Goal: Task Accomplishment & Management: Complete application form

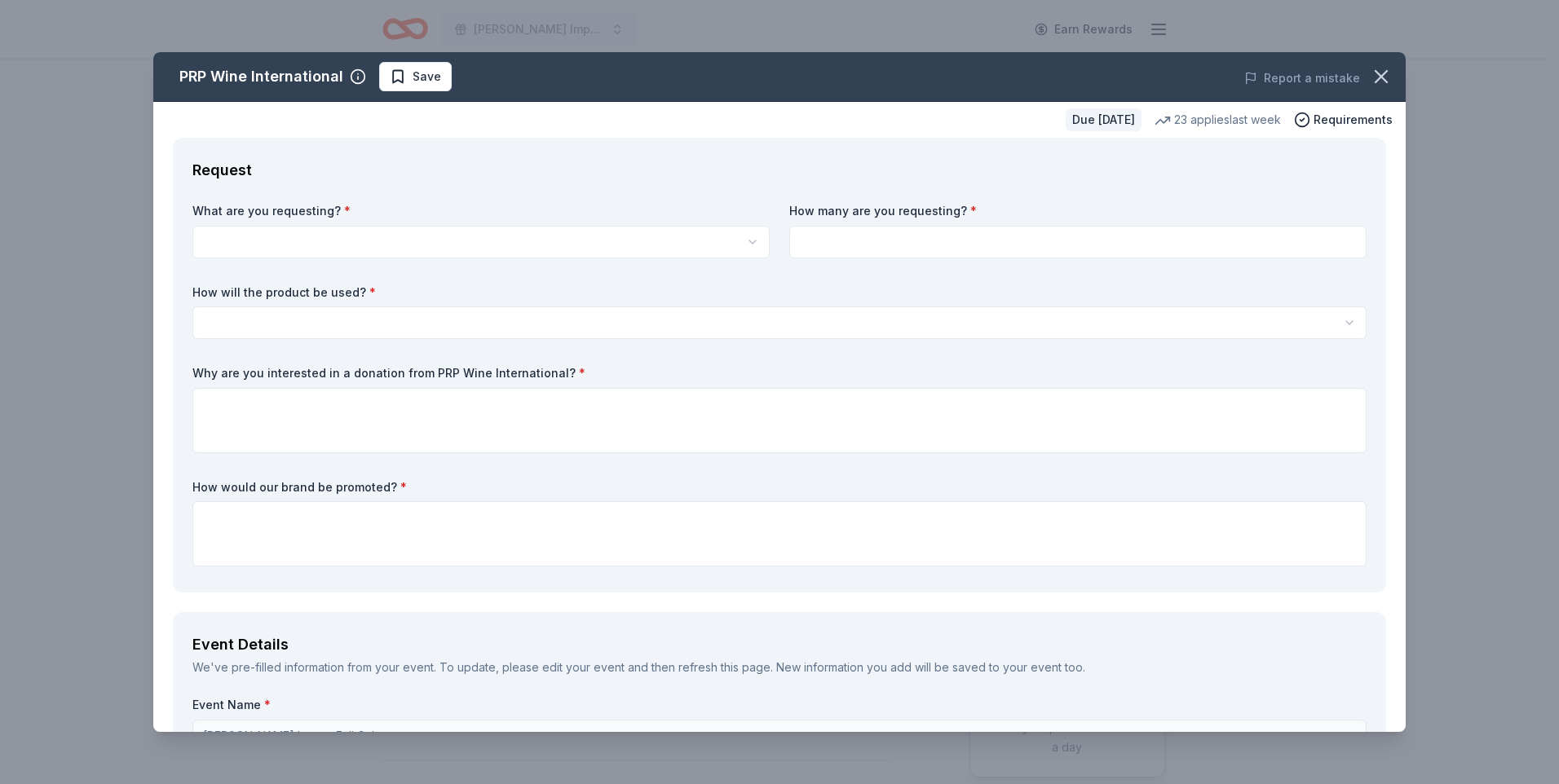
click at [318, 232] on html "Ingalls Impact Fall Gala Earn Rewards Due in 72 days Share PRP Wine Internation…" at bounding box center [780, 392] width 1559 height 784
select select "Two in-home wine sampling gift certificates"
click at [865, 246] on input at bounding box center [1078, 242] width 577 height 33
type input "1"
click at [578, 330] on html "Ingalls Impact Fall Gala Earn Rewards Due in 72 days Share PRP Wine Internation…" at bounding box center [780, 392] width 1559 height 784
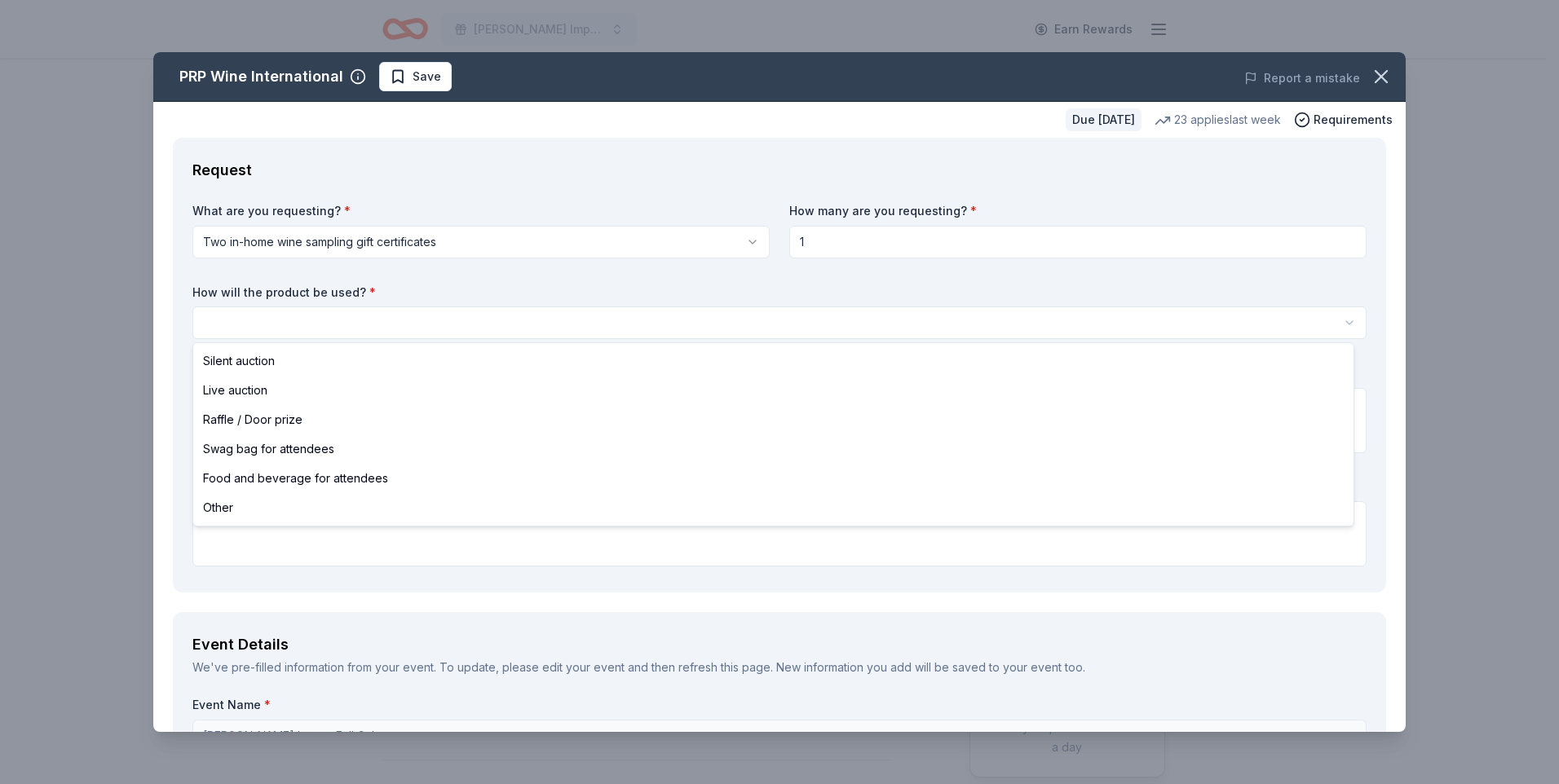
select select "silentAuction"
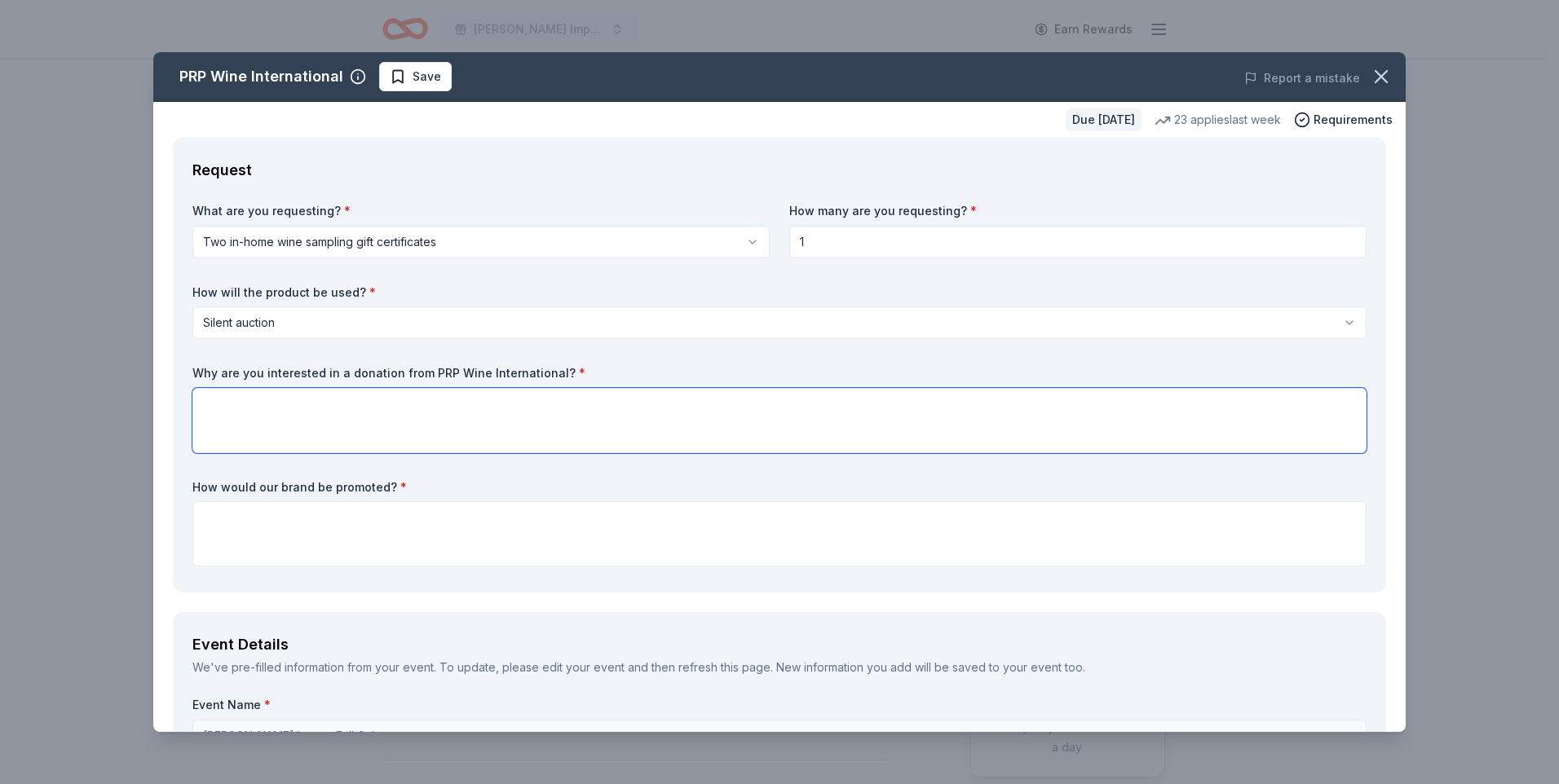
click at [489, 403] on textarea at bounding box center [780, 420] width 1174 height 65
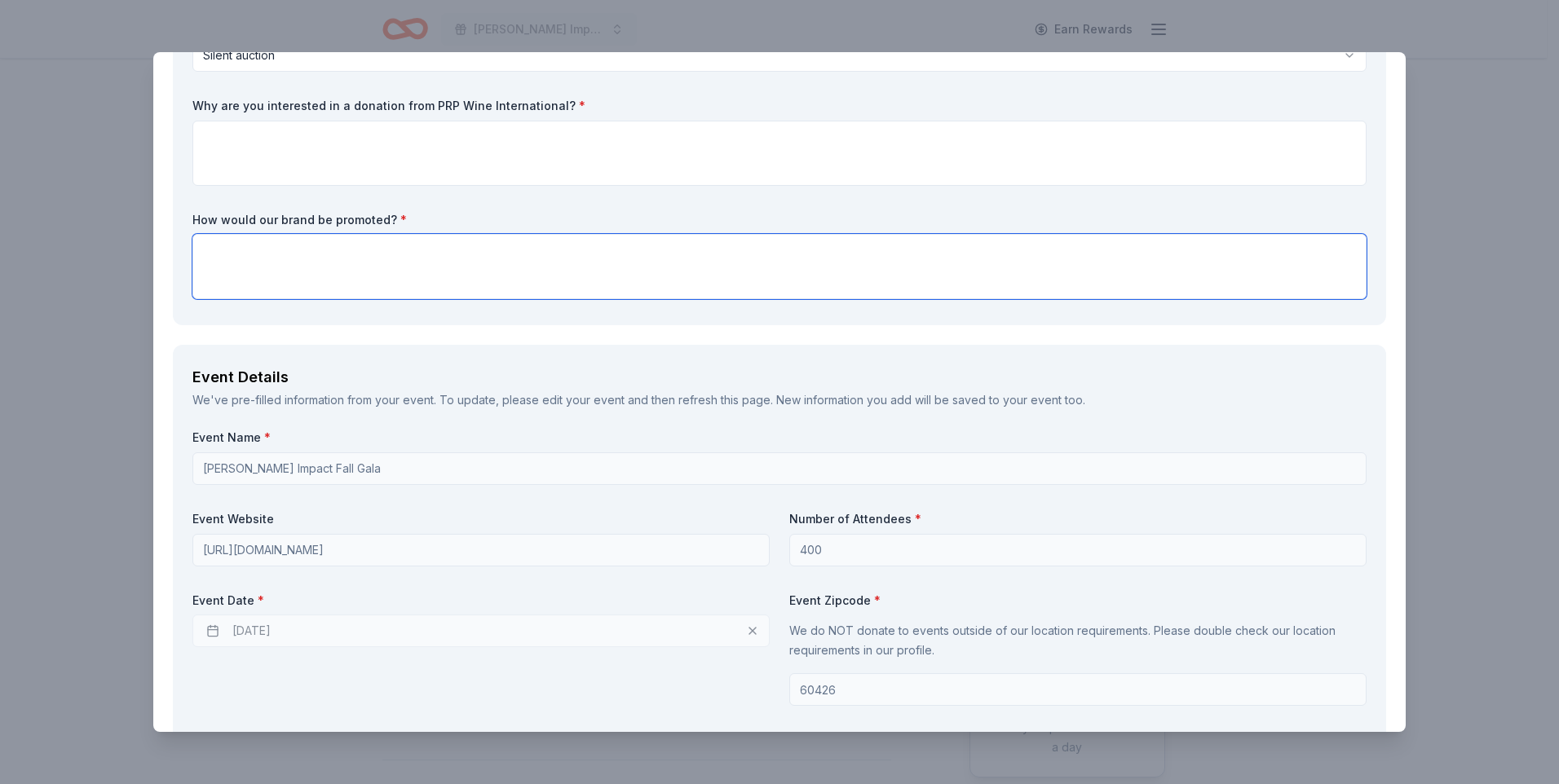
scroll to position [326, 0]
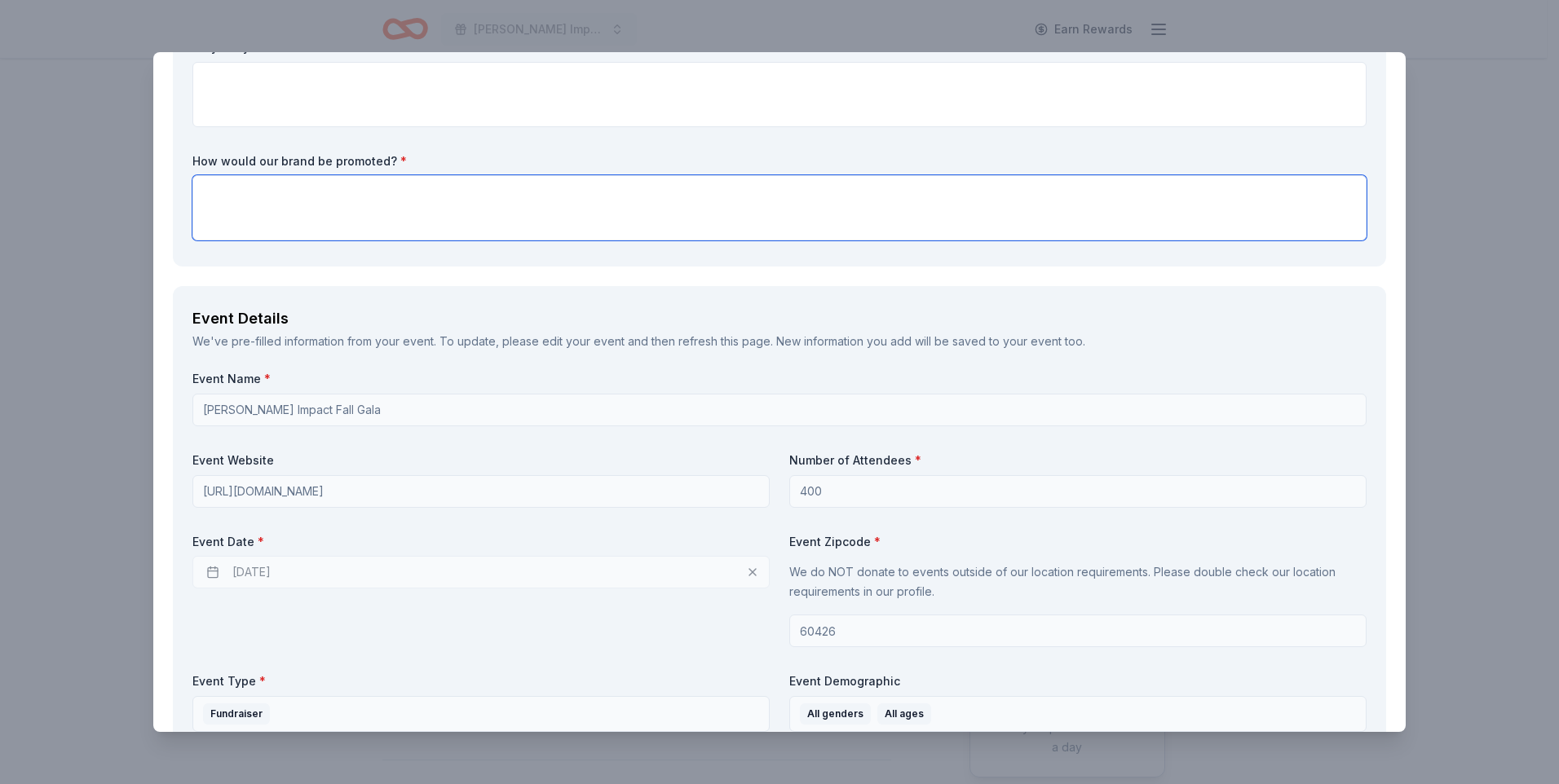
drag, startPoint x: 502, startPoint y: 741, endPoint x: 316, endPoint y: 204, distance: 568.3
click at [313, 204] on textarea at bounding box center [780, 208] width 1174 height 65
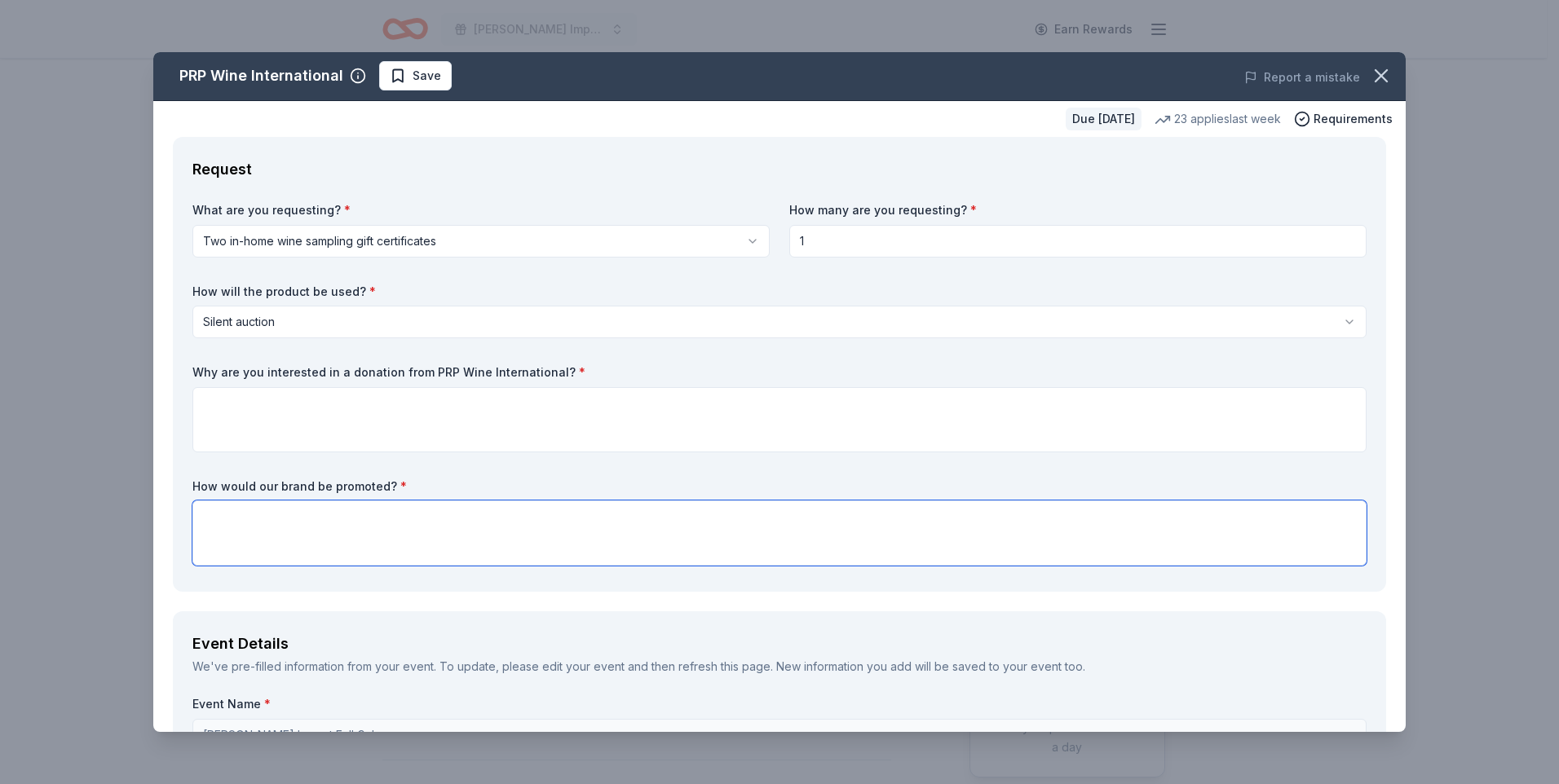
scroll to position [0, 0]
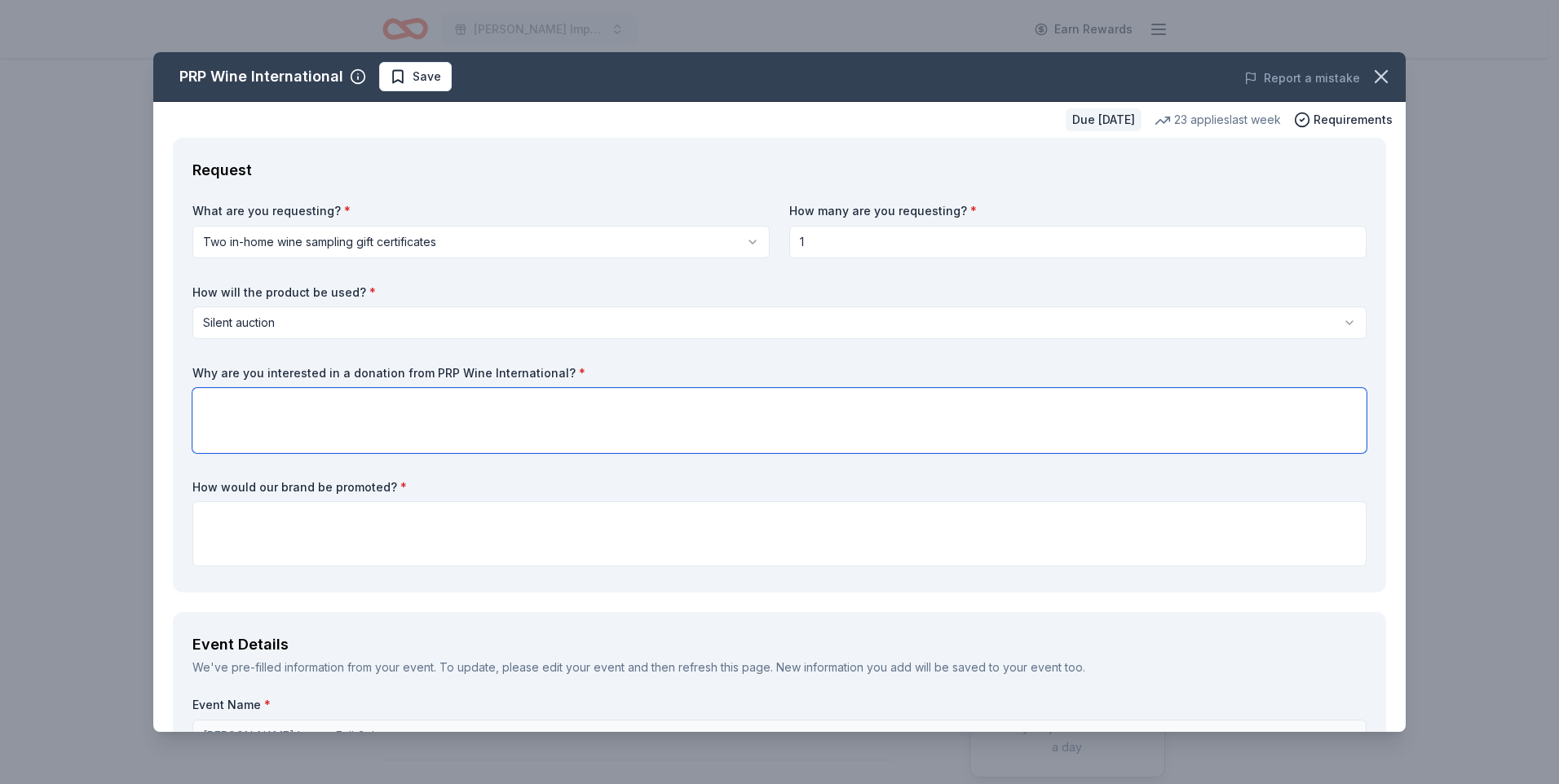
click at [281, 426] on textarea at bounding box center [780, 420] width 1174 height 65
type textarea "Your donations in the past have done very well at our events. Your brand will b…"
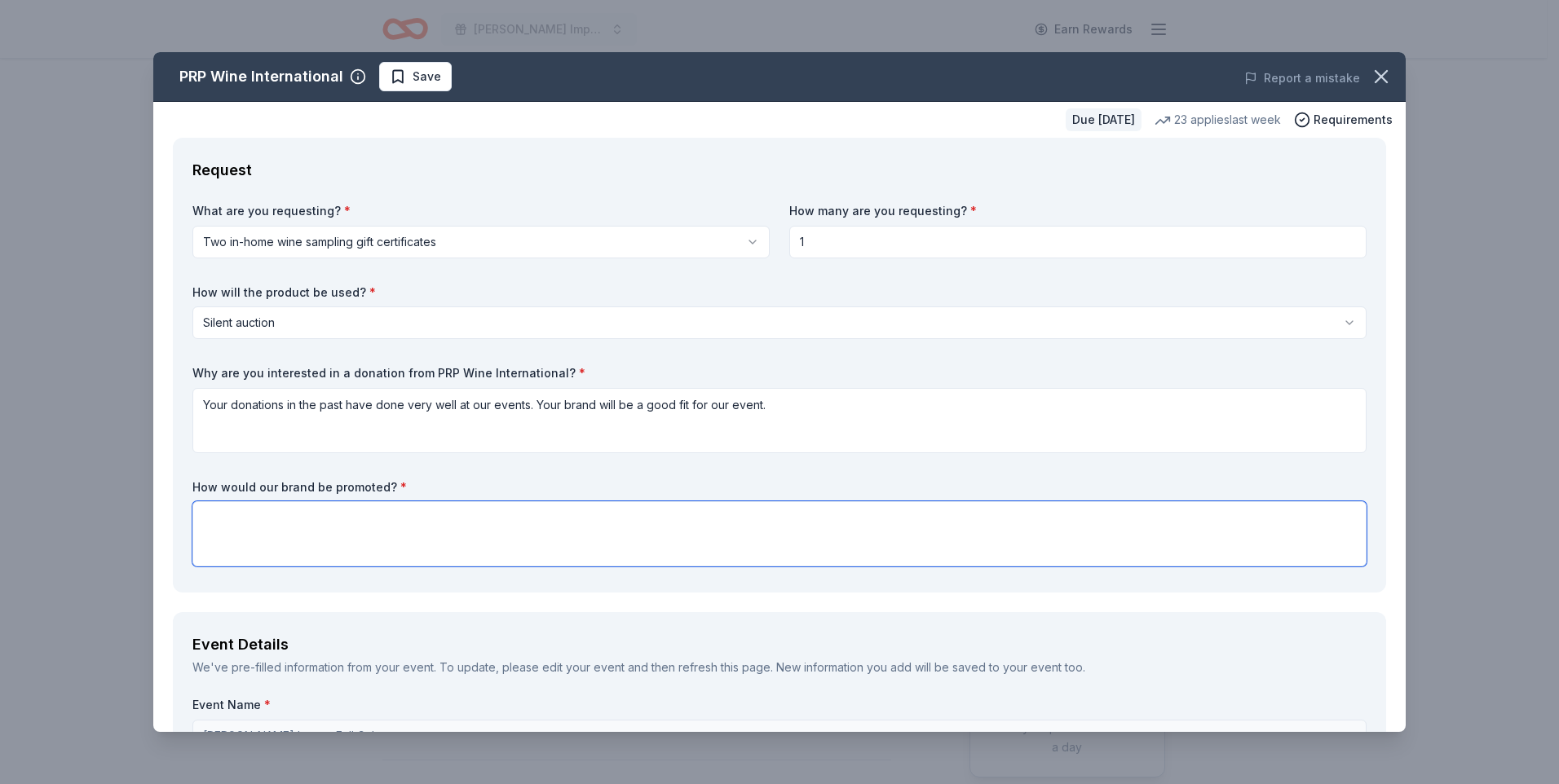
click at [543, 543] on textarea at bounding box center [780, 534] width 1174 height 65
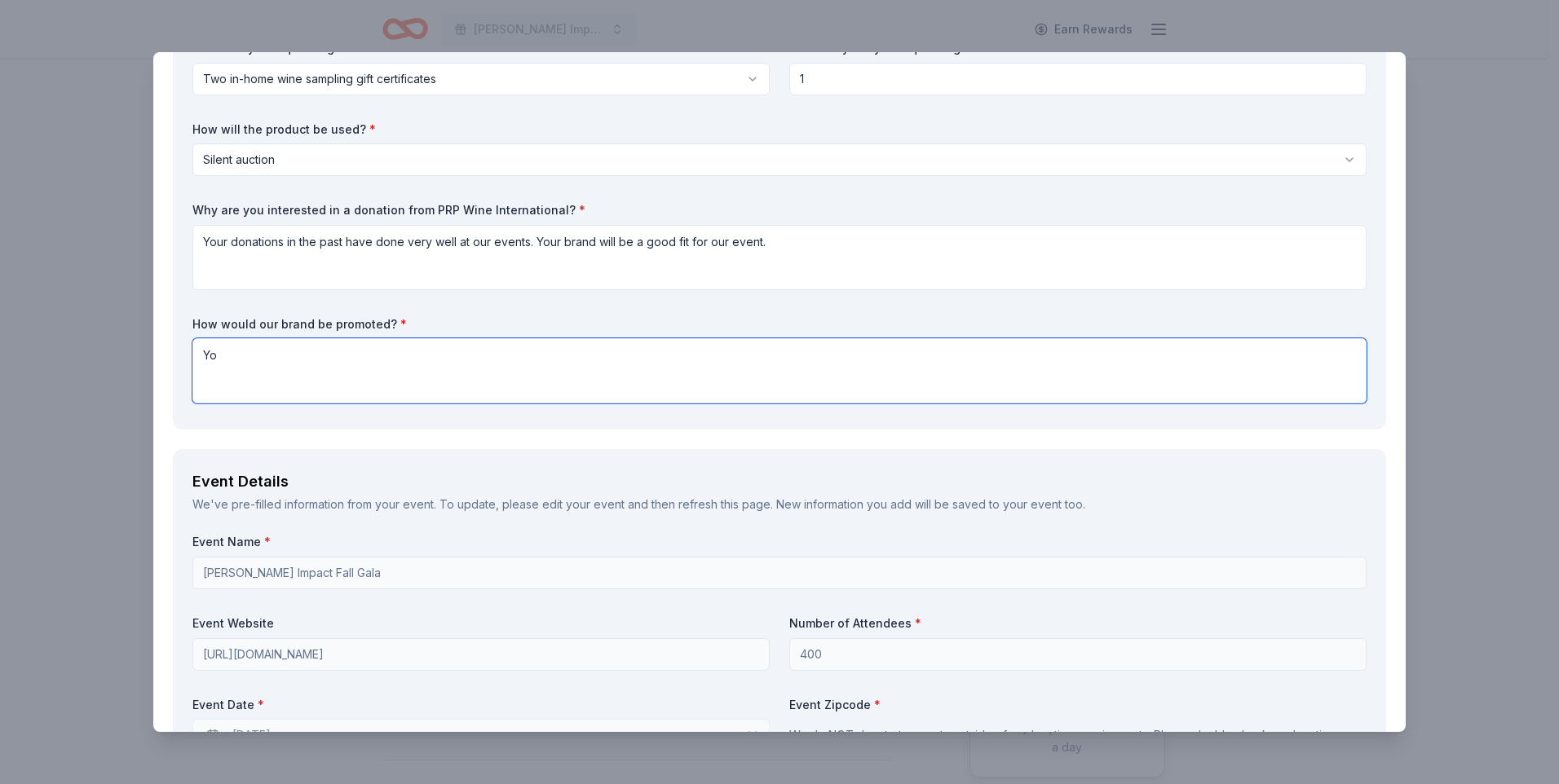
type textarea "Y"
drag, startPoint x: 241, startPoint y: 349, endPoint x: 773, endPoint y: 391, distance: 533.7
click at [773, 391] on textarea "The donor name will be on the silent auction webpage as well as a printout on t…" at bounding box center [780, 371] width 1174 height 65
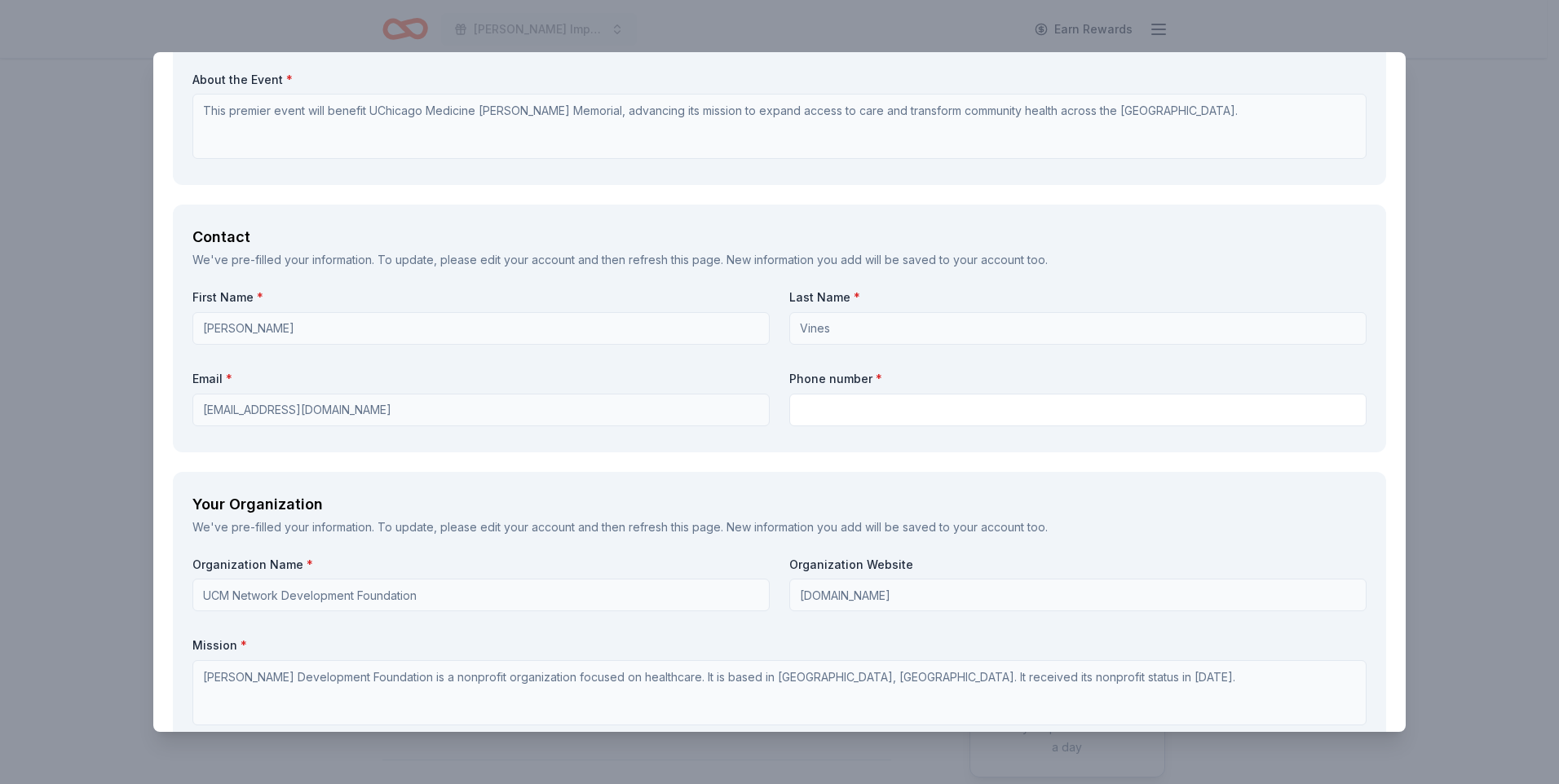
scroll to position [1141, 0]
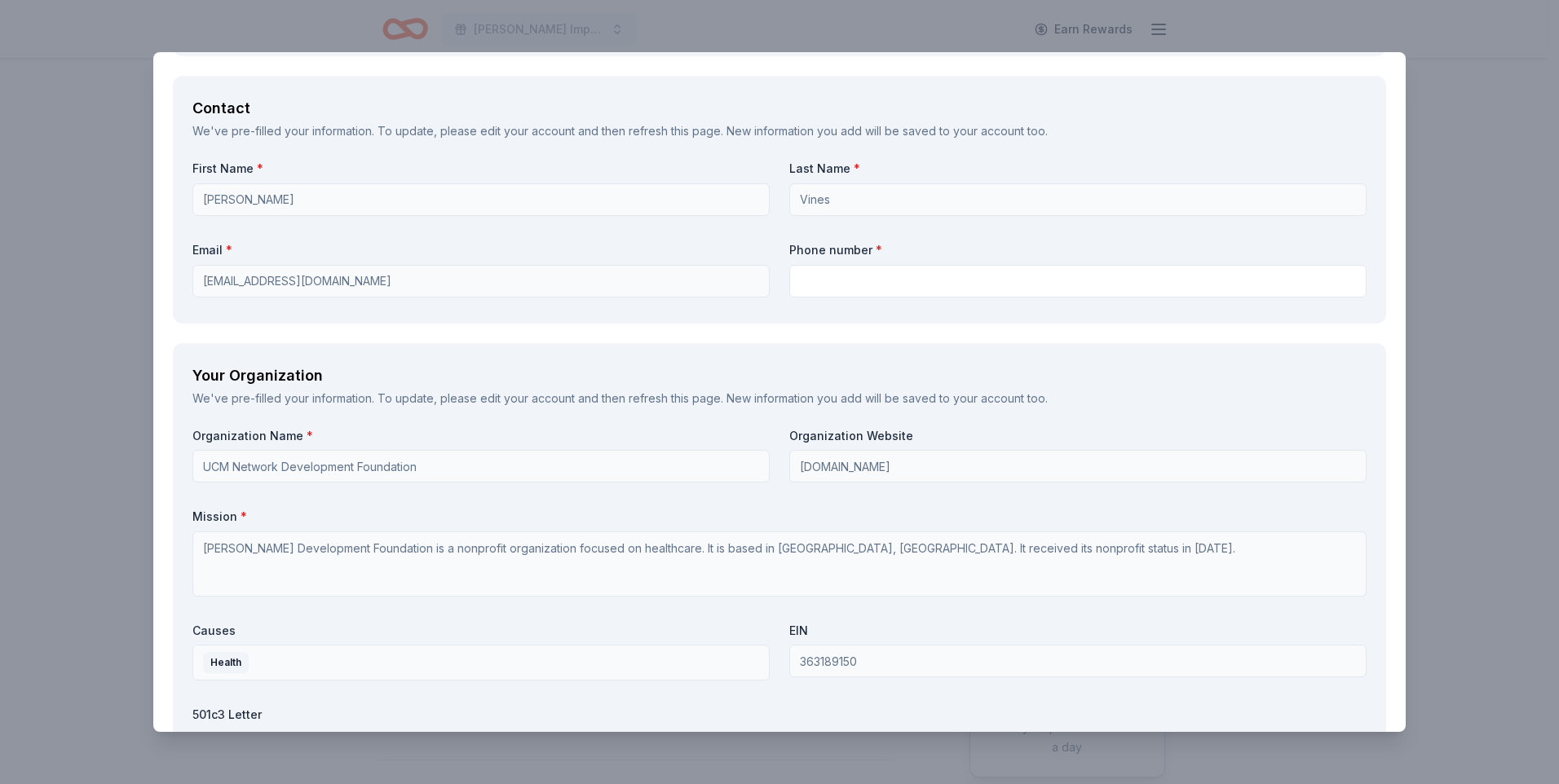
type textarea "The donor name will be on the silent auction webpage as well as a printout on t…"
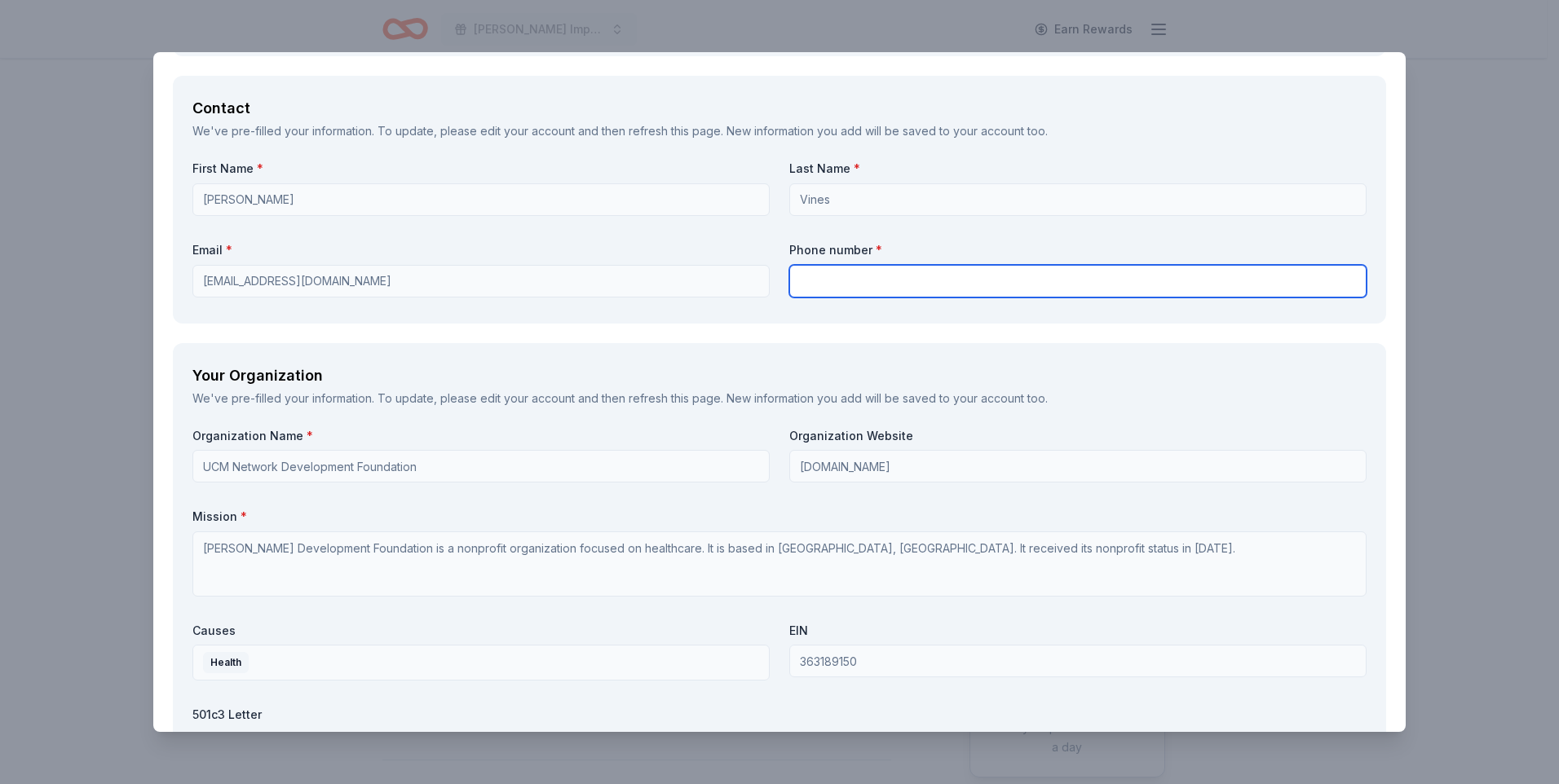
click at [825, 273] on input "text" at bounding box center [1078, 281] width 577 height 33
type input "708-915-6120"
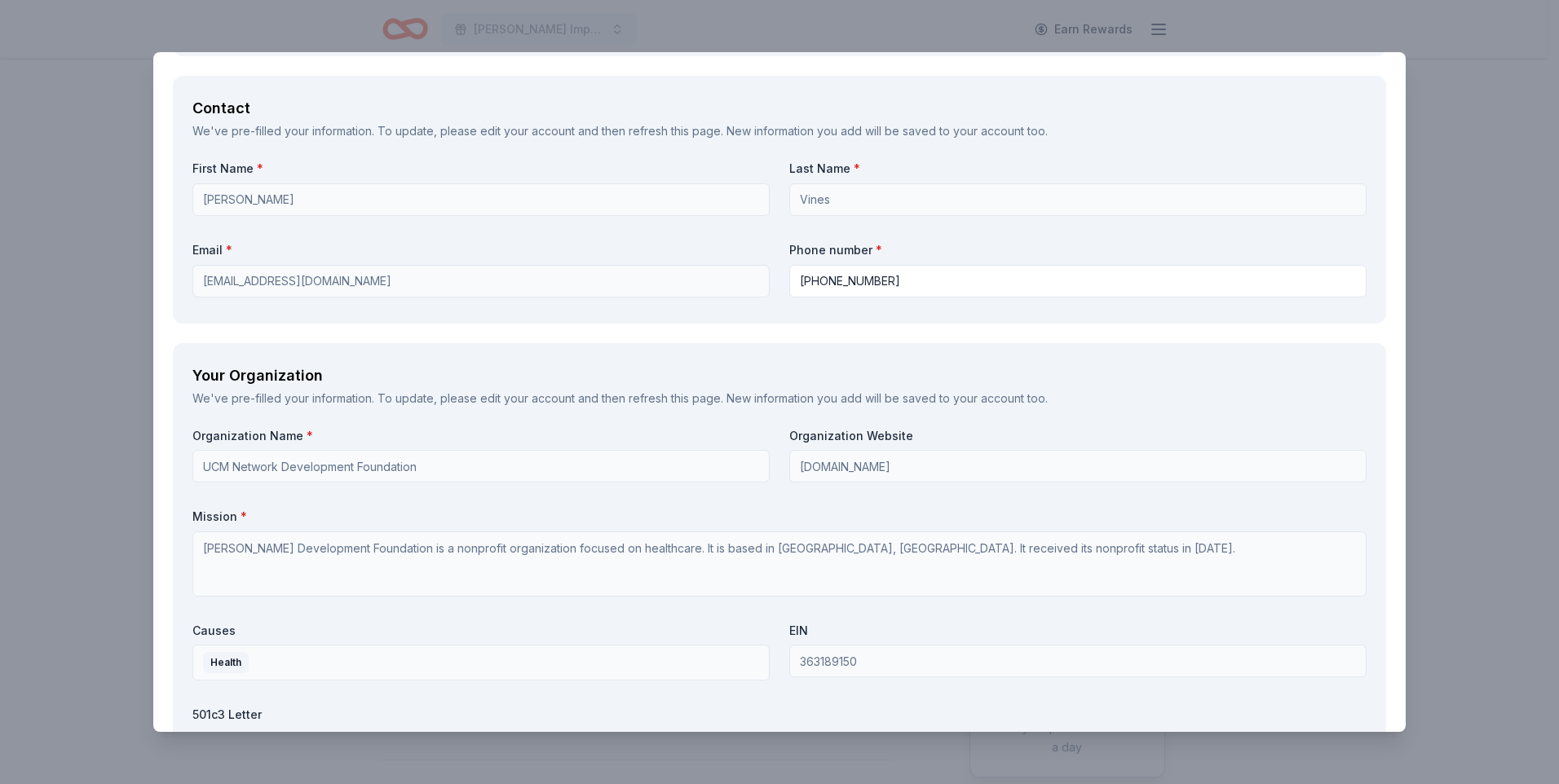
click at [727, 405] on div "We've pre-filled your information. To update, please edit your account and then…" at bounding box center [780, 398] width 1174 height 19
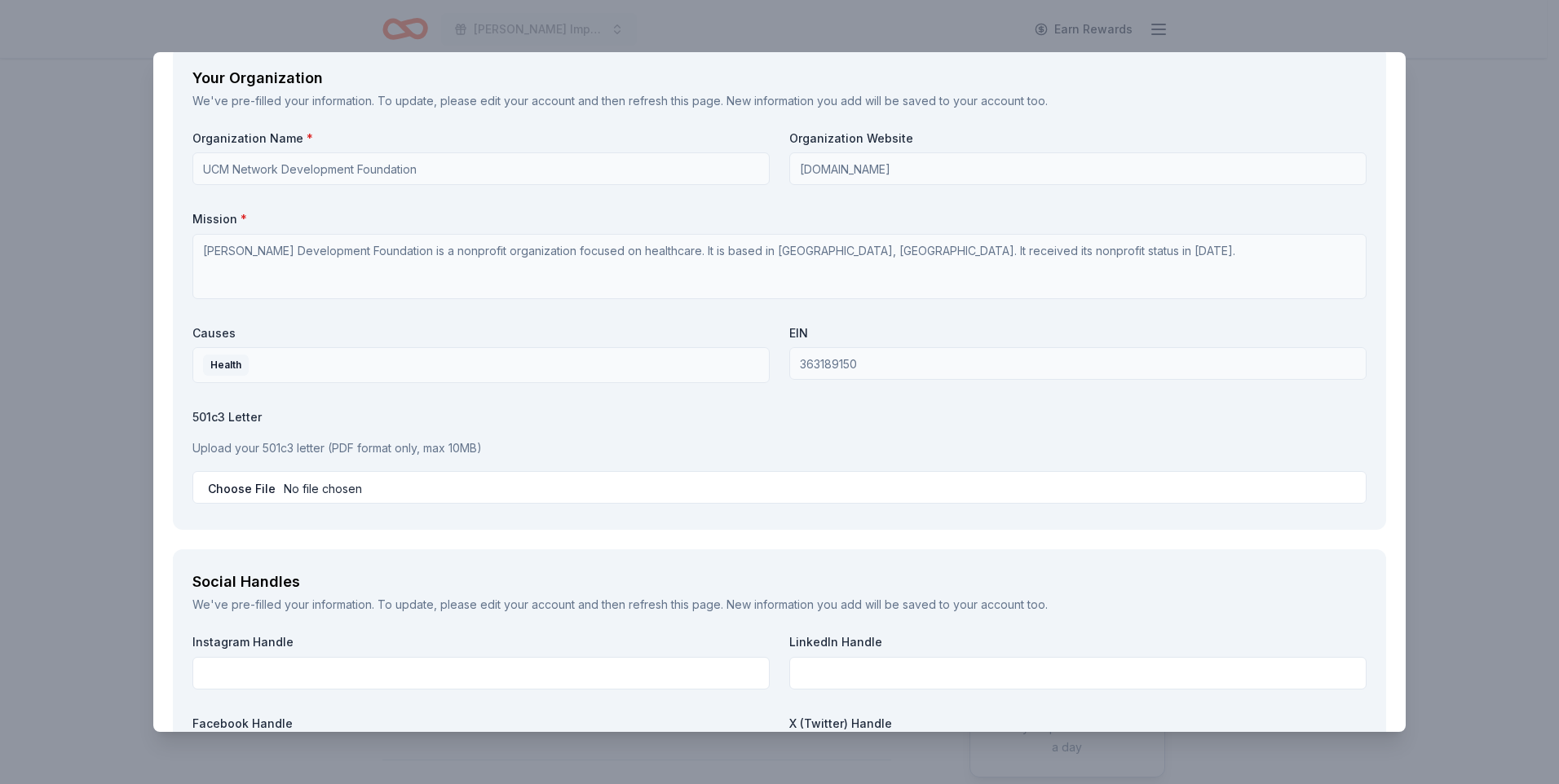
scroll to position [1467, 0]
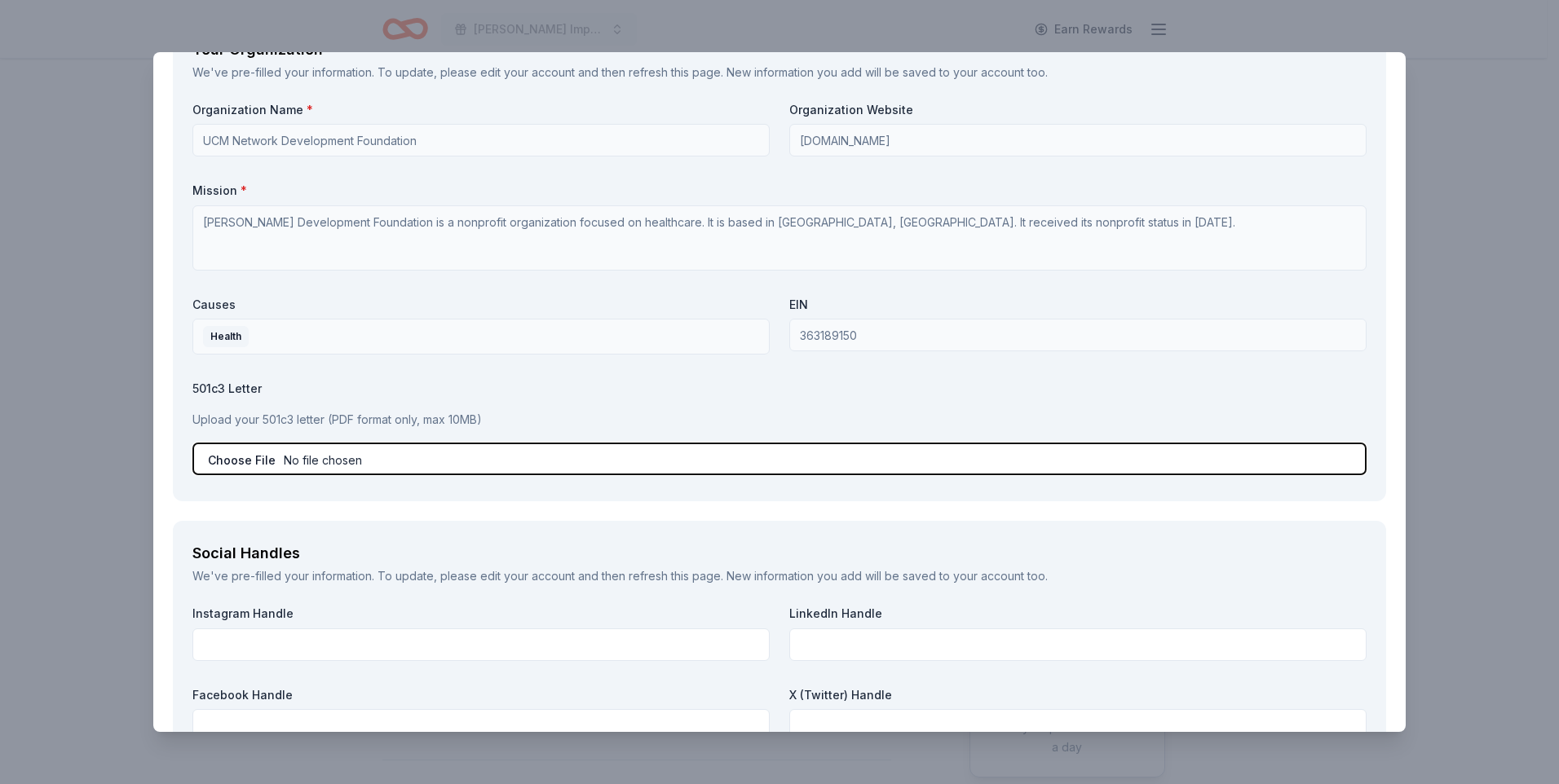
click at [240, 456] on input "file" at bounding box center [780, 459] width 1174 height 33
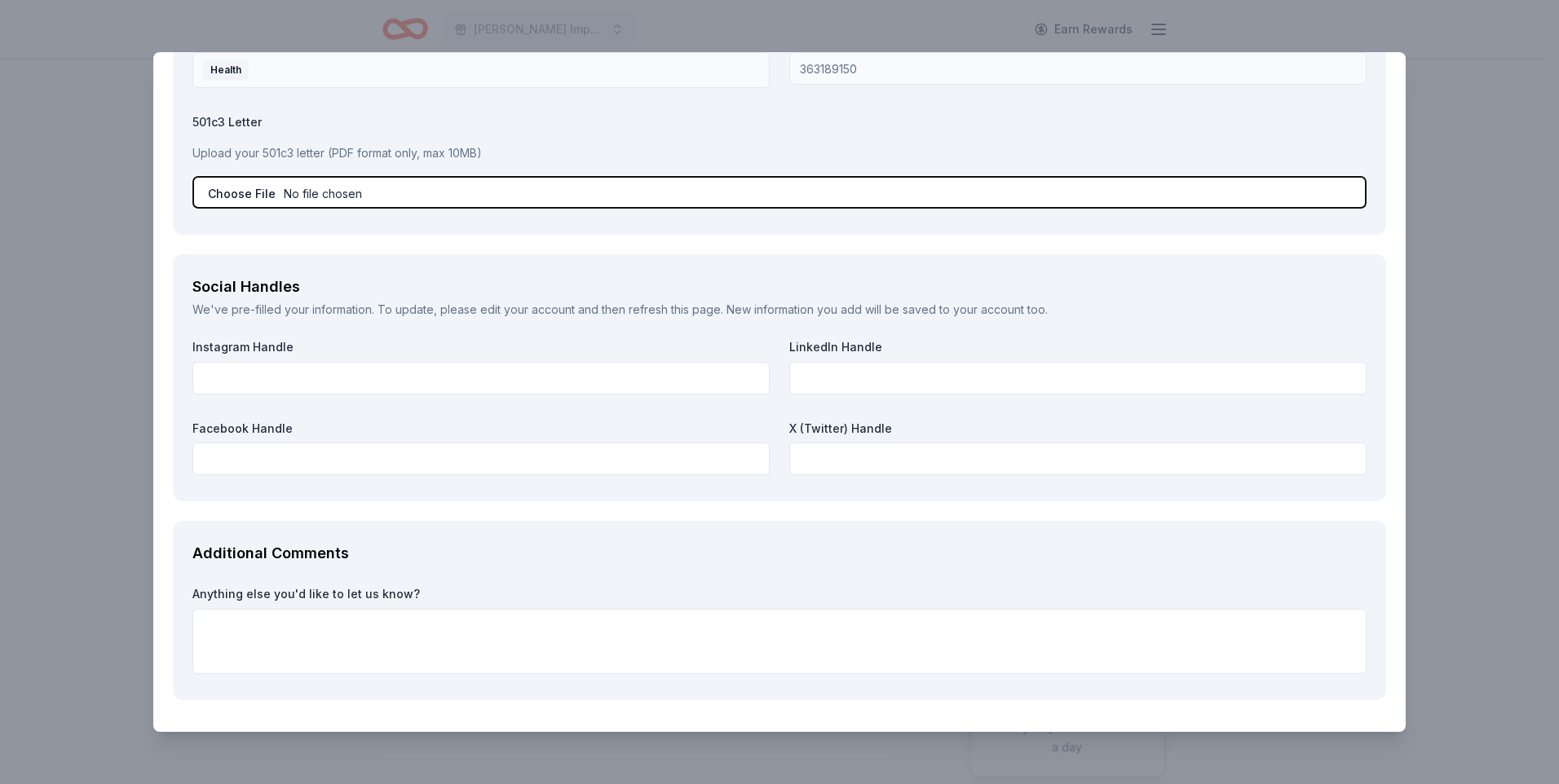
scroll to position [1706, 0]
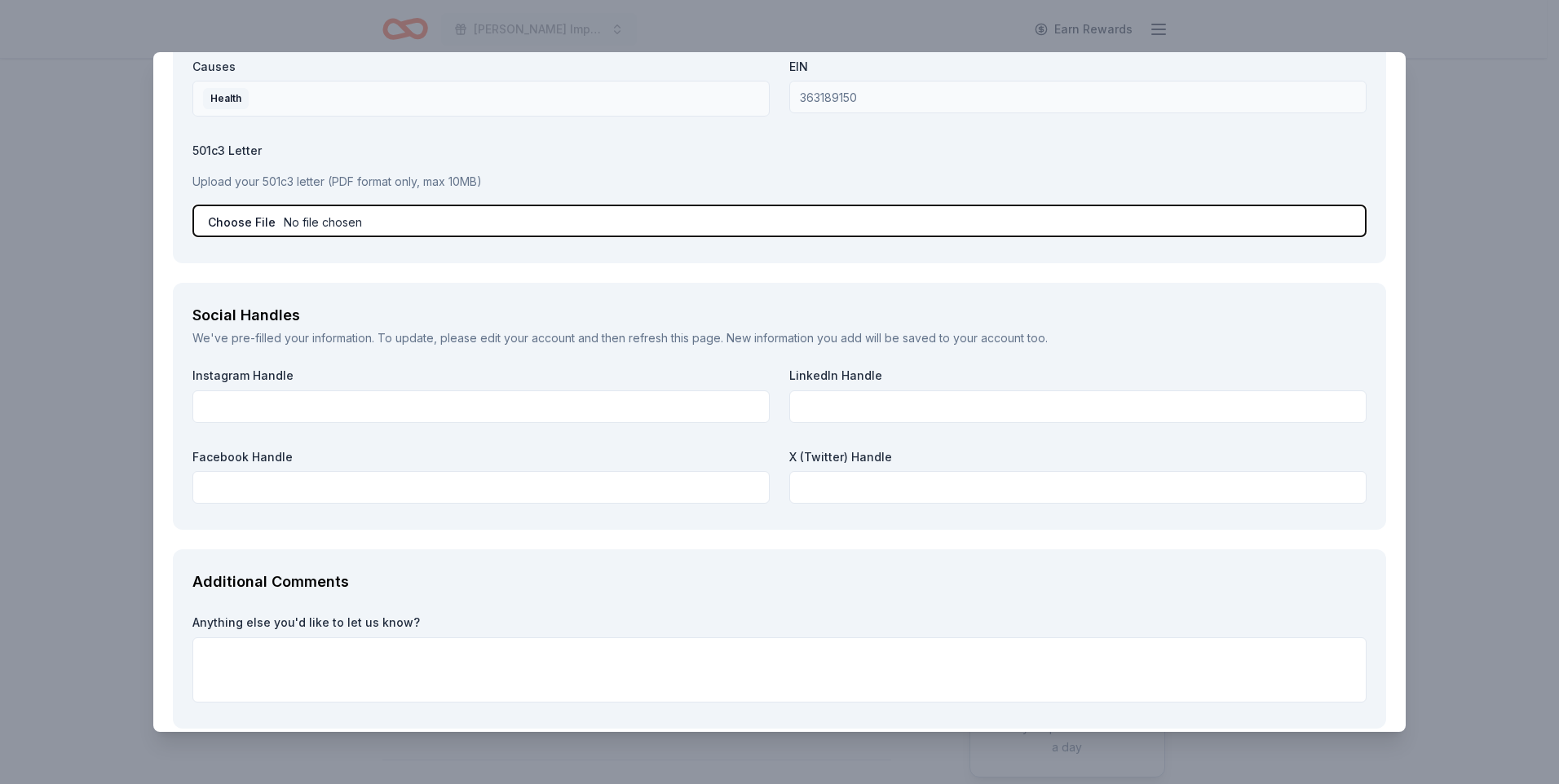
click at [249, 215] on input "file" at bounding box center [780, 221] width 1174 height 33
type input "C:\fakepath\IDF_2025_W9_Signed pageonly.pdf"
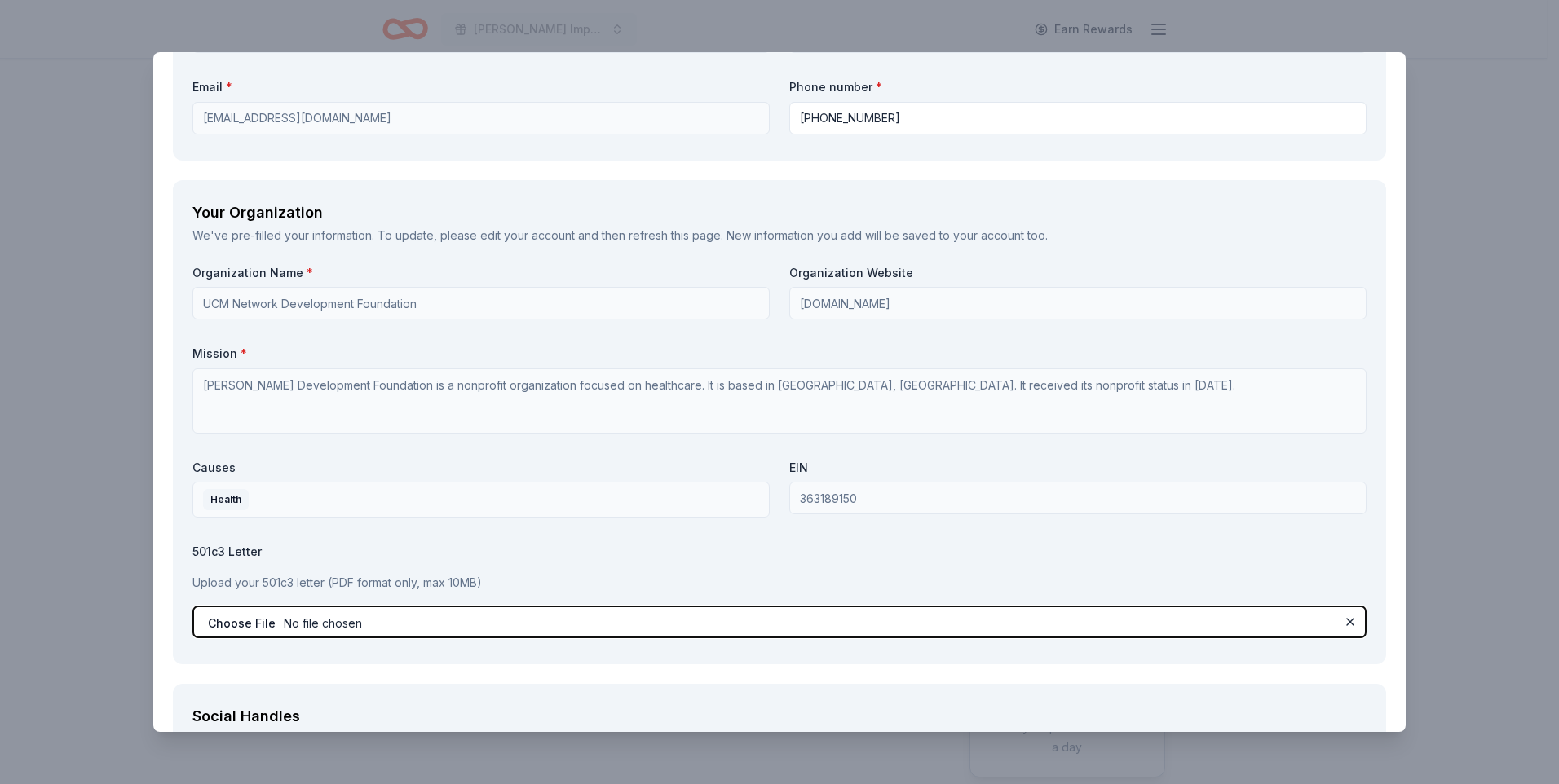
scroll to position [1298, 0]
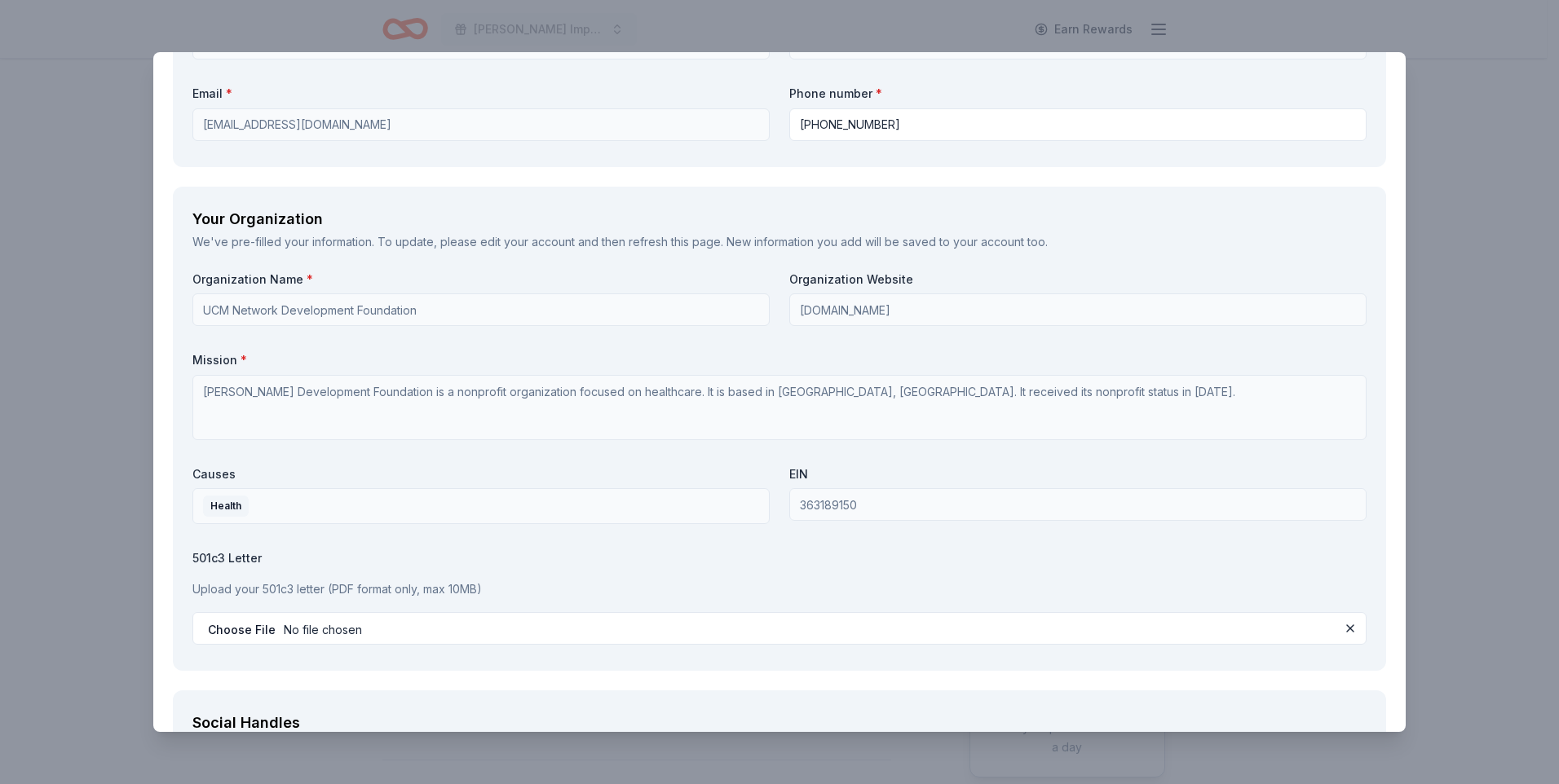
drag, startPoint x: 818, startPoint y: 486, endPoint x: 809, endPoint y: 464, distance: 23.8
click at [811, 470] on div "EIN 363189150" at bounding box center [1078, 495] width 577 height 59
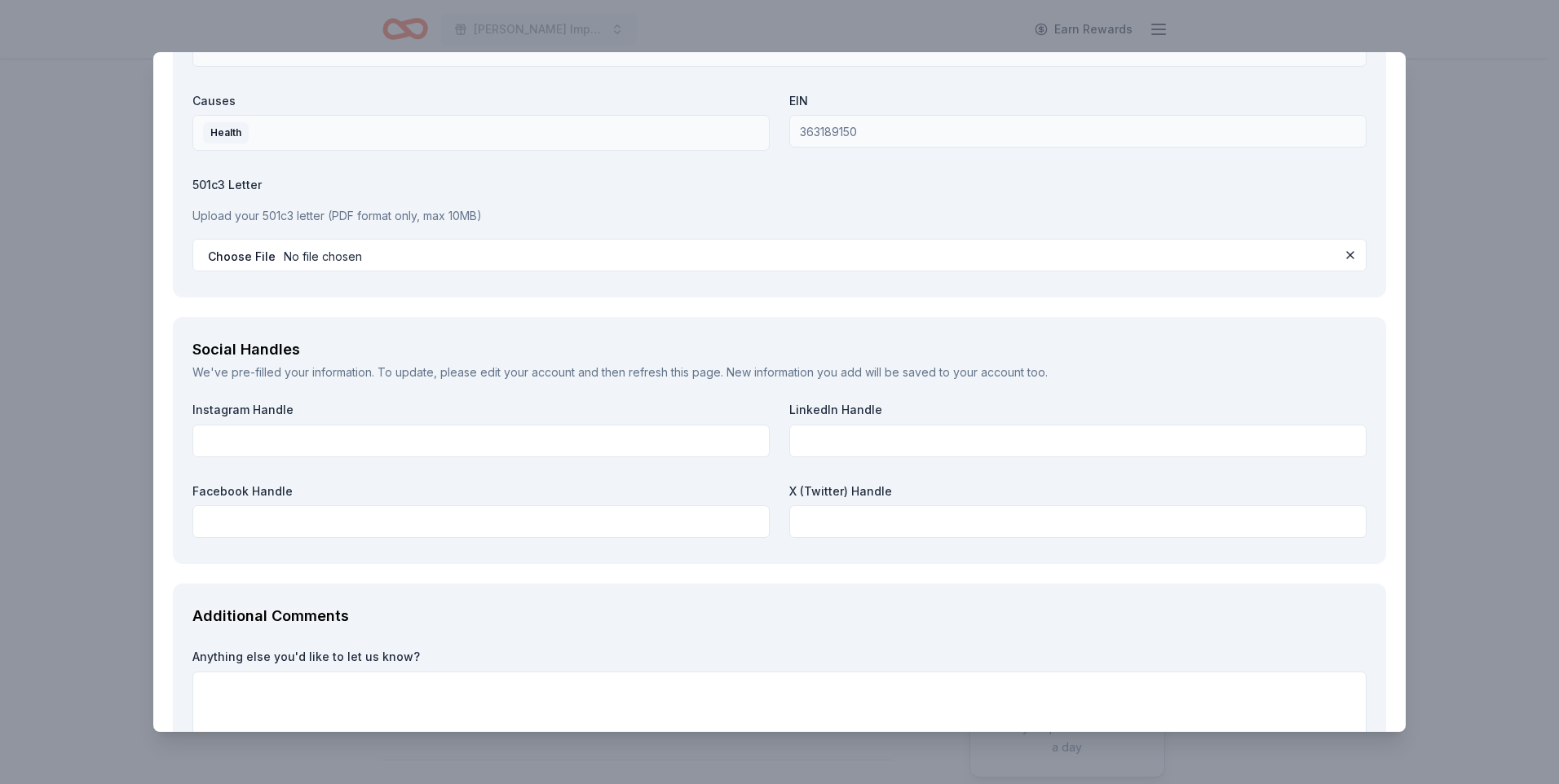
scroll to position [1786, 0]
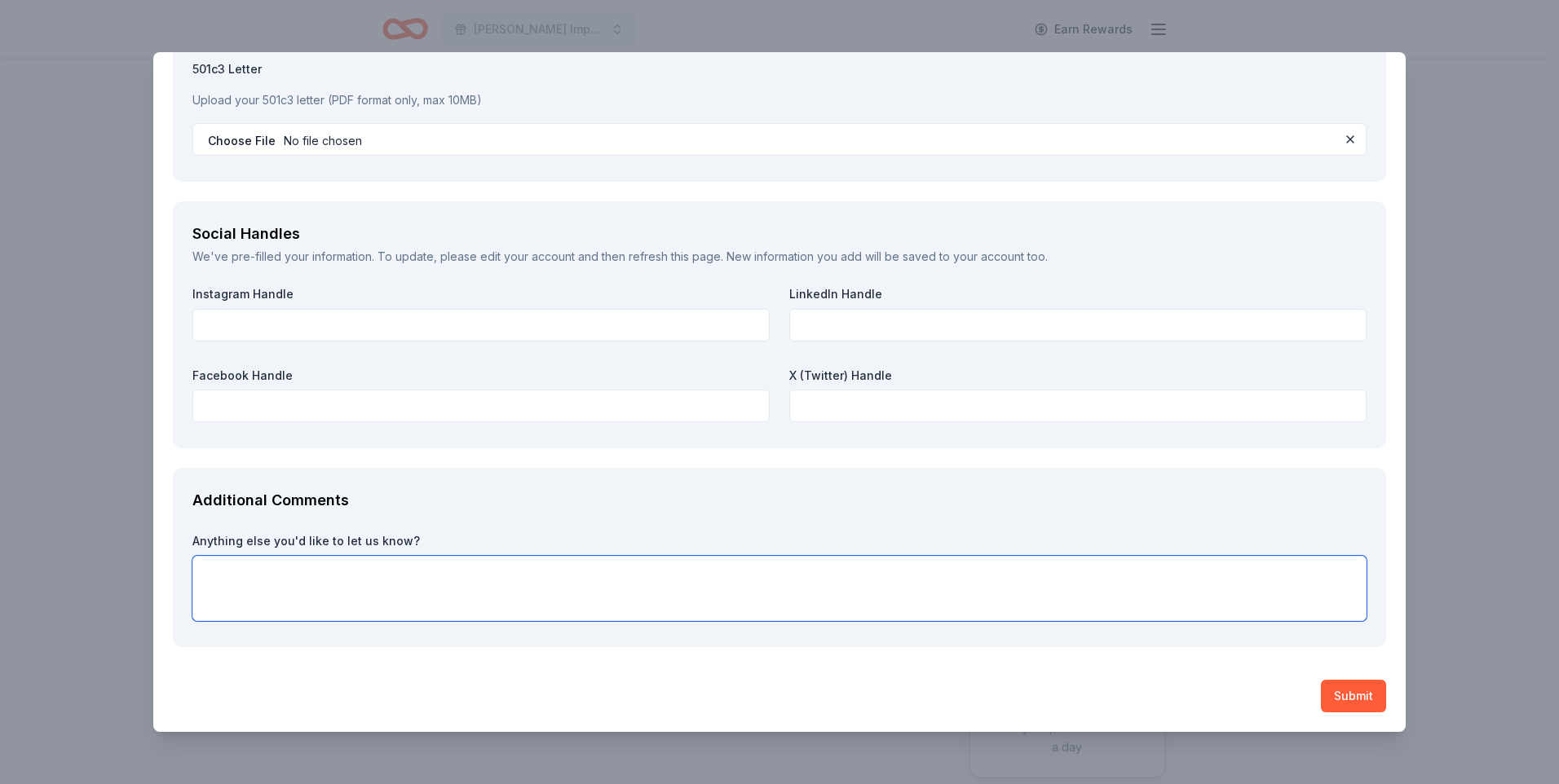
click at [568, 598] on textarea at bounding box center [780, 589] width 1174 height 65
paste textarea "On November 15, 2025, the Ingalls Development Foundation will host the Ingalls …"
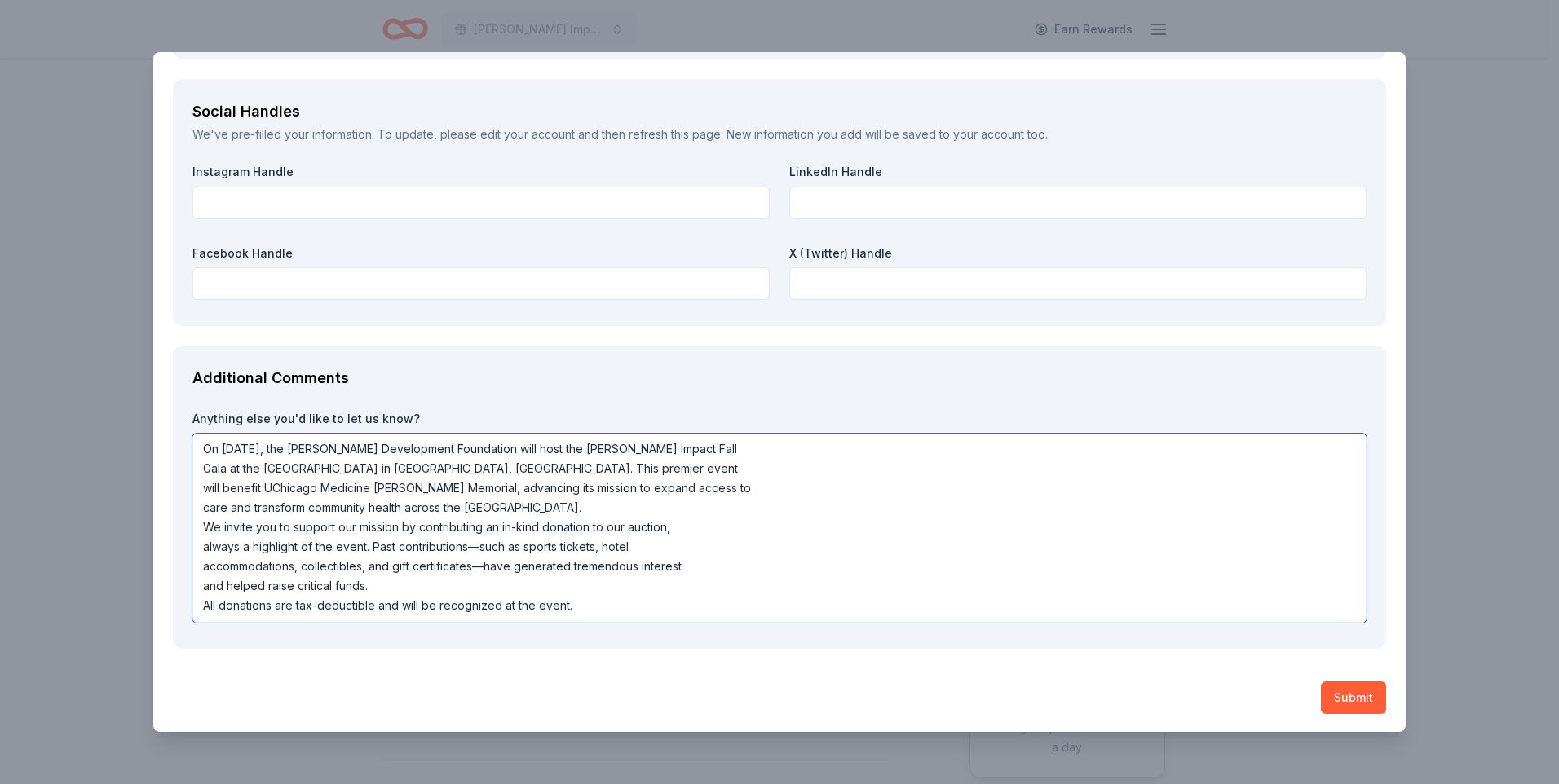
scroll to position [1910, 0]
click at [555, 542] on textarea "On November 15, 2025, the Ingalls Development Foundation will host the Ingalls …" at bounding box center [780, 526] width 1174 height 190
click at [200, 462] on textarea "On November 15, 2025, the Ingalls Development Foundation will host the Ingalls …" at bounding box center [780, 526] width 1174 height 190
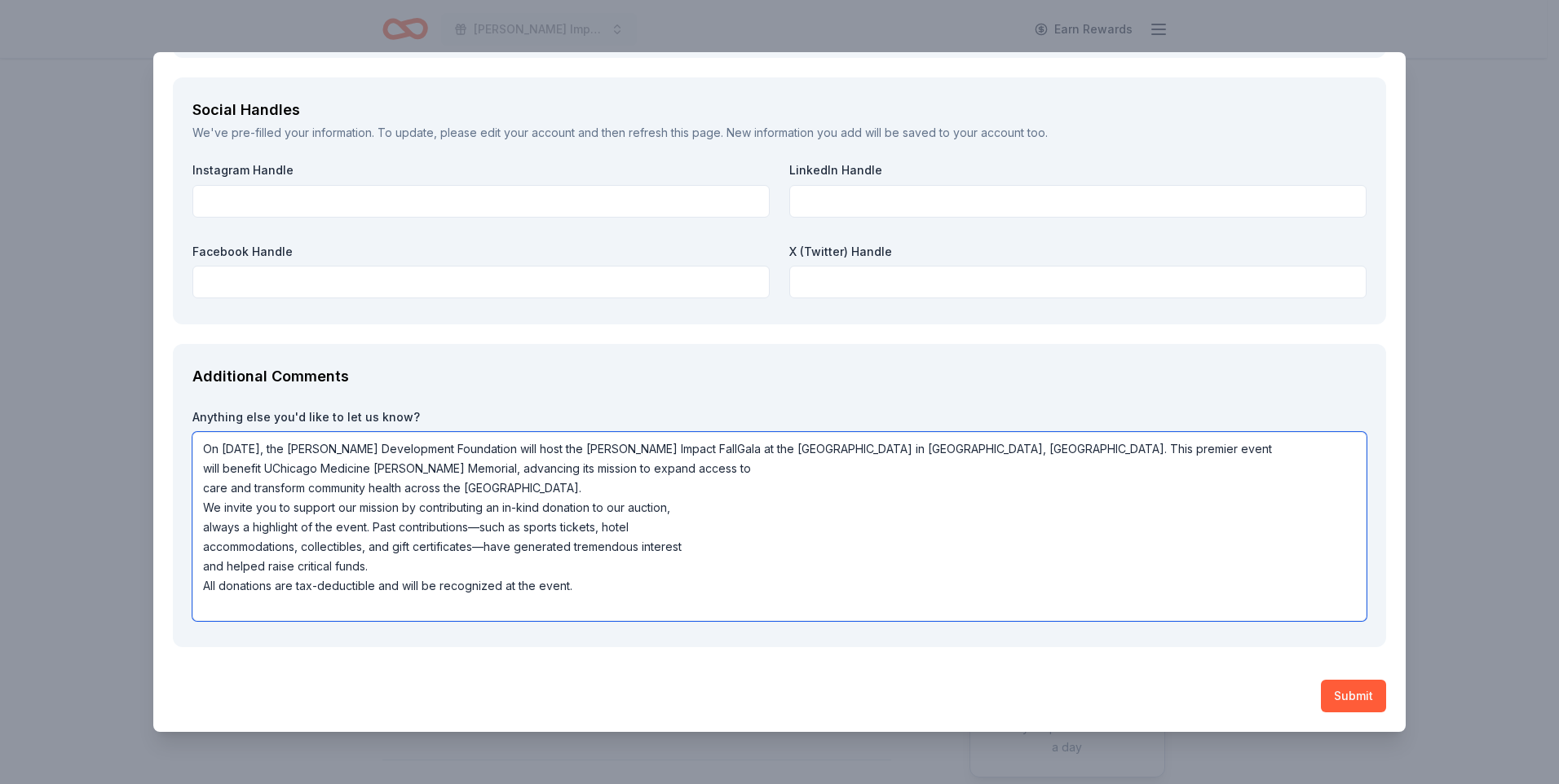
scroll to position [1891, 0]
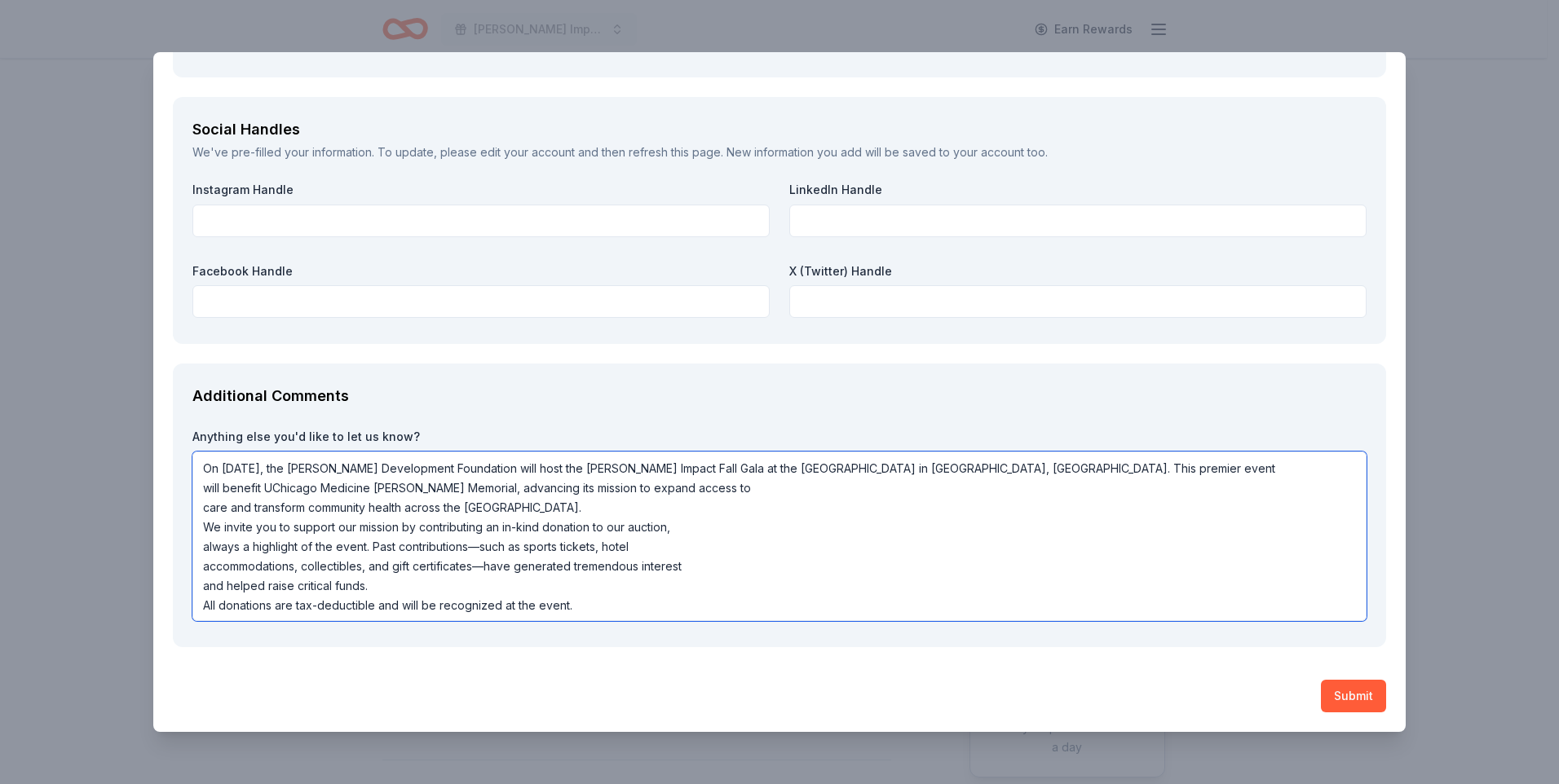
click at [203, 507] on textarea "On November 15, 2025, the Ingalls Development Foundation will host the Ingalls …" at bounding box center [780, 536] width 1174 height 169
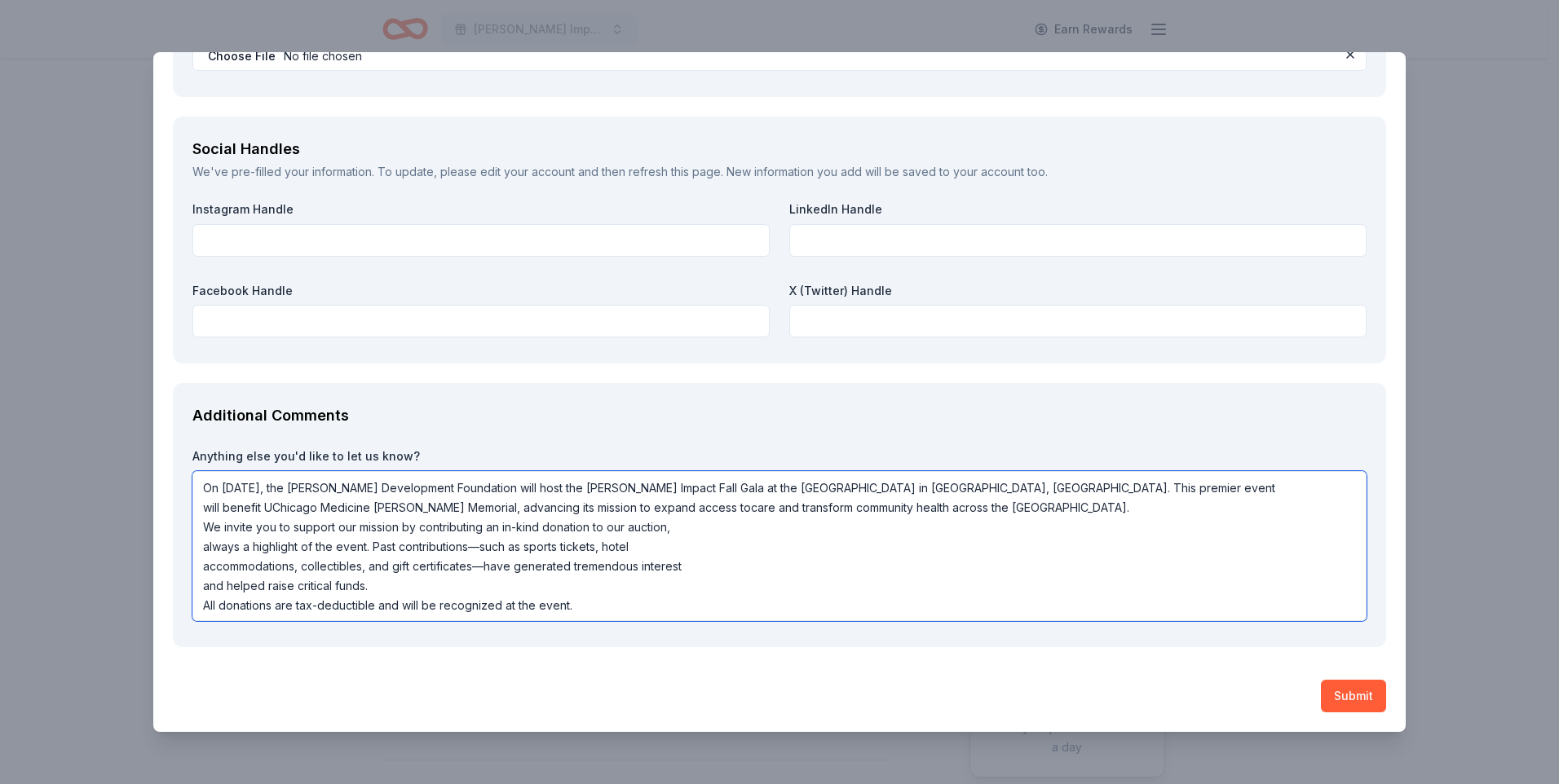
scroll to position [1871, 0]
click at [194, 547] on textarea "On November 15, 2025, the Ingalls Development Foundation will host the Ingalls …" at bounding box center [780, 546] width 1174 height 150
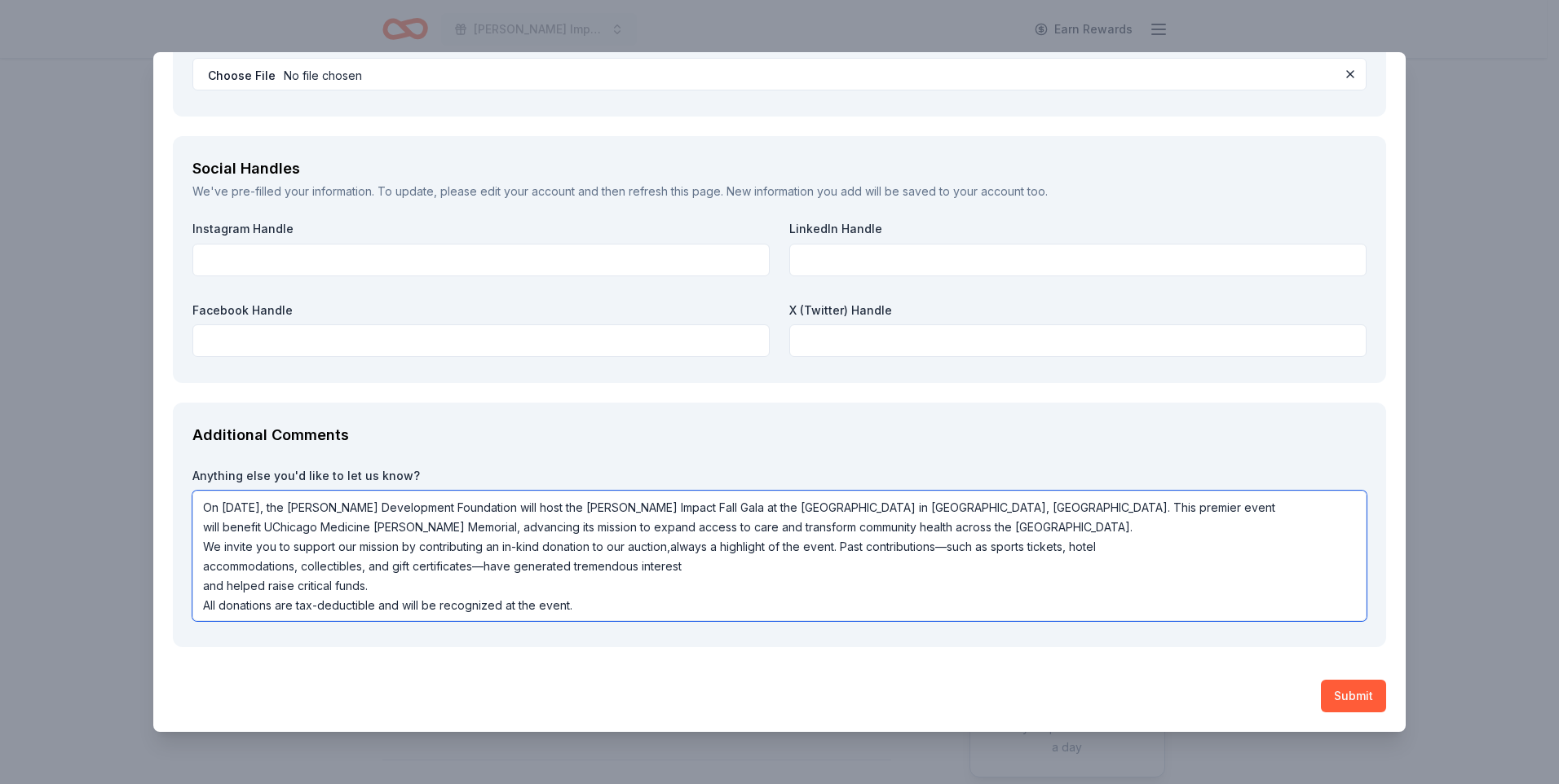
scroll to position [1852, 0]
click at [206, 588] on textarea "On November 15, 2025, the Ingalls Development Foundation will host the Ingalls …" at bounding box center [780, 556] width 1174 height 131
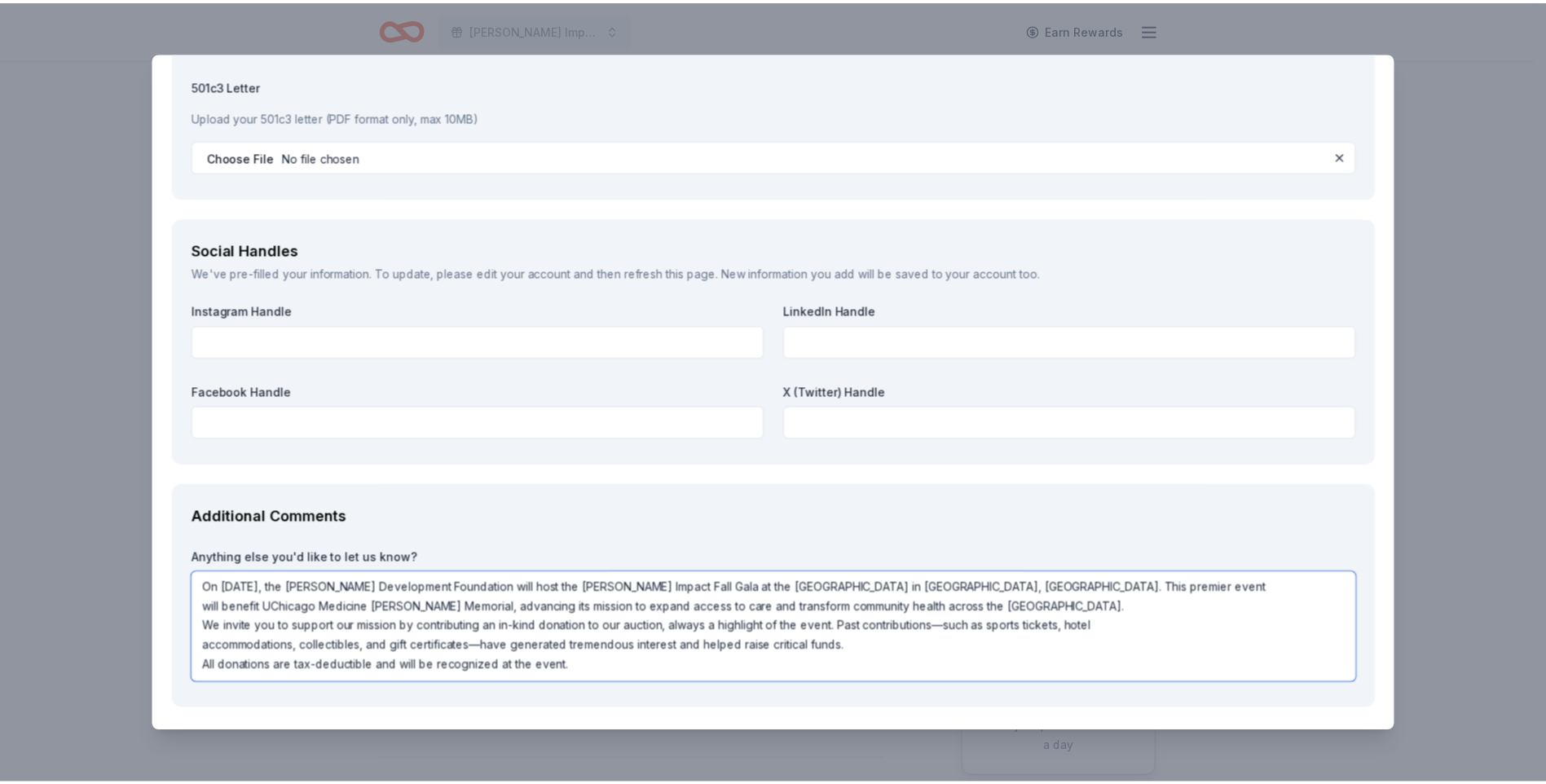
scroll to position [1833, 0]
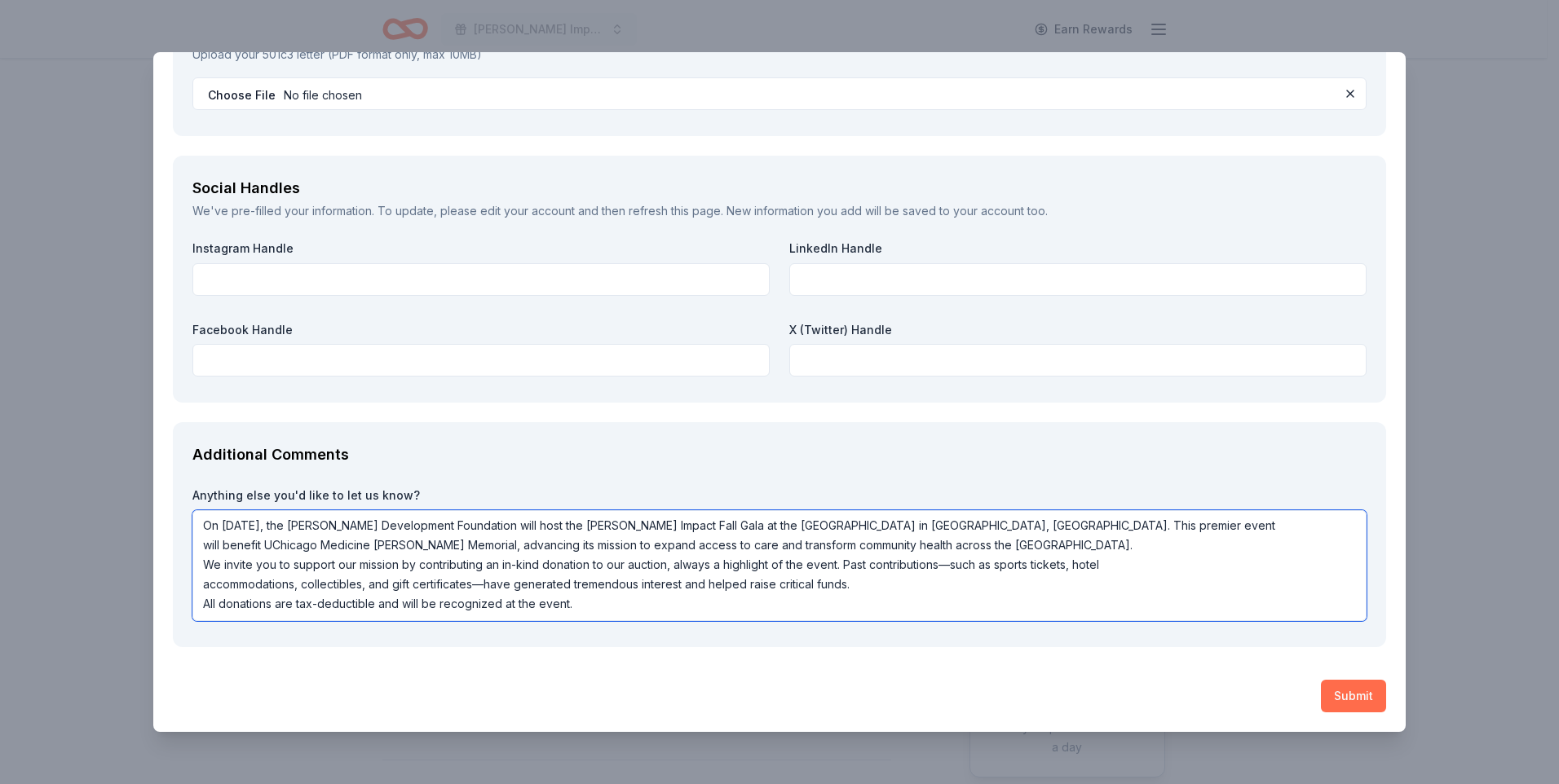
type textarea "On November 15, 2025, the Ingalls Development Foundation will host the Ingalls …"
click at [1352, 690] on button "Submit" at bounding box center [1354, 696] width 65 height 33
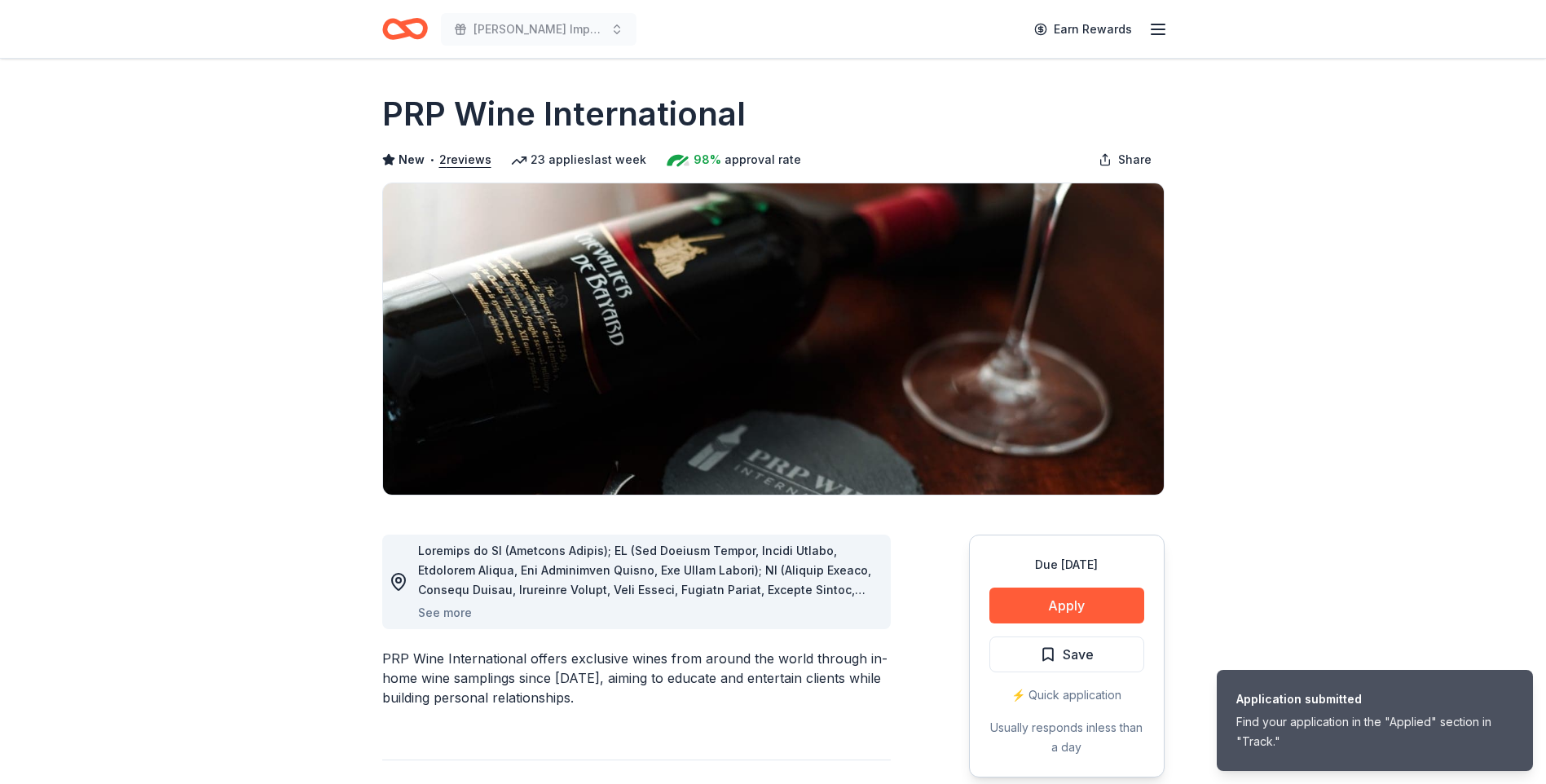
scroll to position [0, 0]
click at [1153, 35] on icon "button" at bounding box center [1158, 29] width 19 height 19
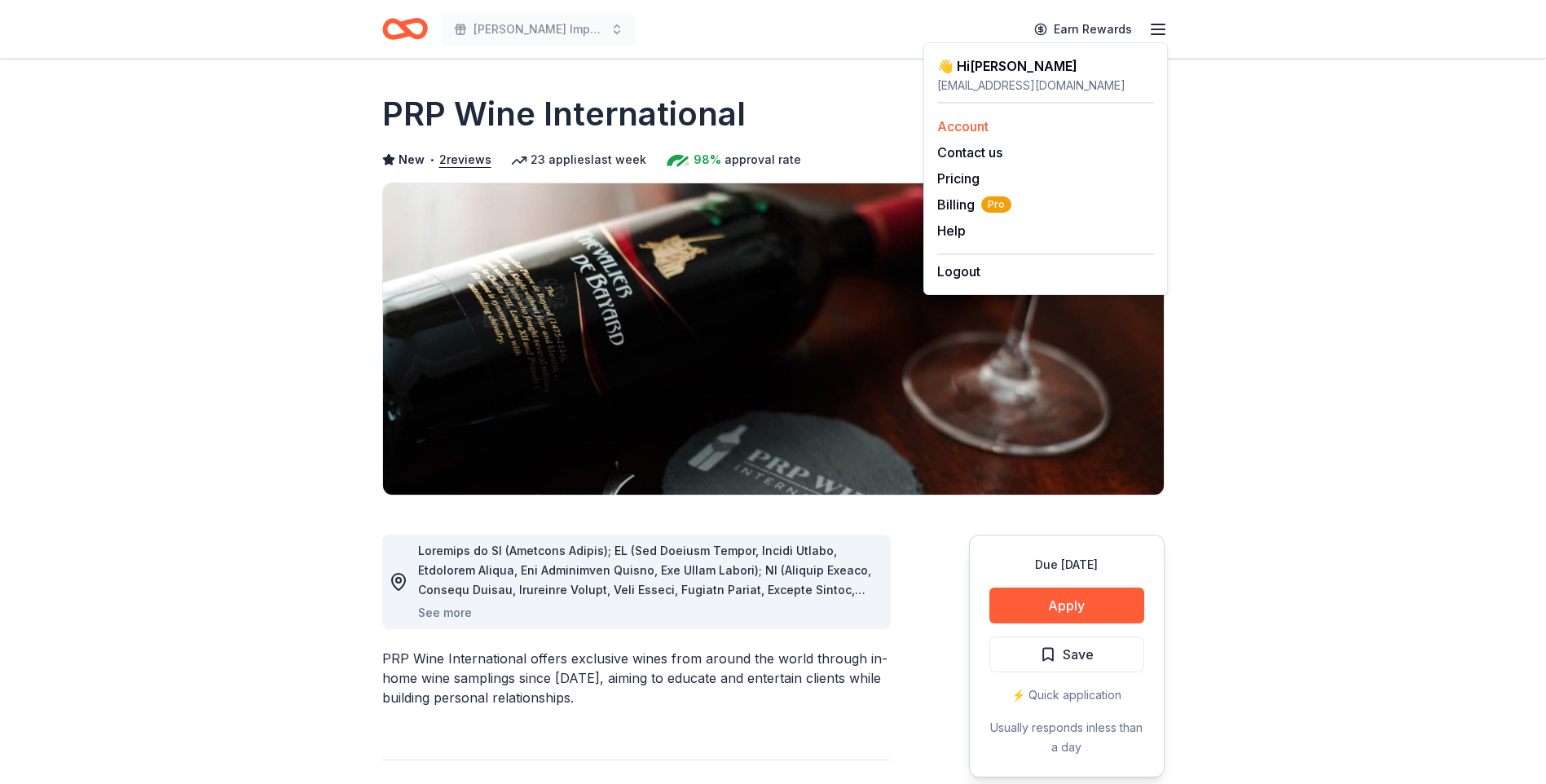
click at [949, 122] on link "Account" at bounding box center [962, 126] width 51 height 16
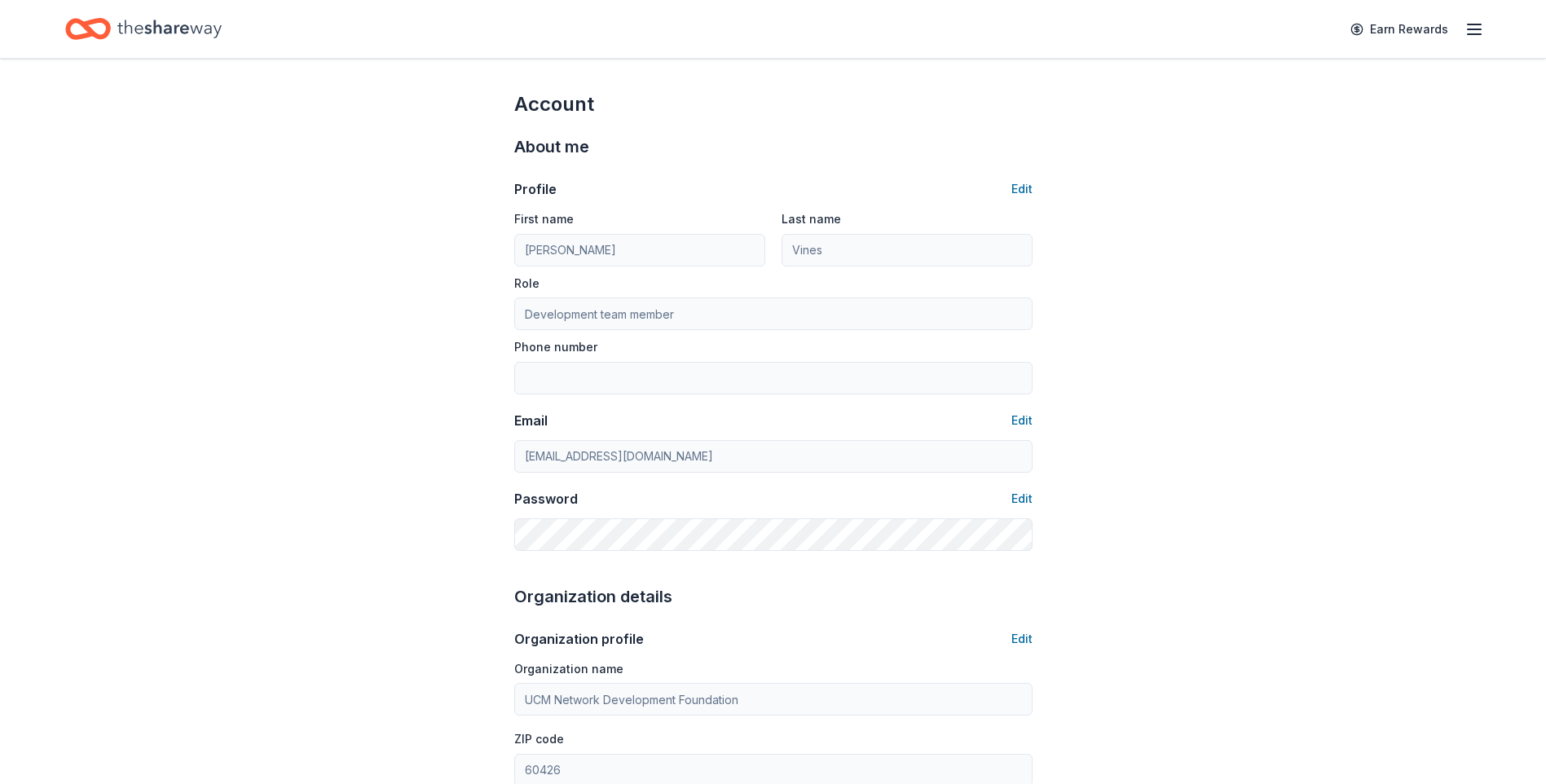
click at [141, 18] on icon "Home" at bounding box center [169, 29] width 104 height 34
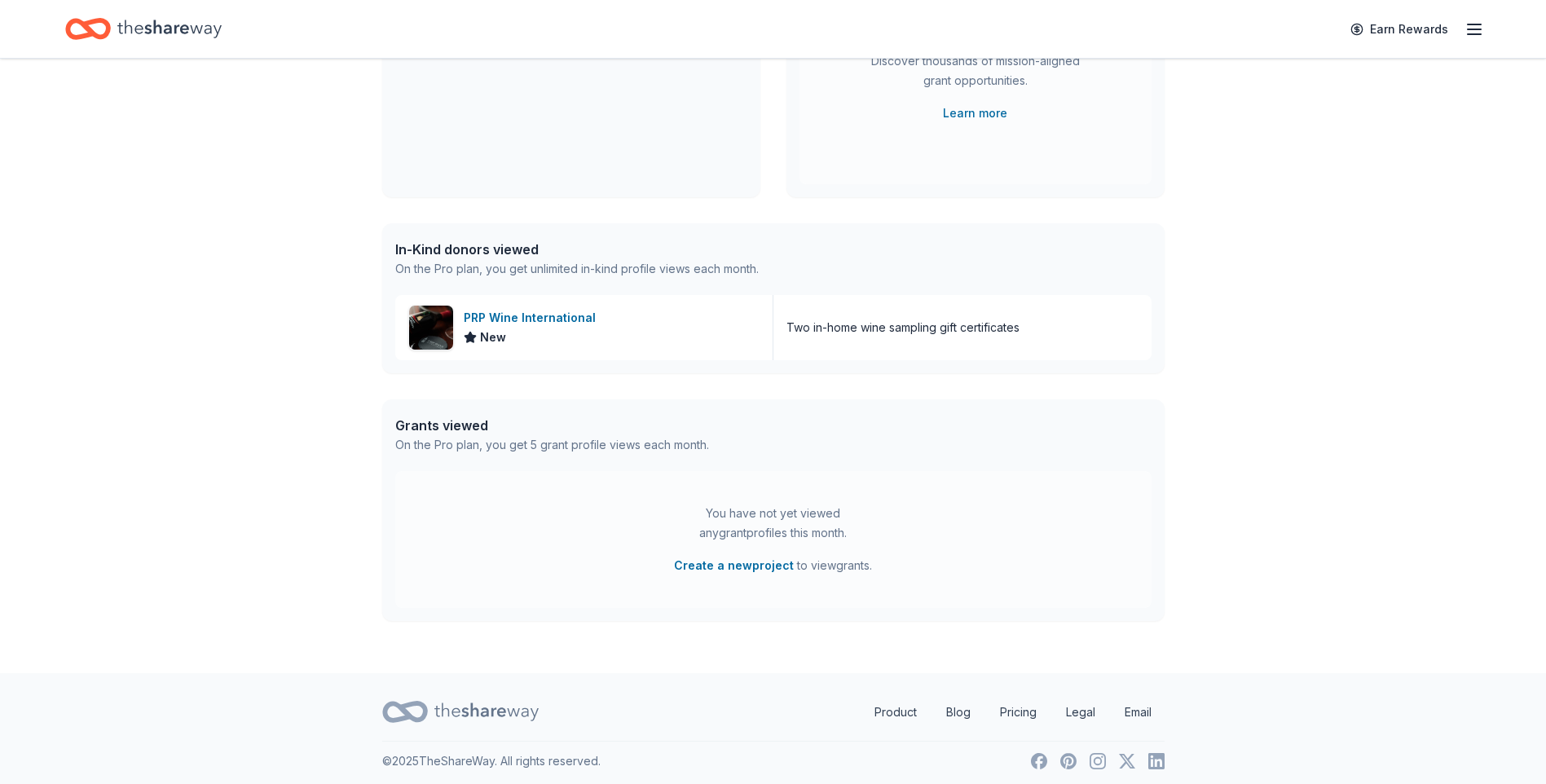
scroll to position [272, 0]
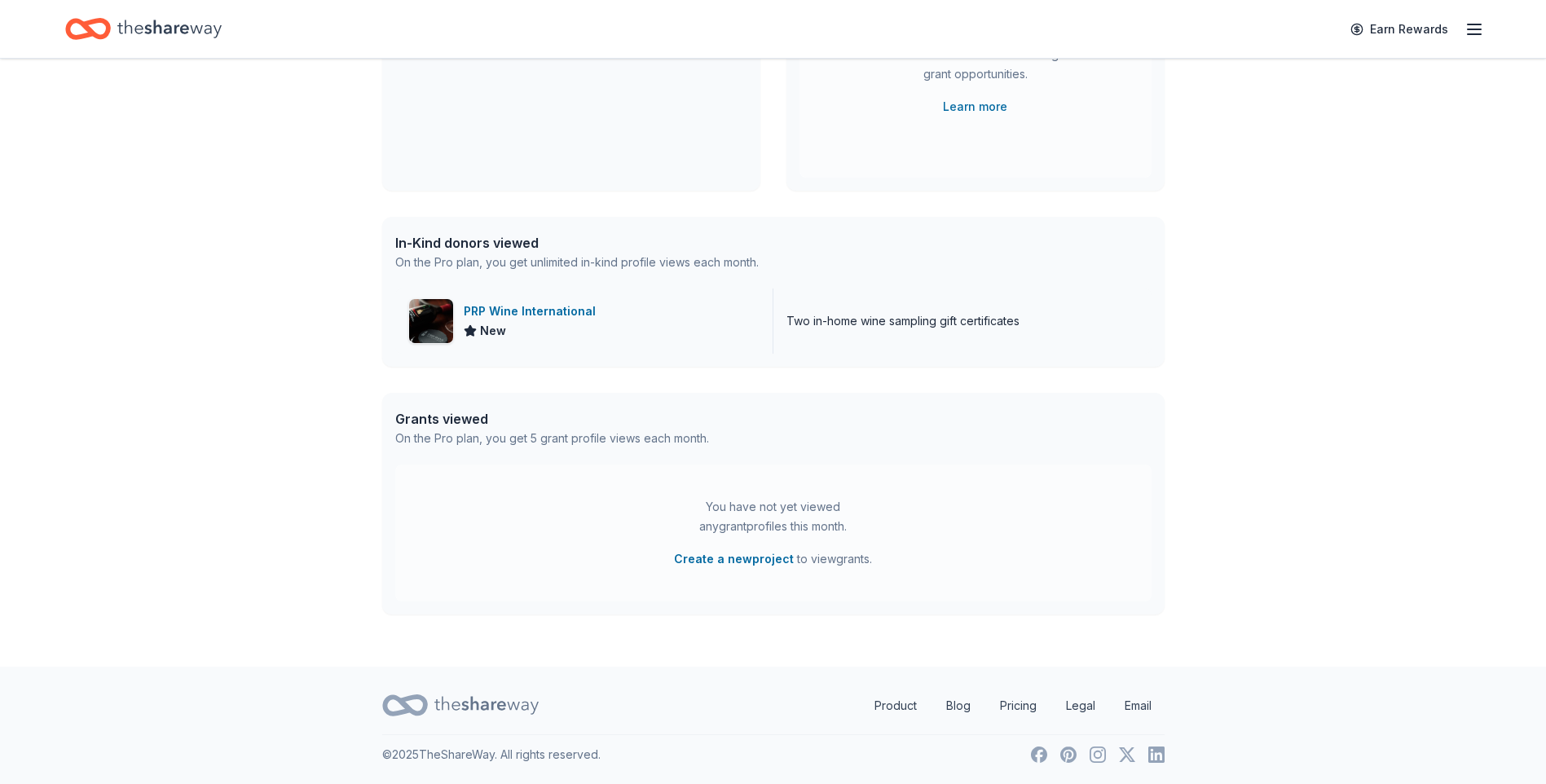
click at [534, 314] on div "PRP Wine International" at bounding box center [533, 311] width 139 height 19
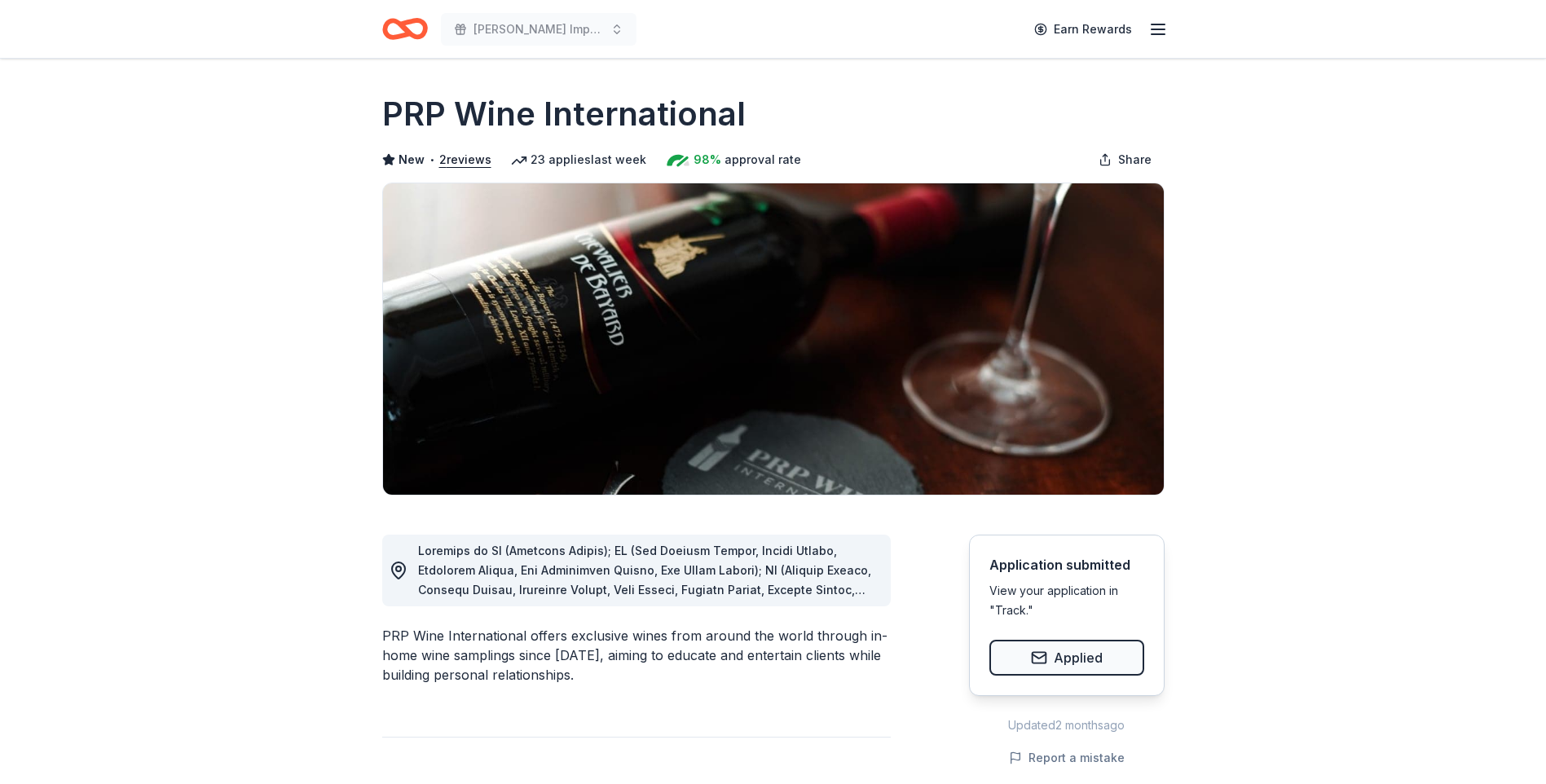
click at [483, 119] on h1 "PRP Wine International" at bounding box center [564, 114] width 364 height 45
click at [413, 33] on icon "Home" at bounding box center [404, 29] width 45 height 38
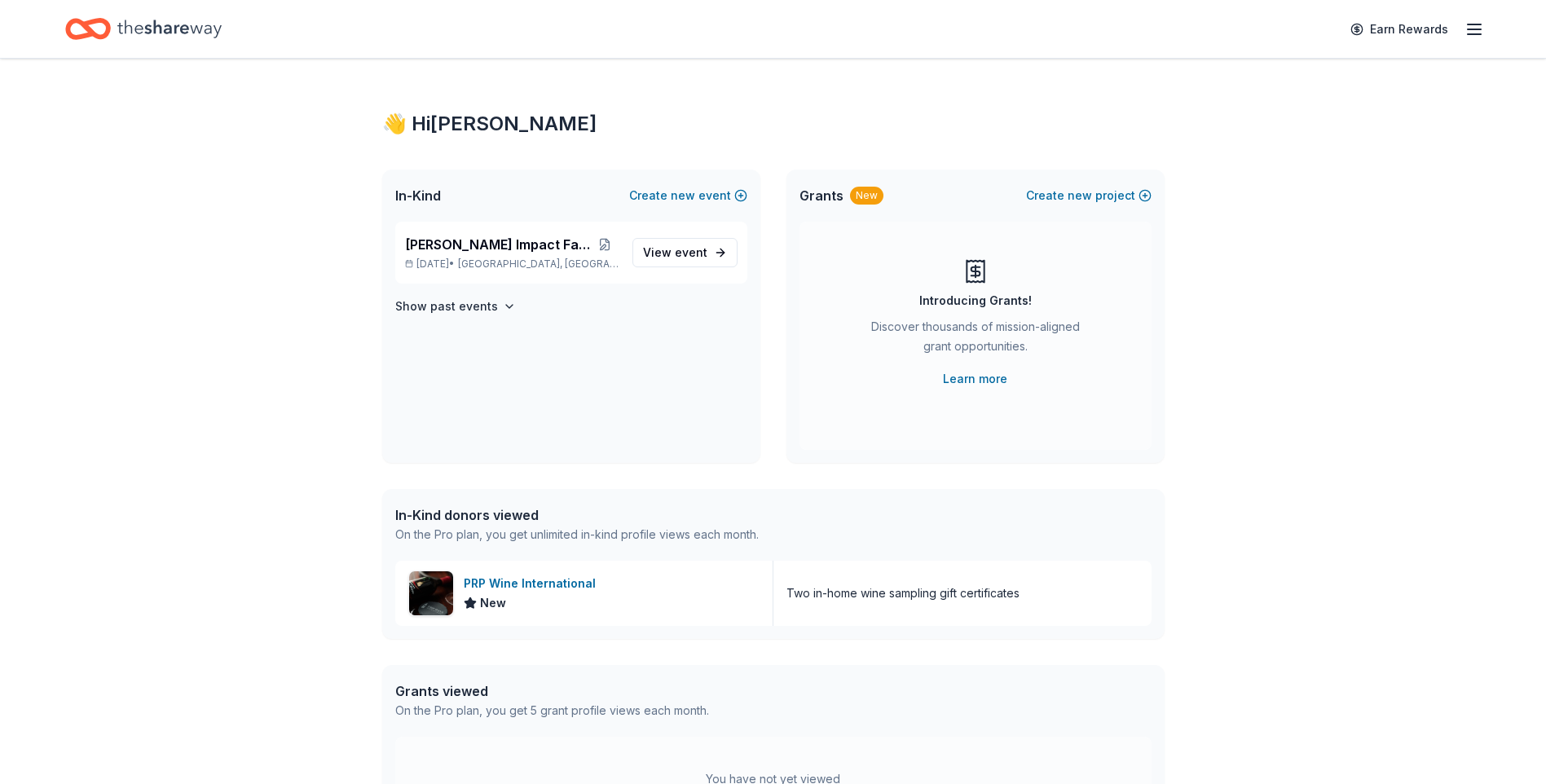
click at [180, 21] on icon "Home" at bounding box center [169, 29] width 104 height 34
click at [686, 250] on span "event" at bounding box center [692, 252] width 33 height 13
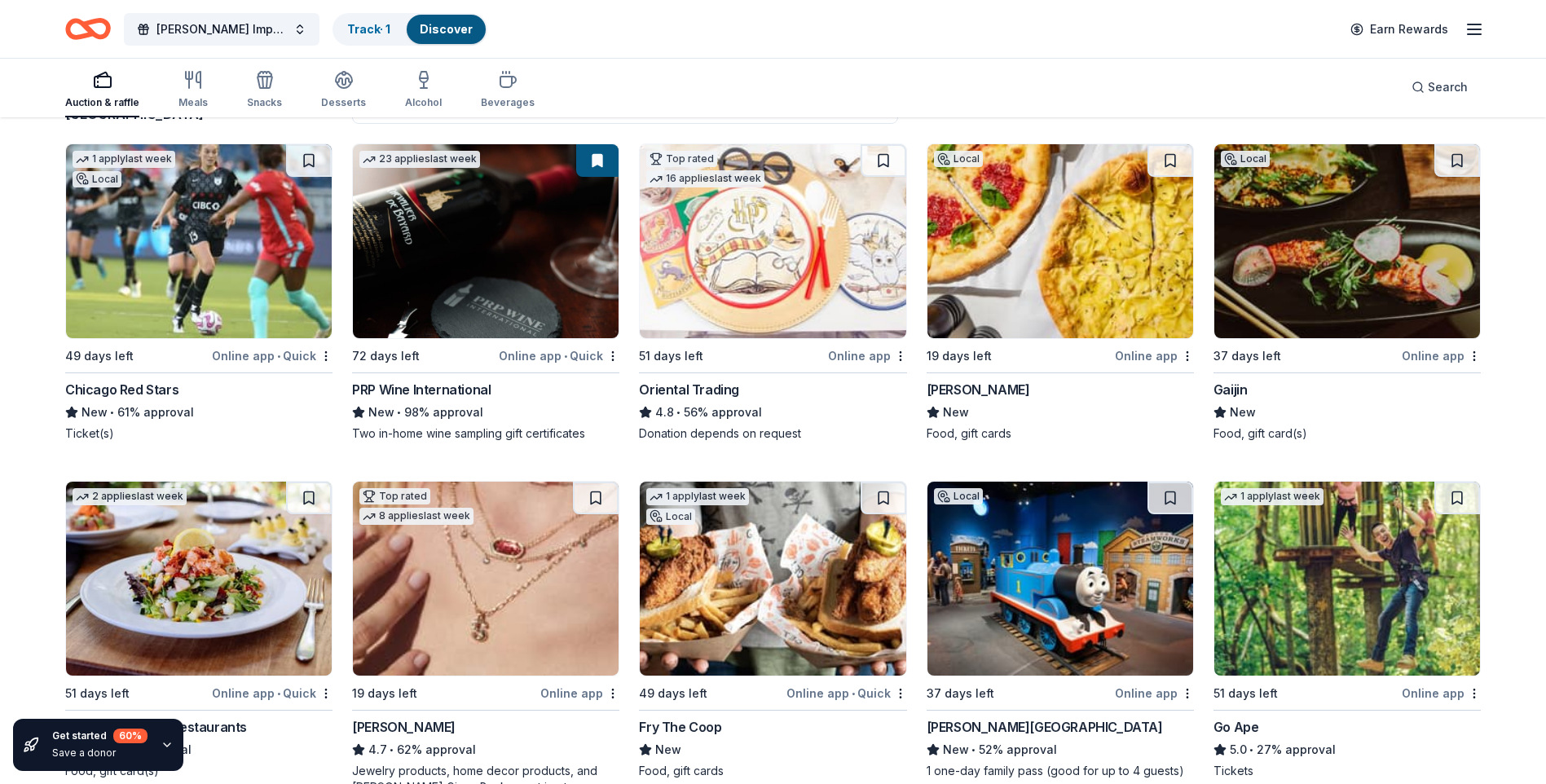
scroll to position [163, 0]
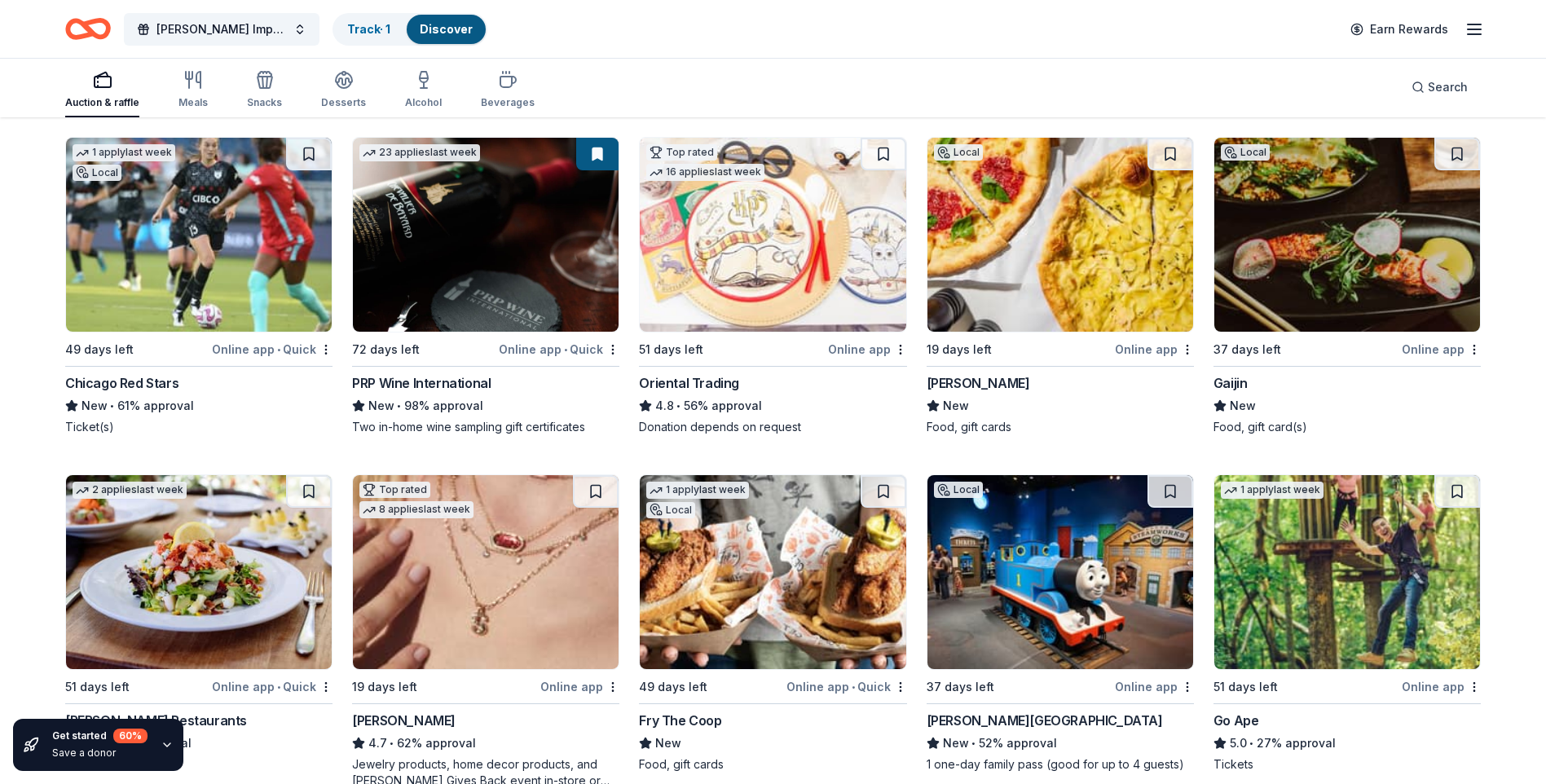
click at [1357, 231] on img at bounding box center [1347, 235] width 266 height 194
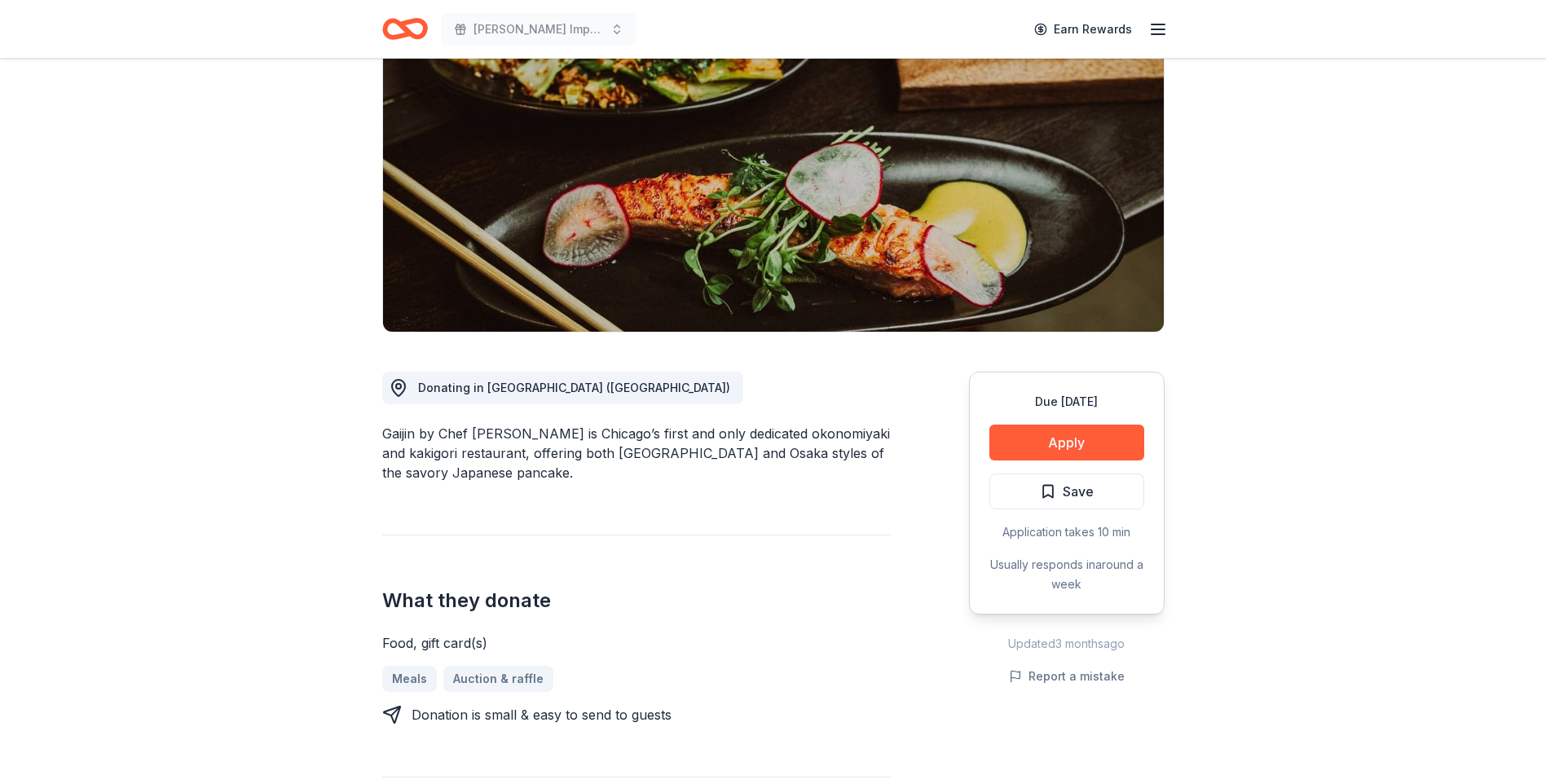
scroll to position [244, 0]
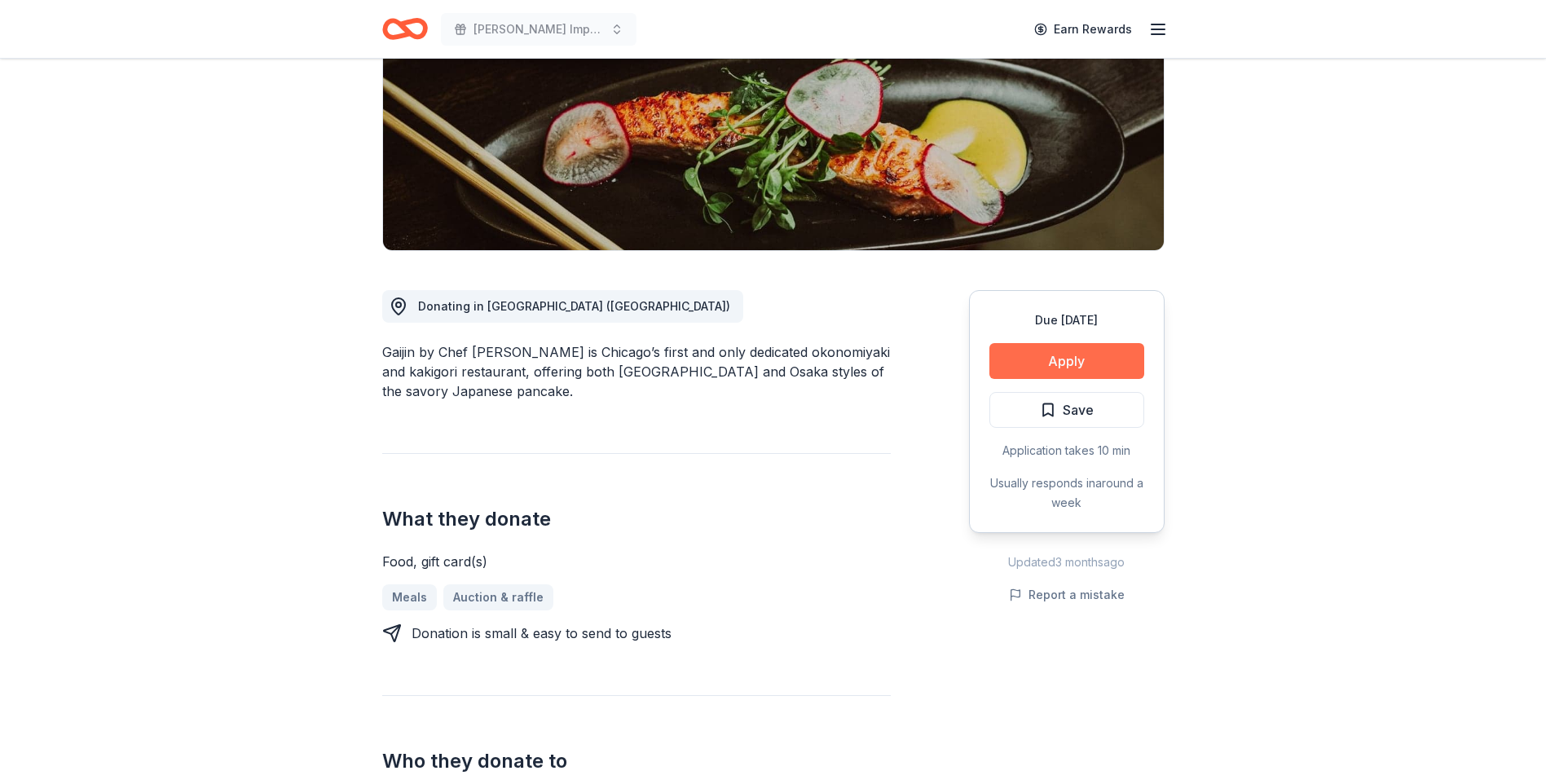
click at [1020, 364] on button "Apply" at bounding box center [1067, 361] width 155 height 36
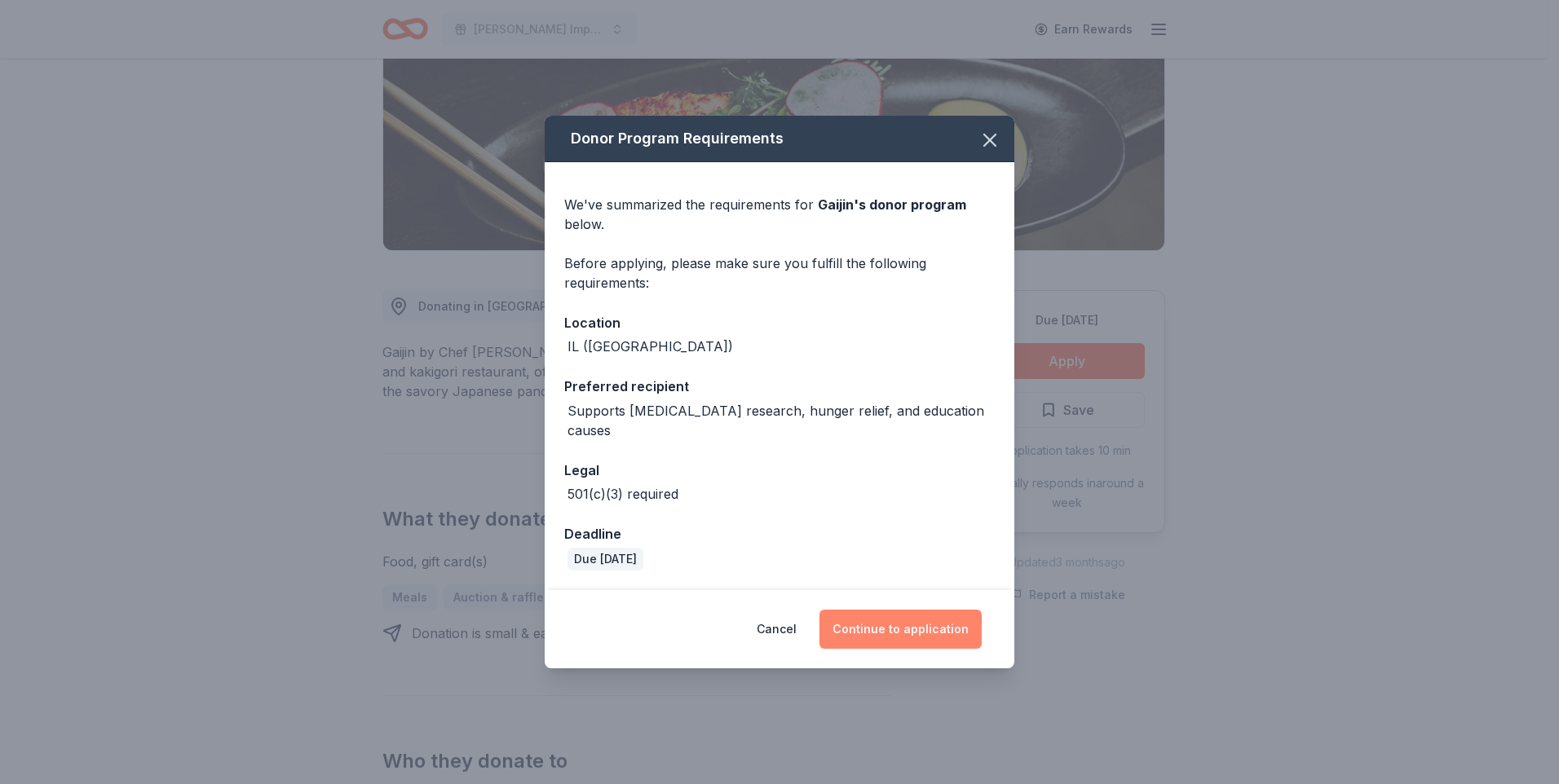
click at [950, 617] on button "Continue to application" at bounding box center [901, 629] width 163 height 39
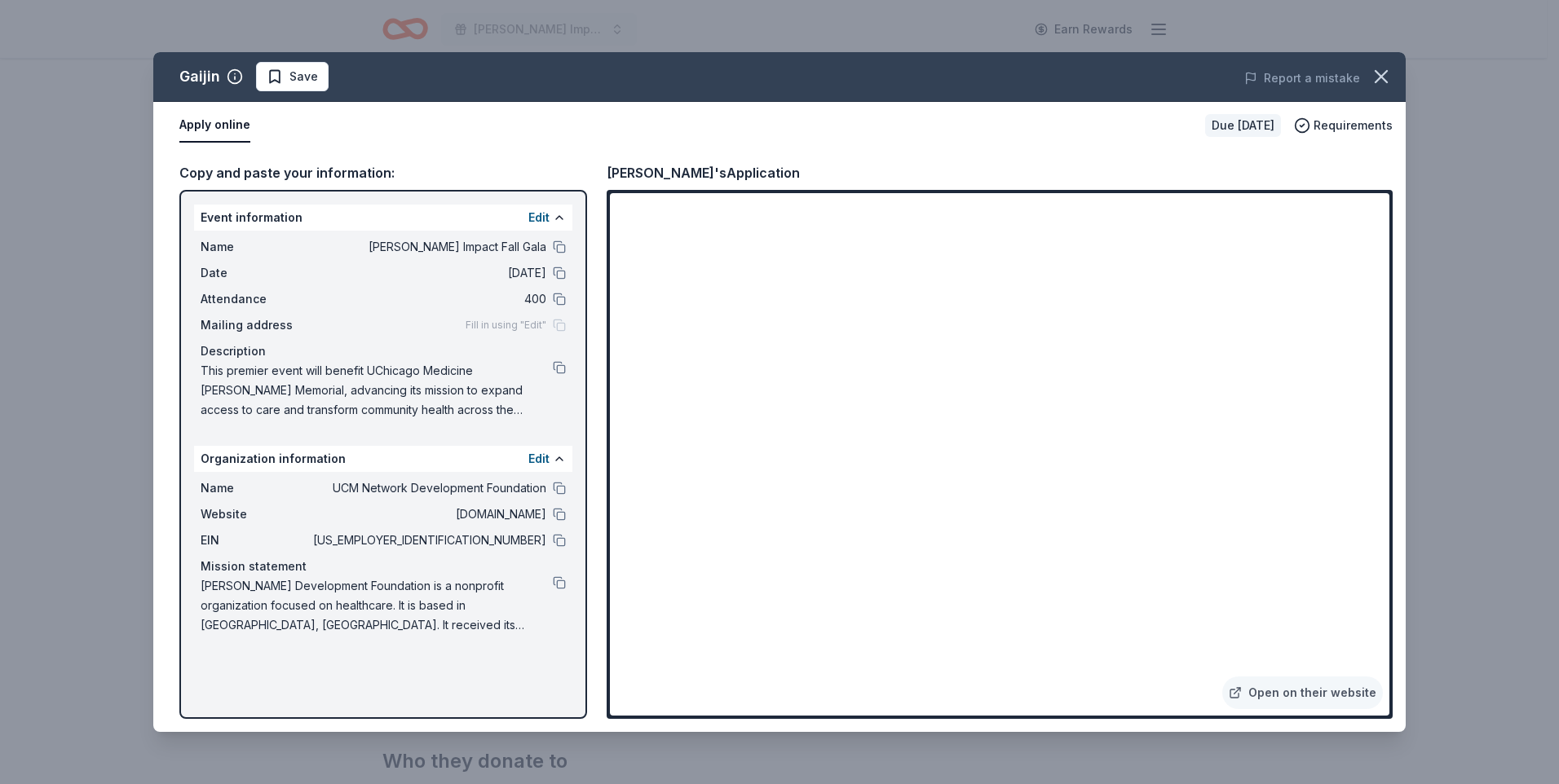
click at [1391, 559] on div "Open on their website" at bounding box center [999, 454] width 786 height 529
click at [1388, 71] on icon "button" at bounding box center [1381, 77] width 23 height 23
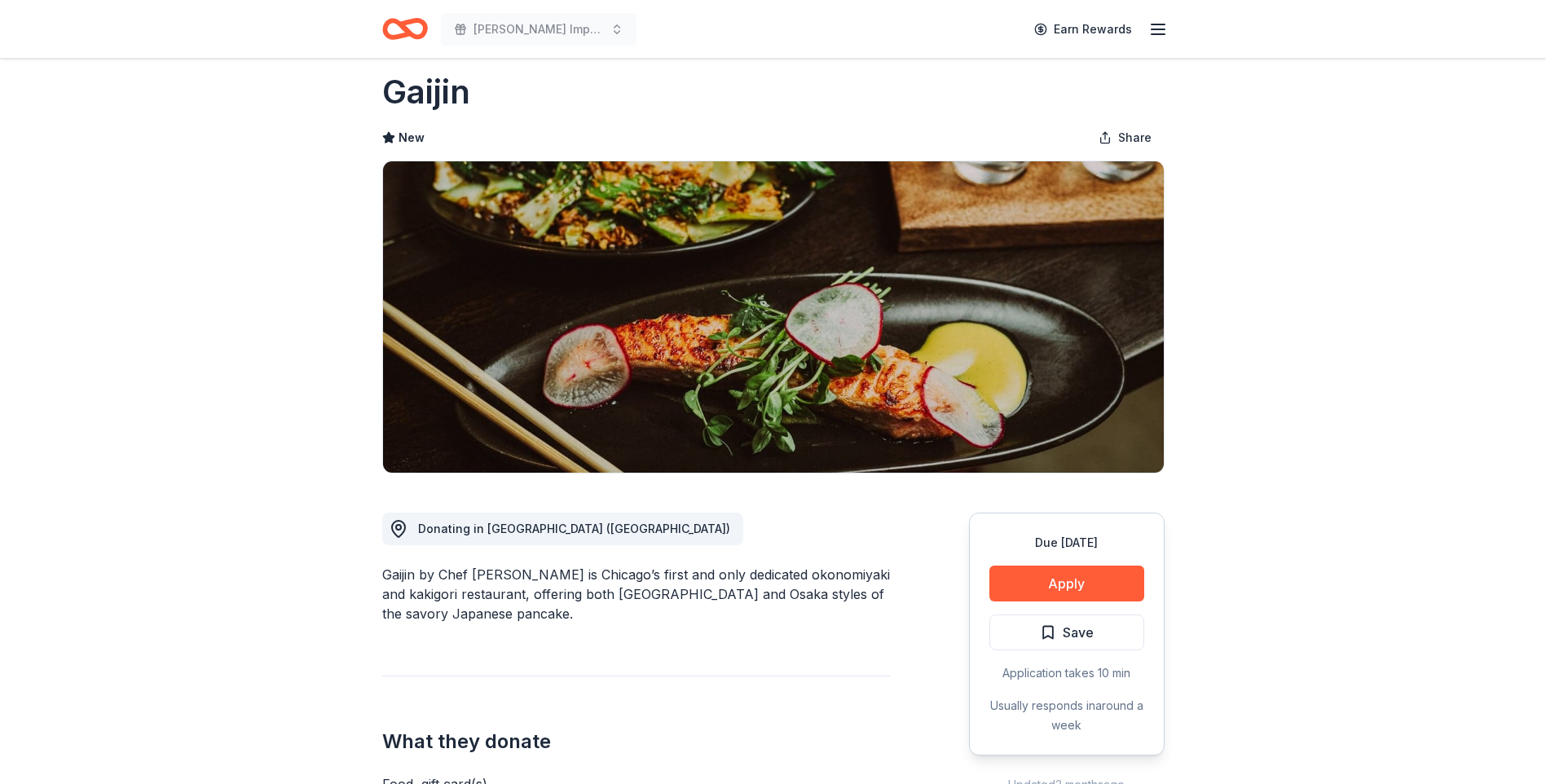
scroll to position [0, 0]
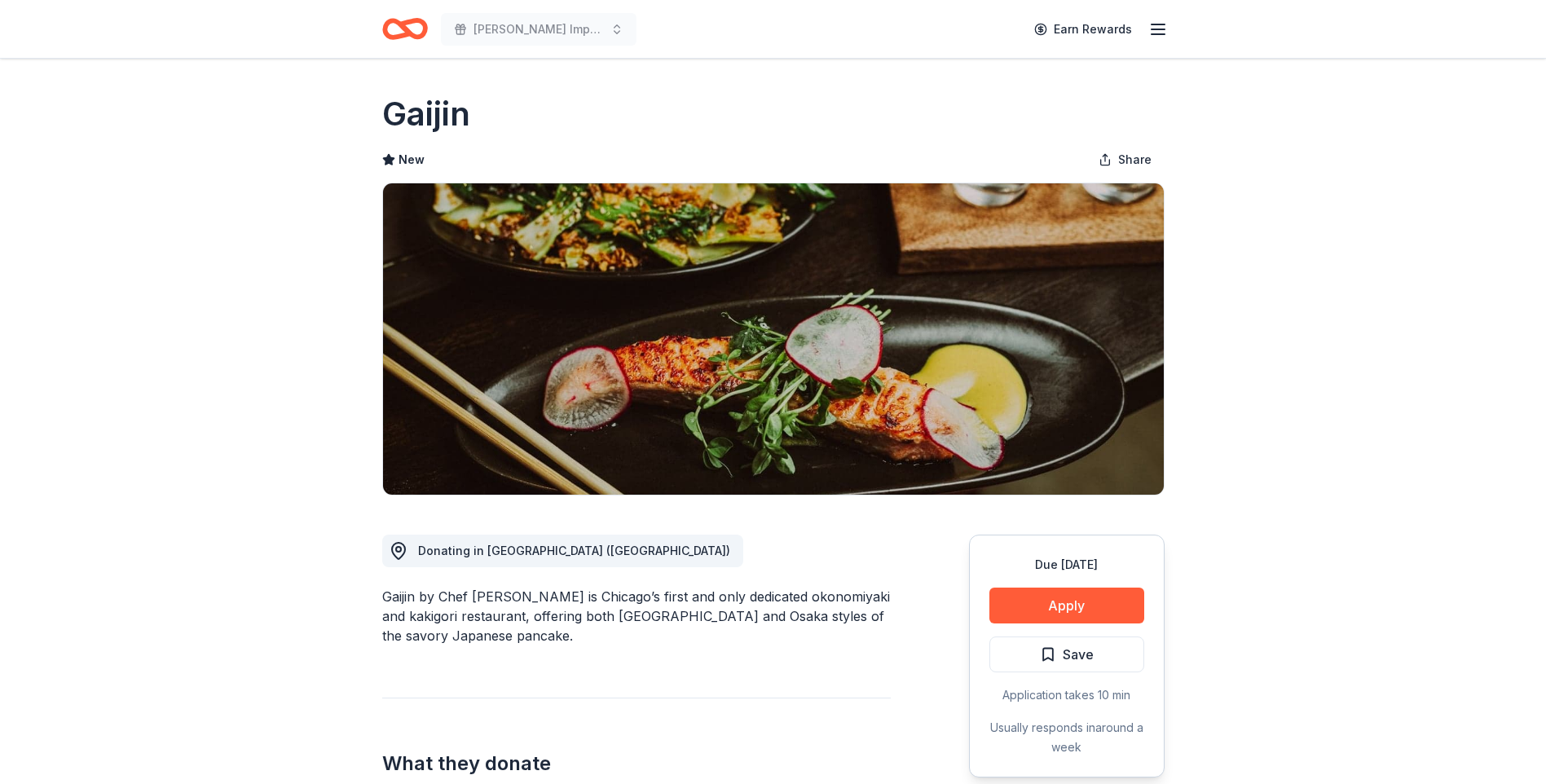
click at [417, 32] on icon "Home" at bounding box center [404, 29] width 45 height 38
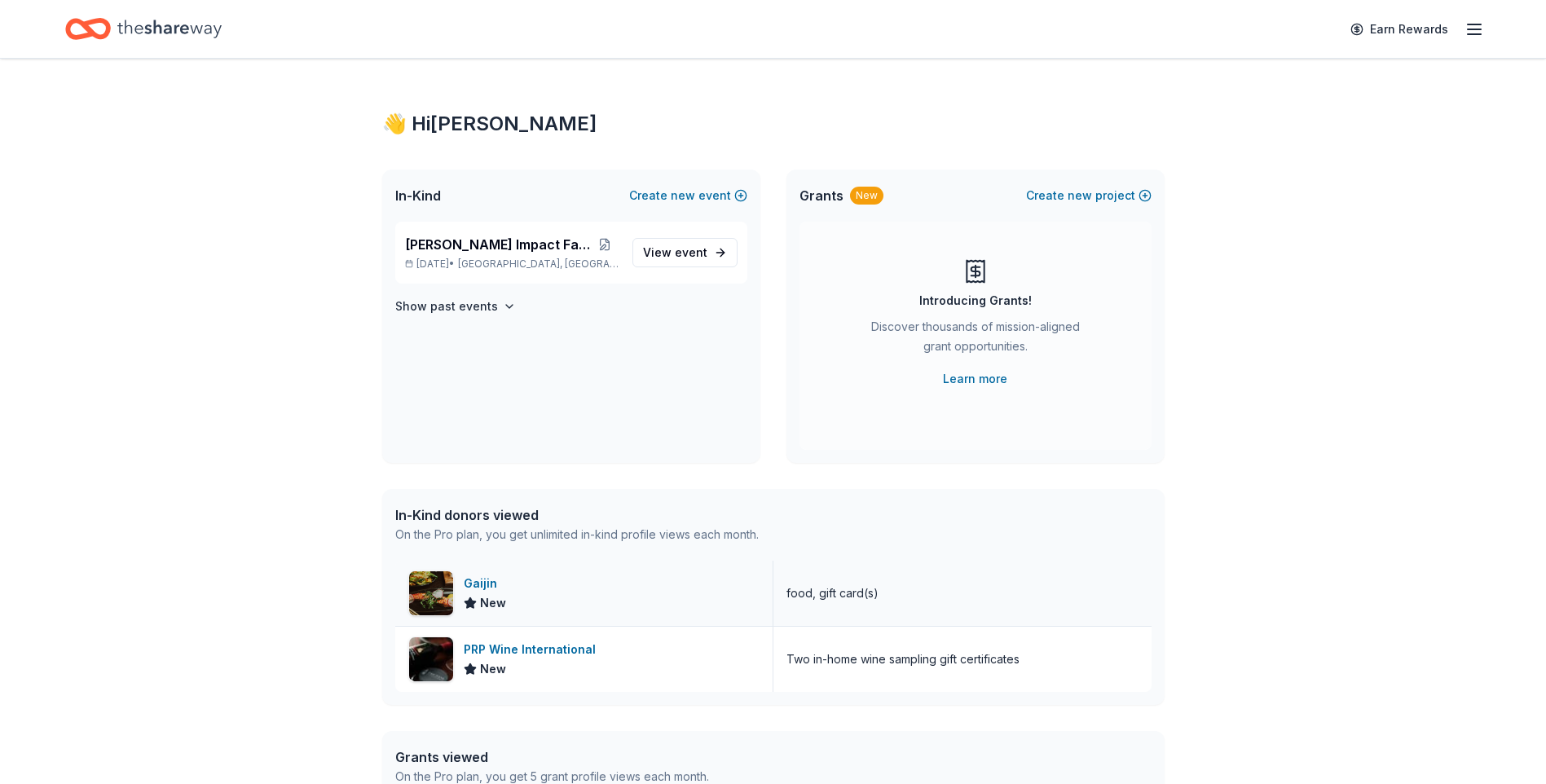
click at [490, 580] on div "Gaijin" at bounding box center [485, 583] width 42 height 19
click at [95, 35] on icon "Home" at bounding box center [95, 28] width 25 height 16
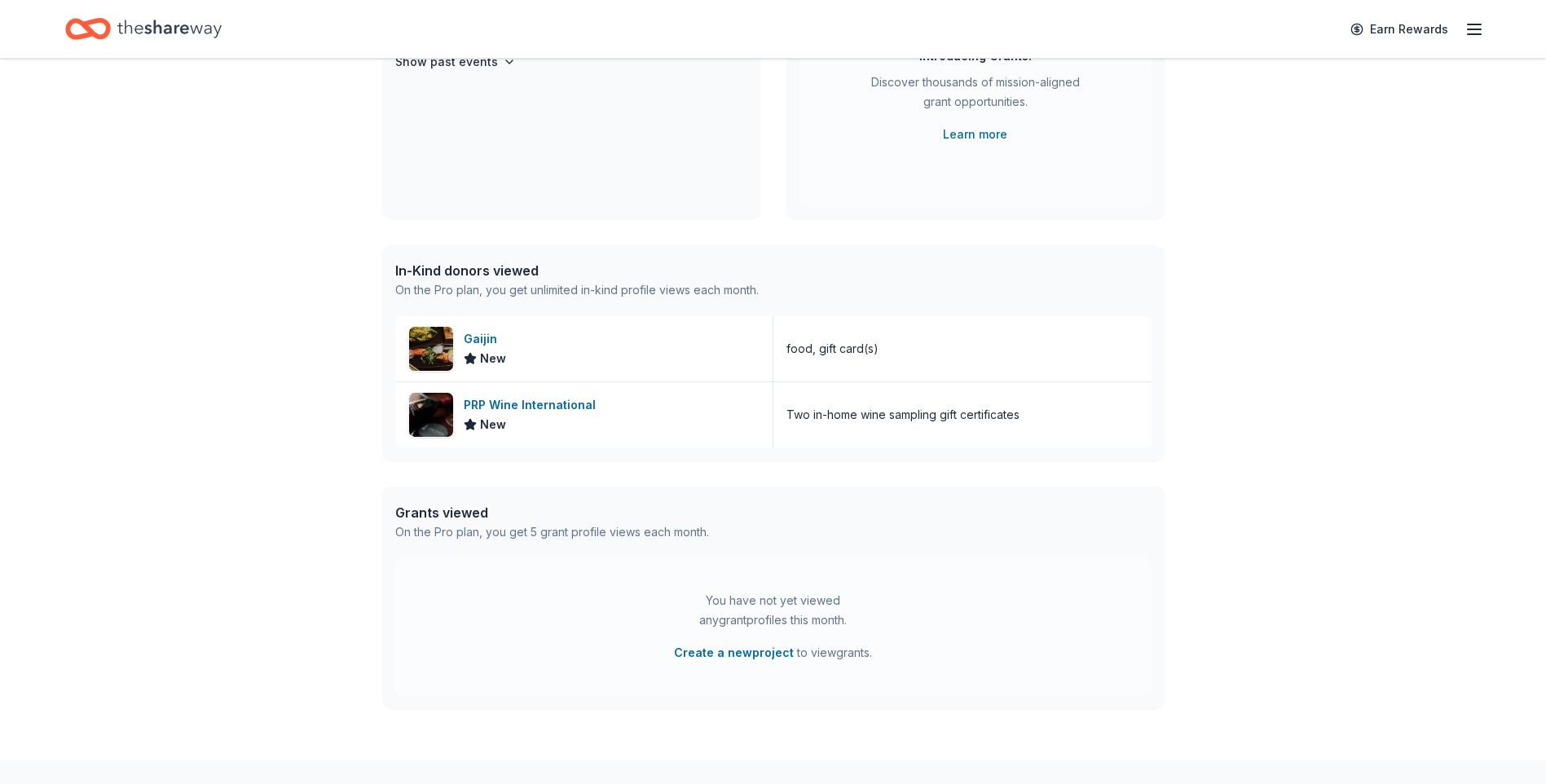
scroll to position [339, 0]
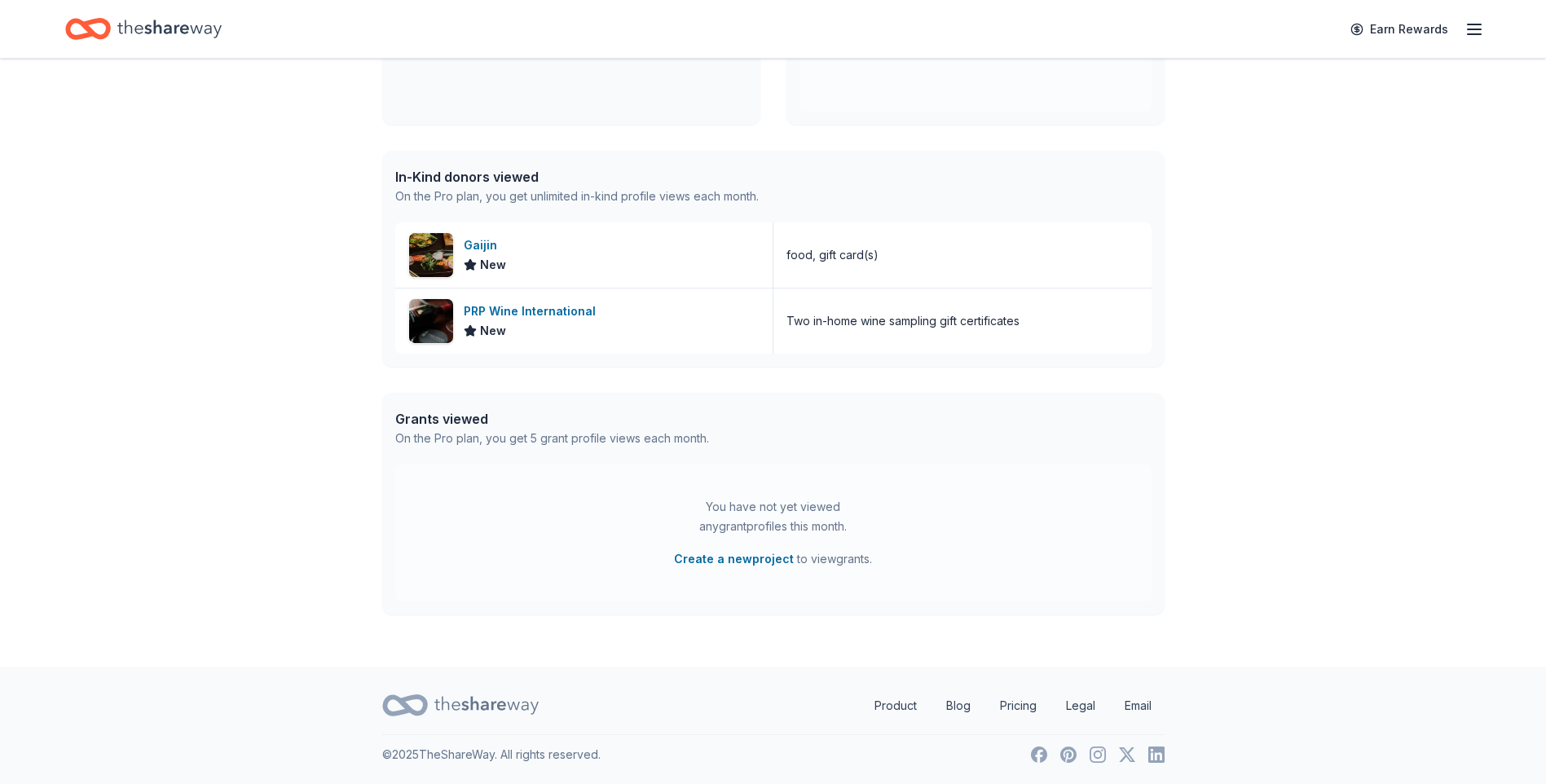
click at [156, 35] on icon "Home" at bounding box center [169, 29] width 104 height 34
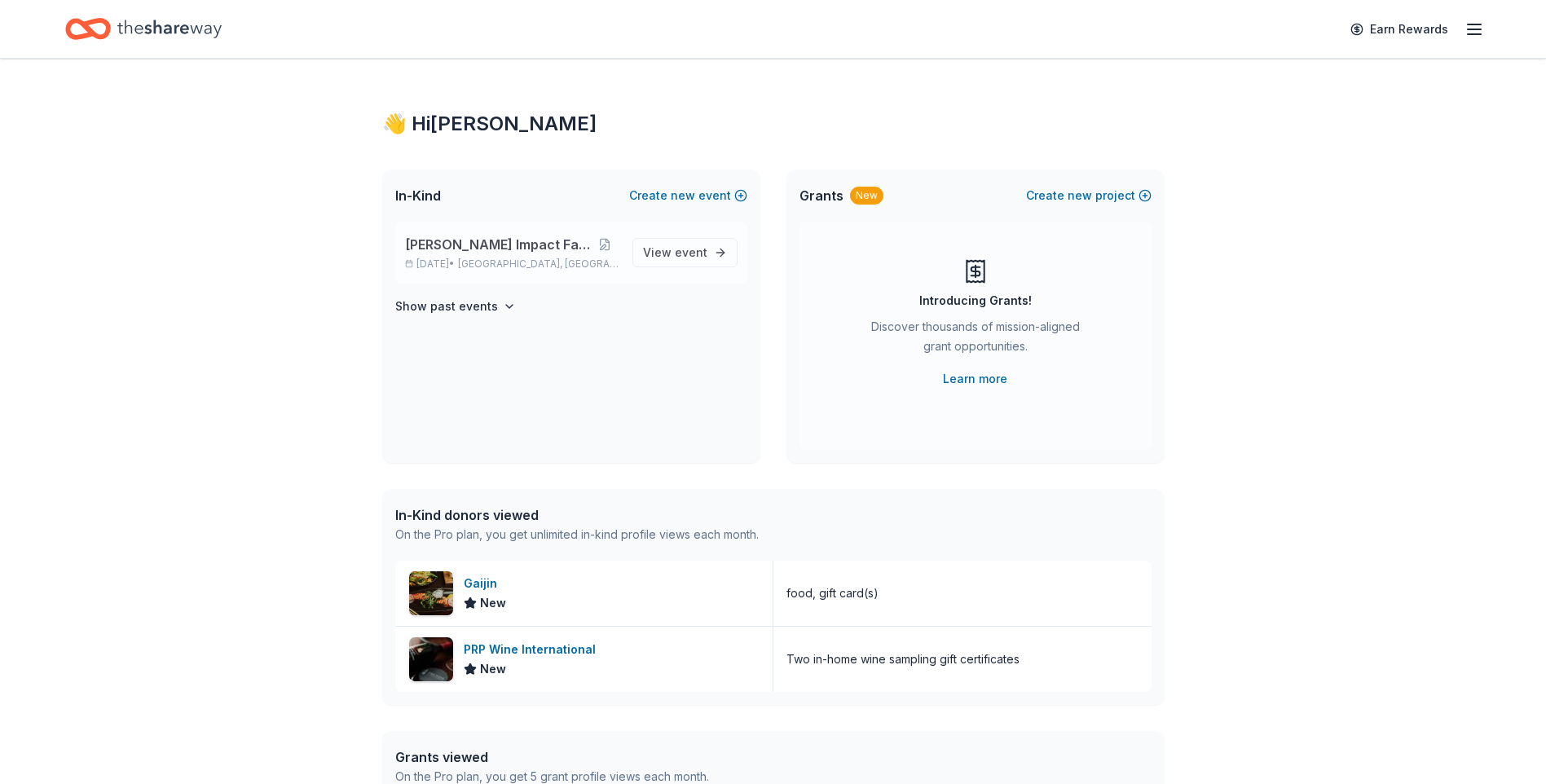
click at [537, 266] on span "Phoenix, IL" at bounding box center [538, 265] width 161 height 13
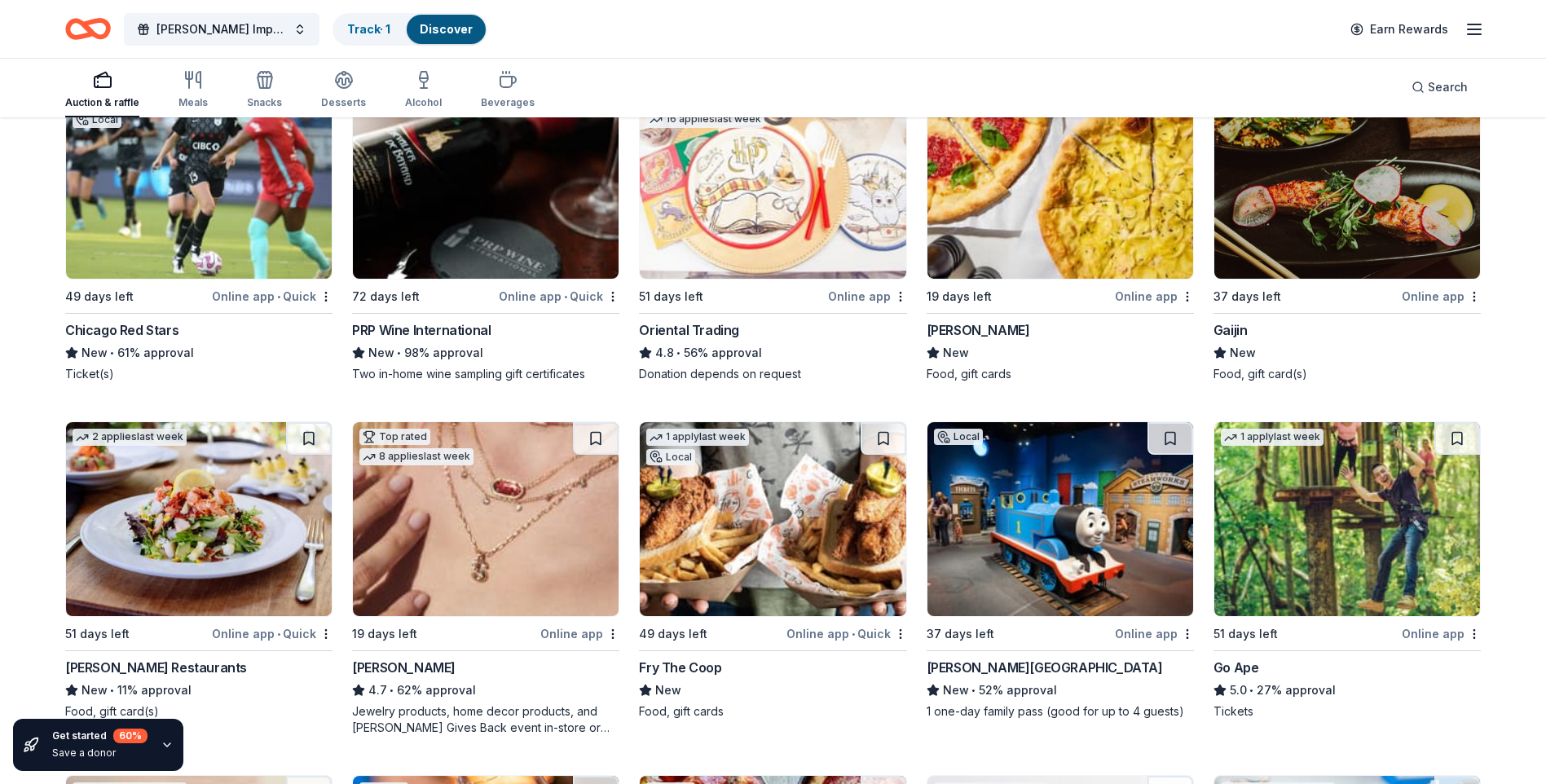
scroll to position [244, 0]
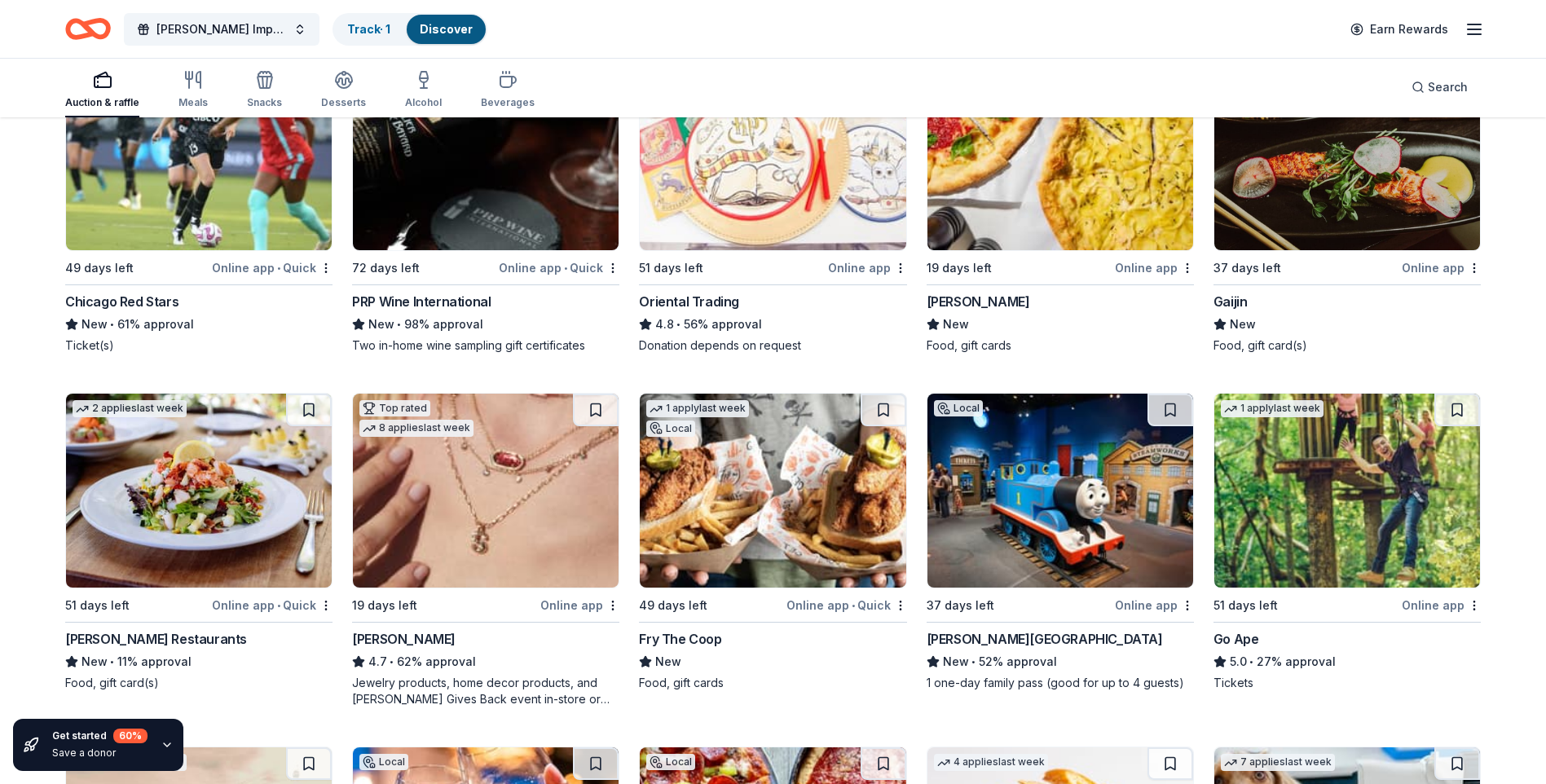
click at [257, 569] on img at bounding box center [199, 491] width 266 height 194
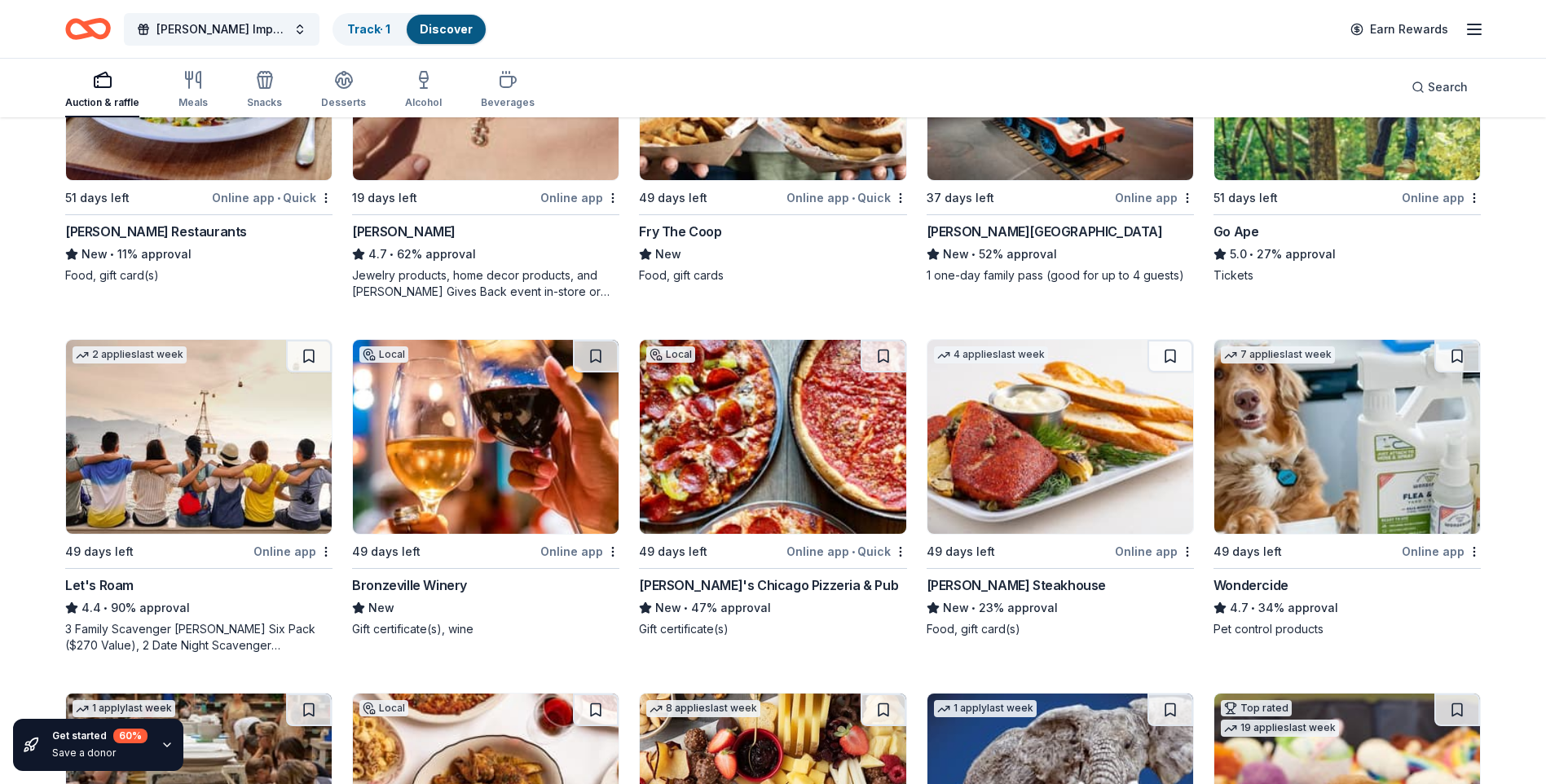
scroll to position [734, 0]
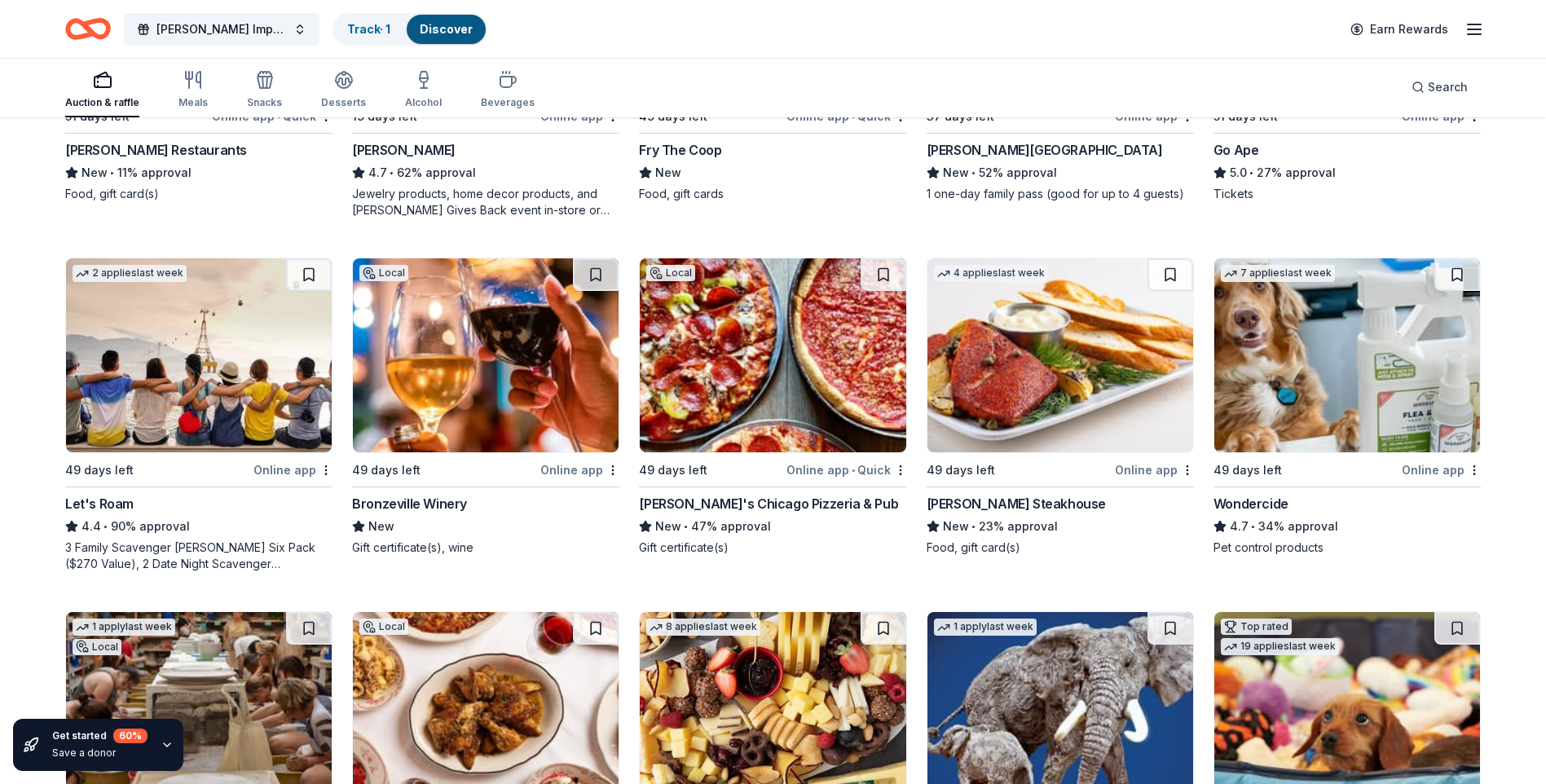
click at [968, 504] on div "[PERSON_NAME] Steakhouse" at bounding box center [1016, 503] width 179 height 19
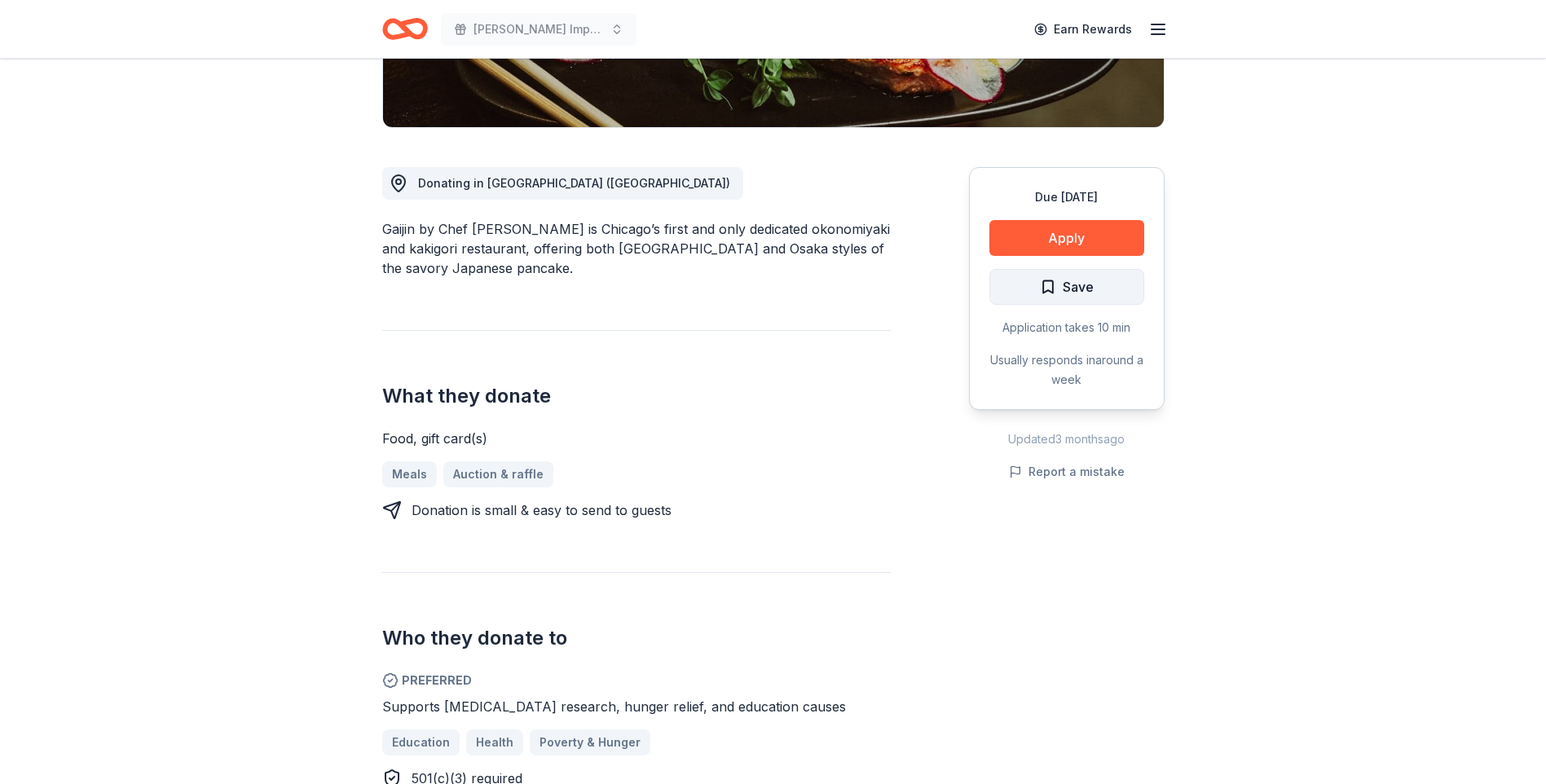
scroll to position [408, 0]
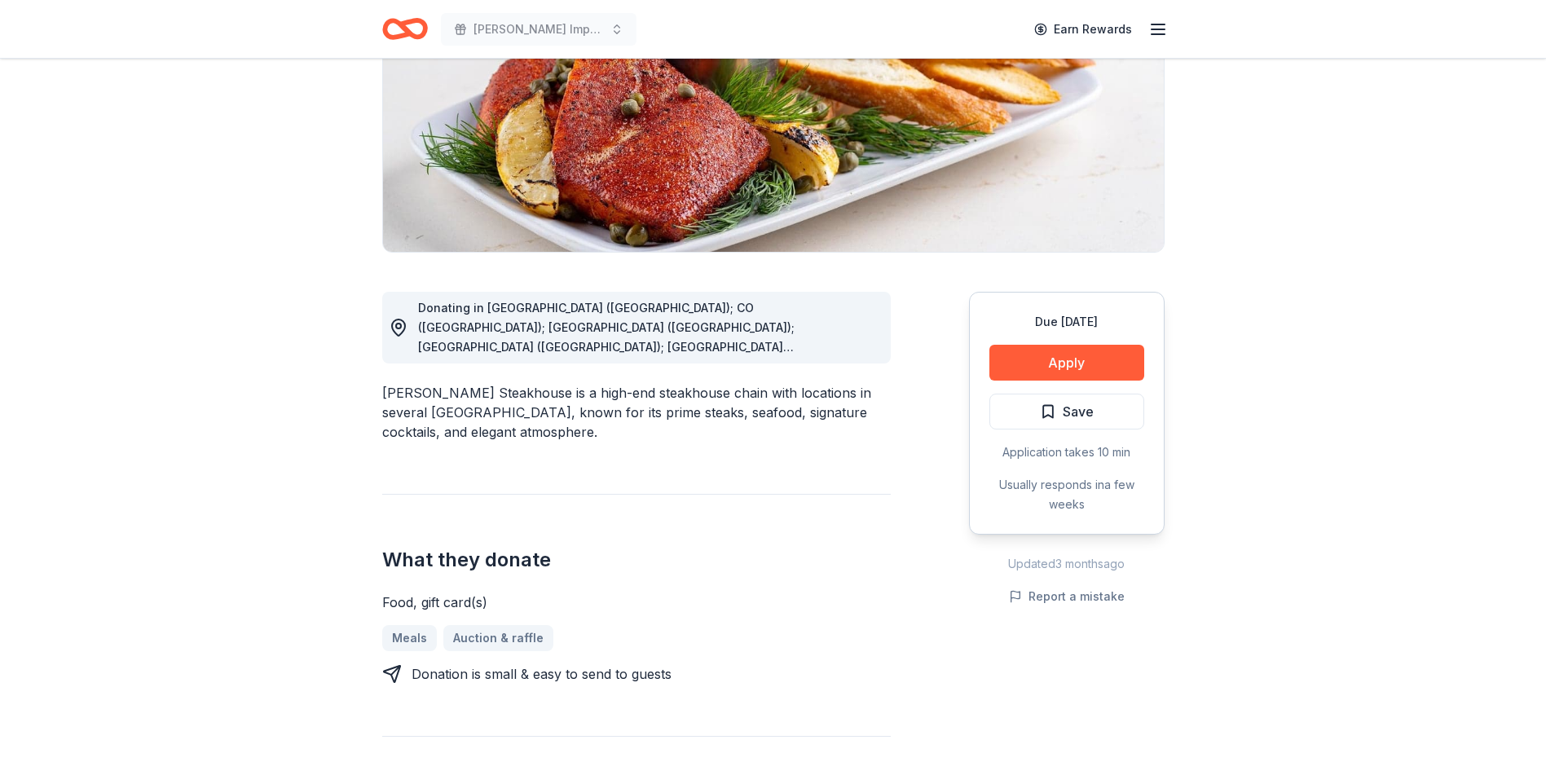
scroll to position [244, 0]
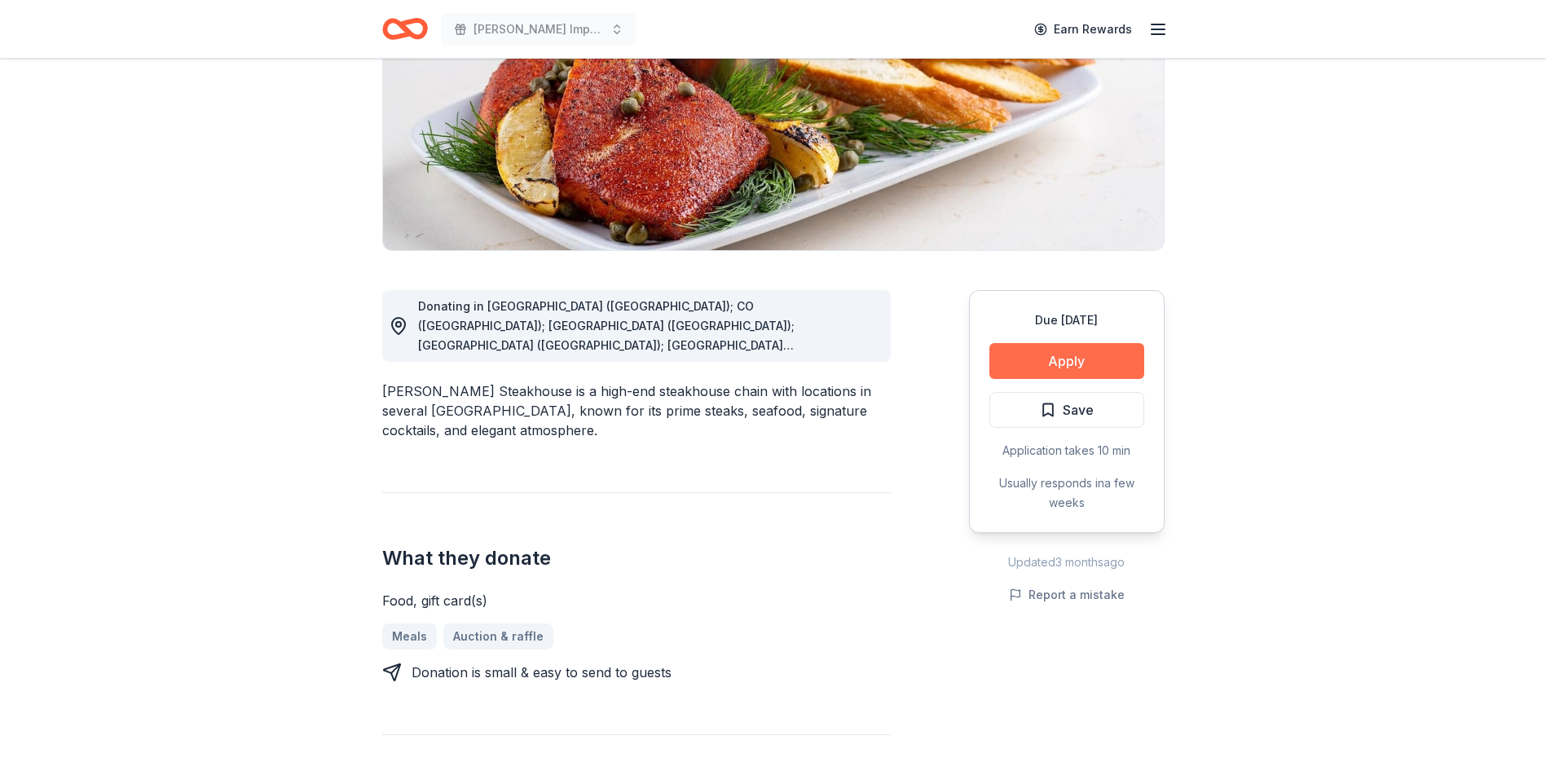
click at [1069, 349] on button "Apply" at bounding box center [1067, 361] width 155 height 36
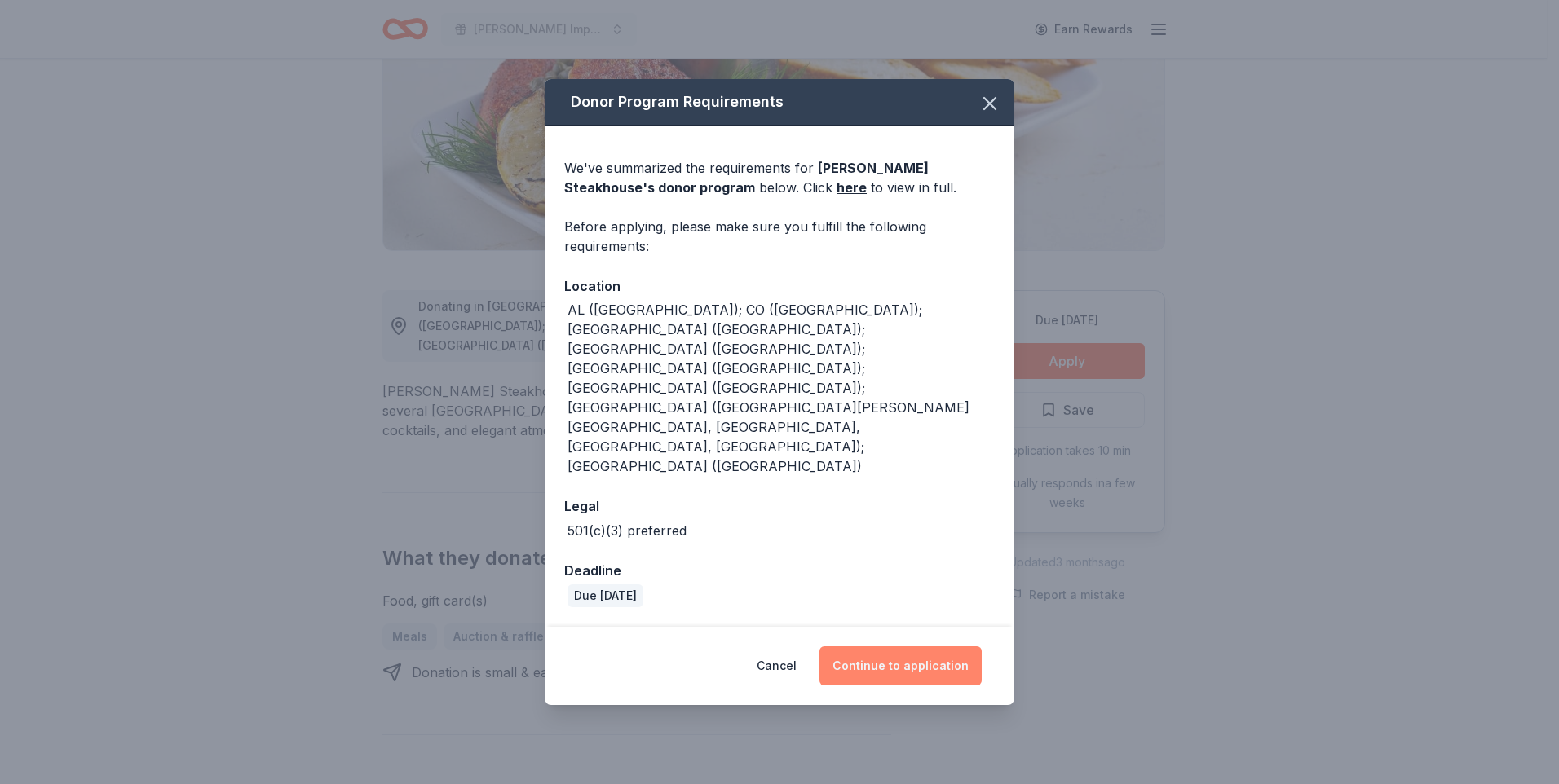
click at [872, 646] on button "Continue to application" at bounding box center [901, 666] width 163 height 39
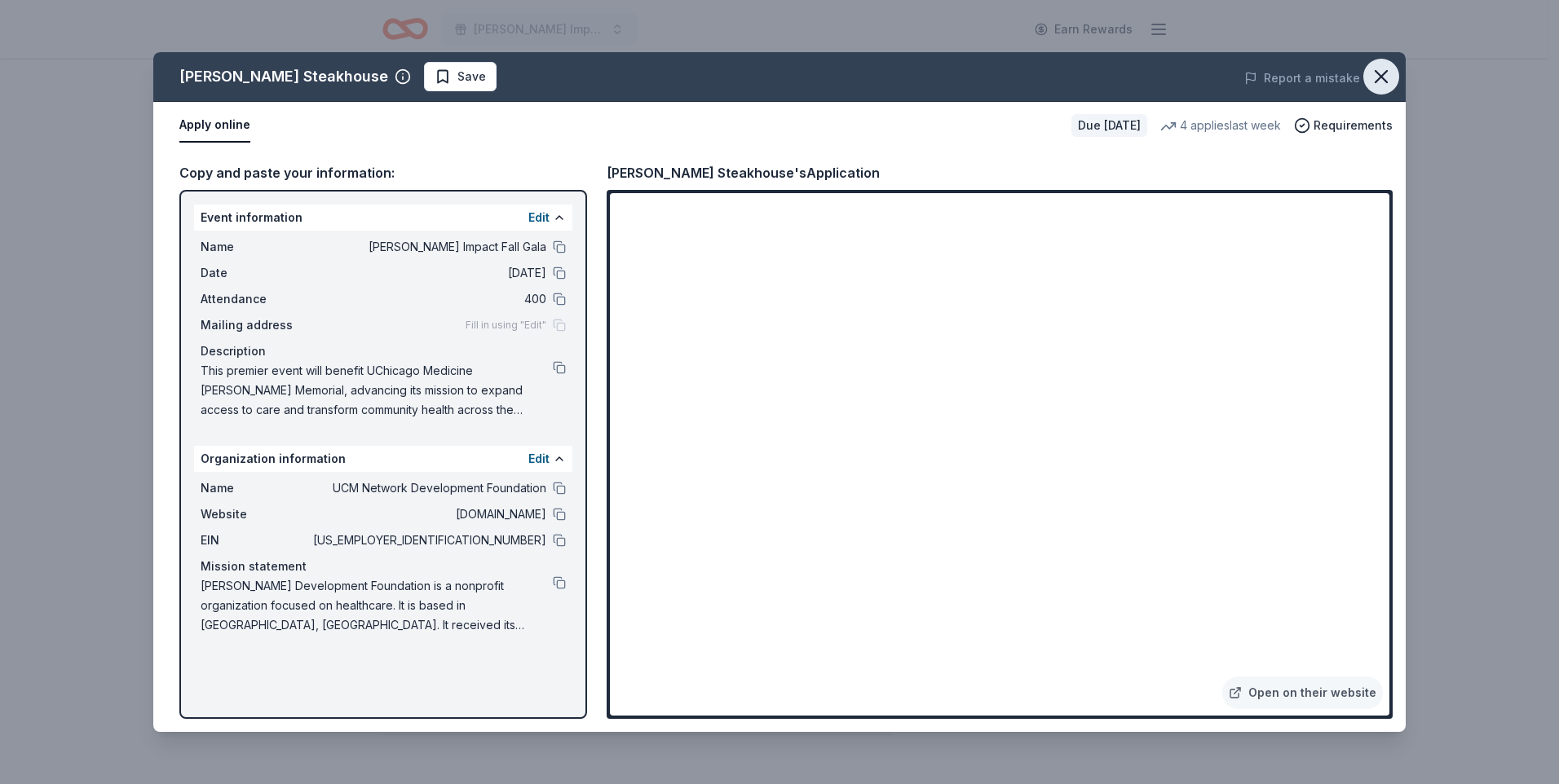
click at [1376, 80] on icon "button" at bounding box center [1381, 77] width 23 height 23
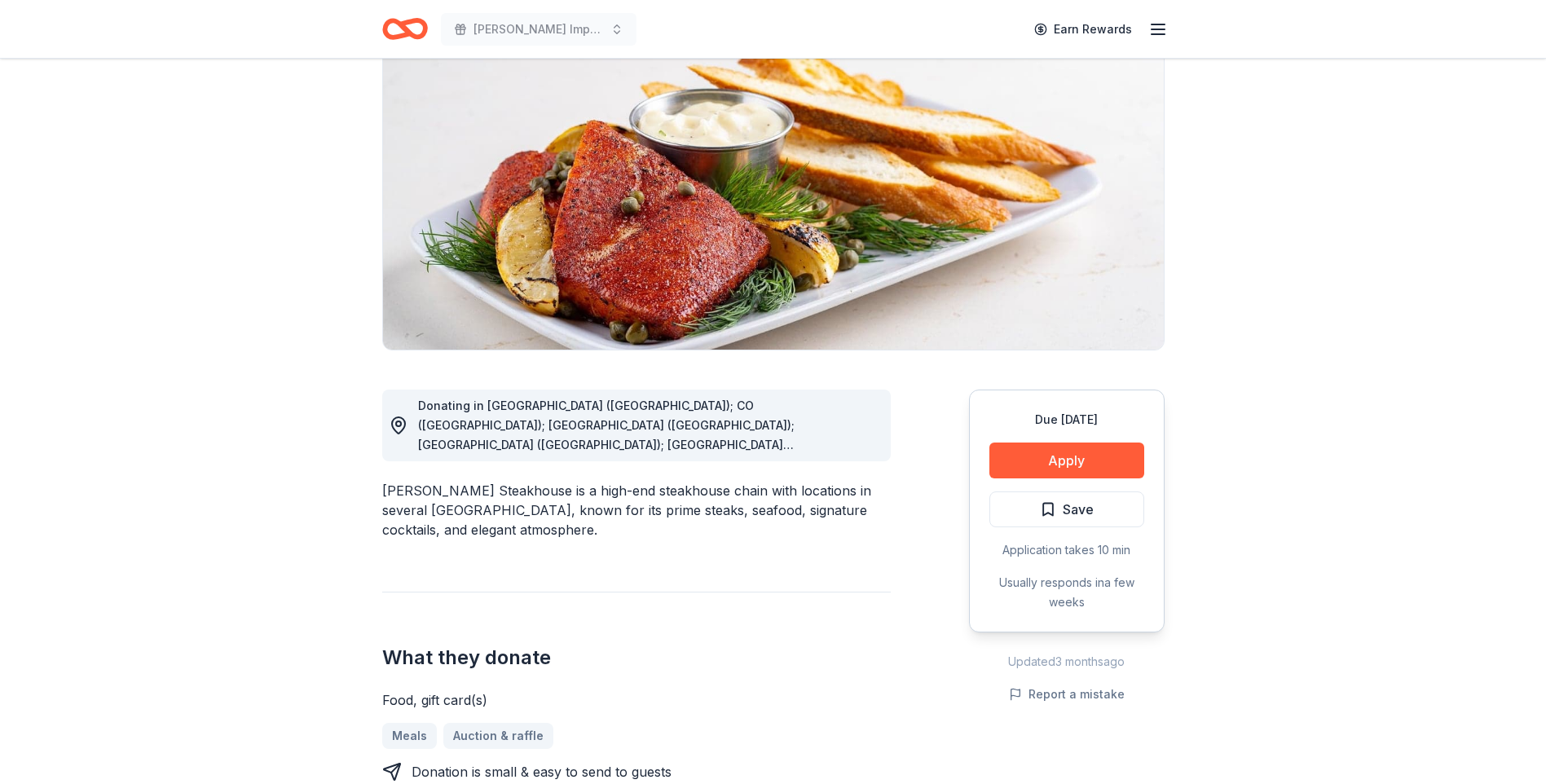
scroll to position [0, 0]
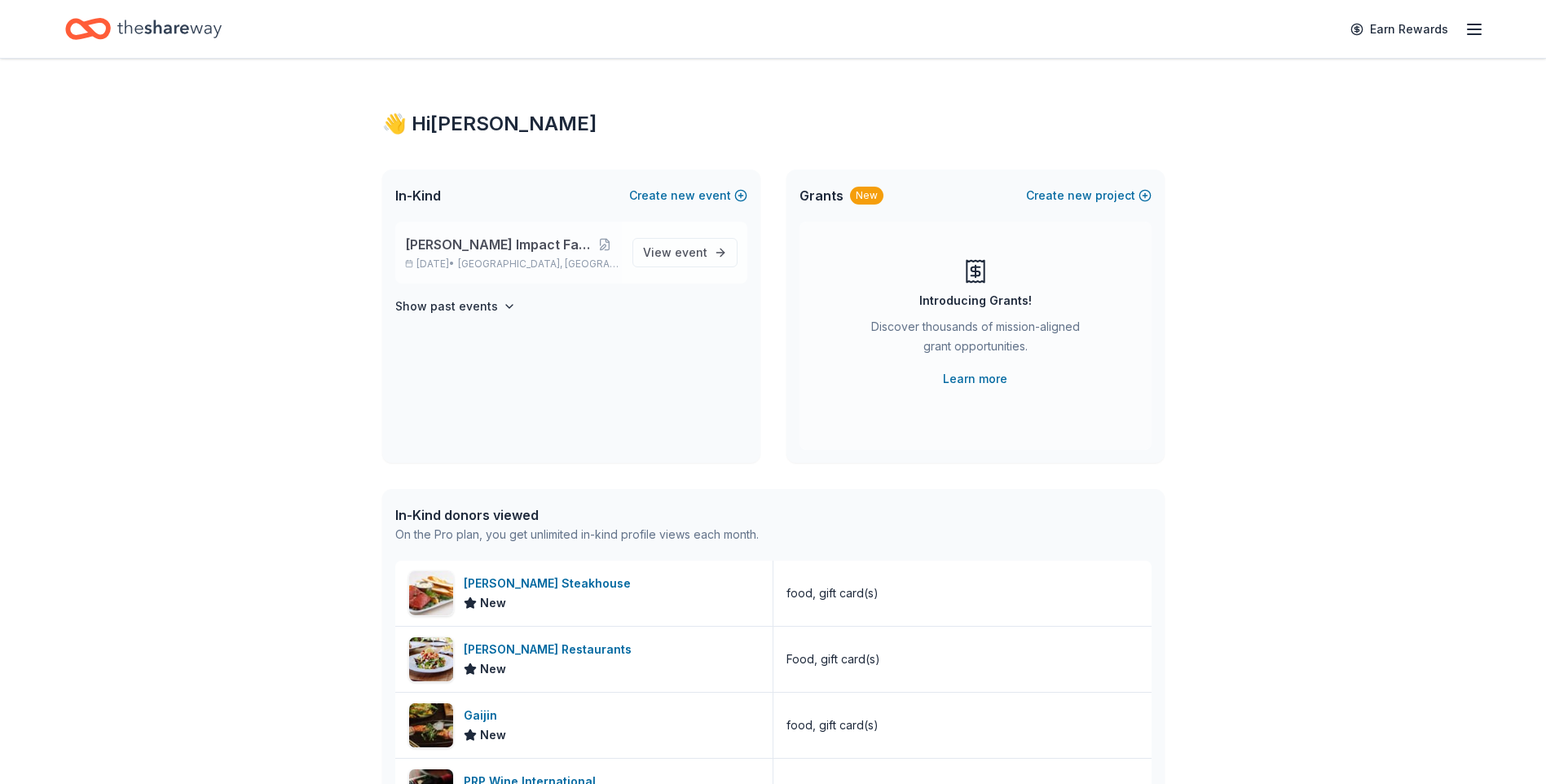
click at [534, 264] on span "[GEOGRAPHIC_DATA], [GEOGRAPHIC_DATA]" at bounding box center [538, 265] width 161 height 13
click at [1482, 27] on icon "button" at bounding box center [1475, 29] width 19 height 19
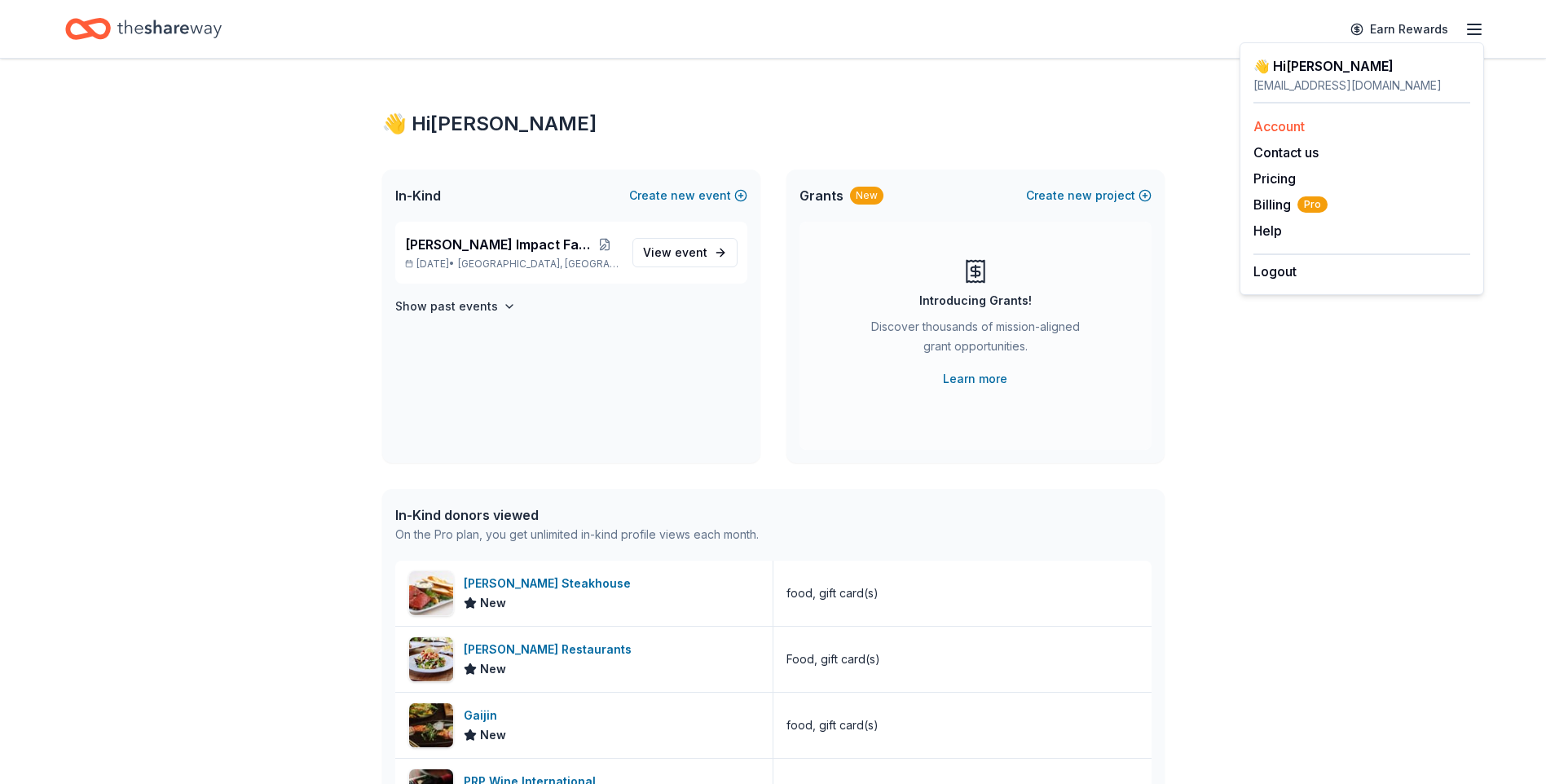
click at [1274, 127] on link "Account" at bounding box center [1279, 126] width 51 height 16
click at [416, 296] on h4 "Show past events" at bounding box center [446, 306] width 103 height 19
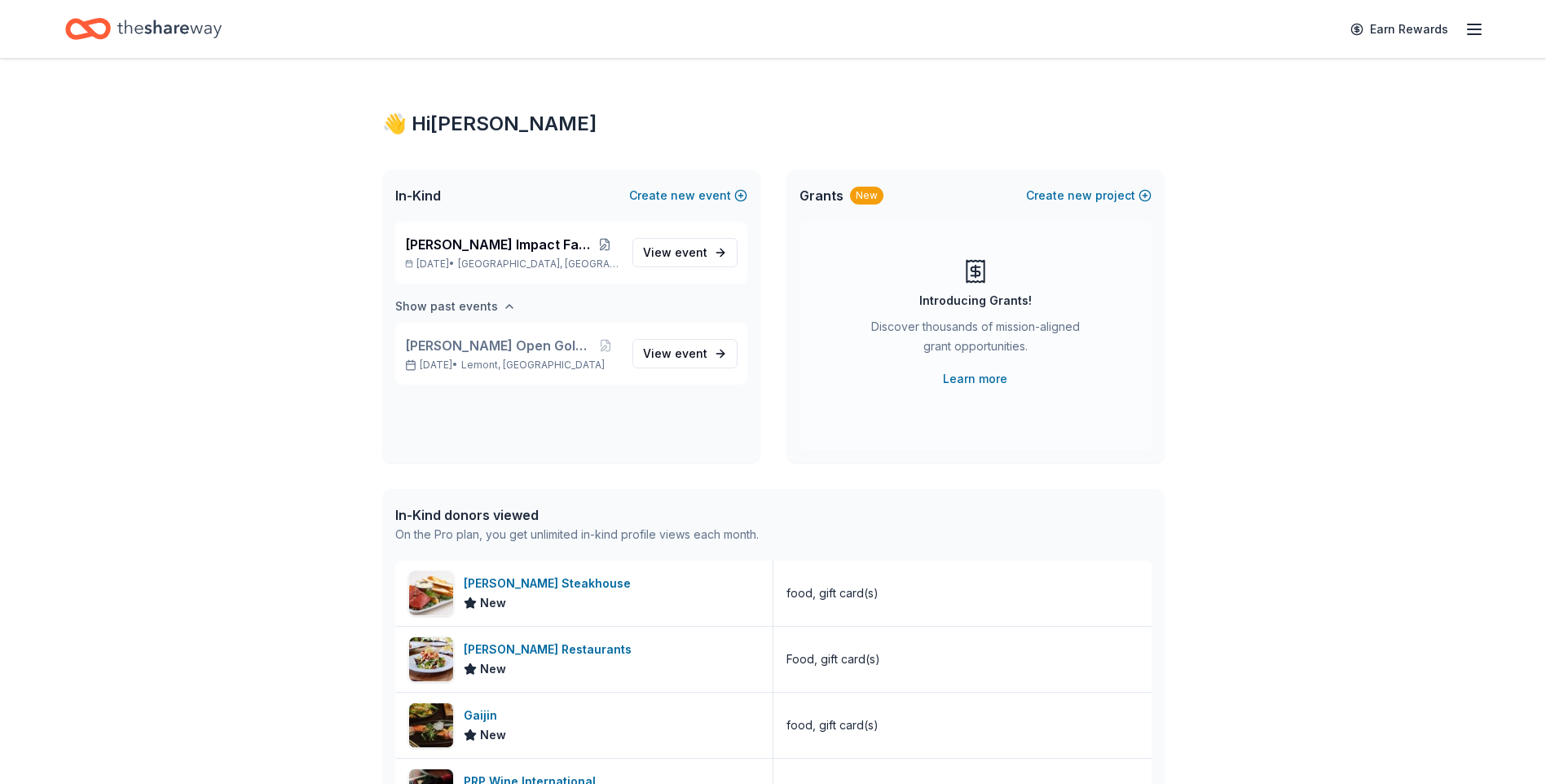
click at [416, 296] on h4 "Show past events" at bounding box center [446, 306] width 103 height 19
click at [462, 251] on span "[PERSON_NAME] Impact Fall Gala" at bounding box center [497, 244] width 186 height 19
click at [709, 243] on link "View event" at bounding box center [684, 252] width 105 height 30
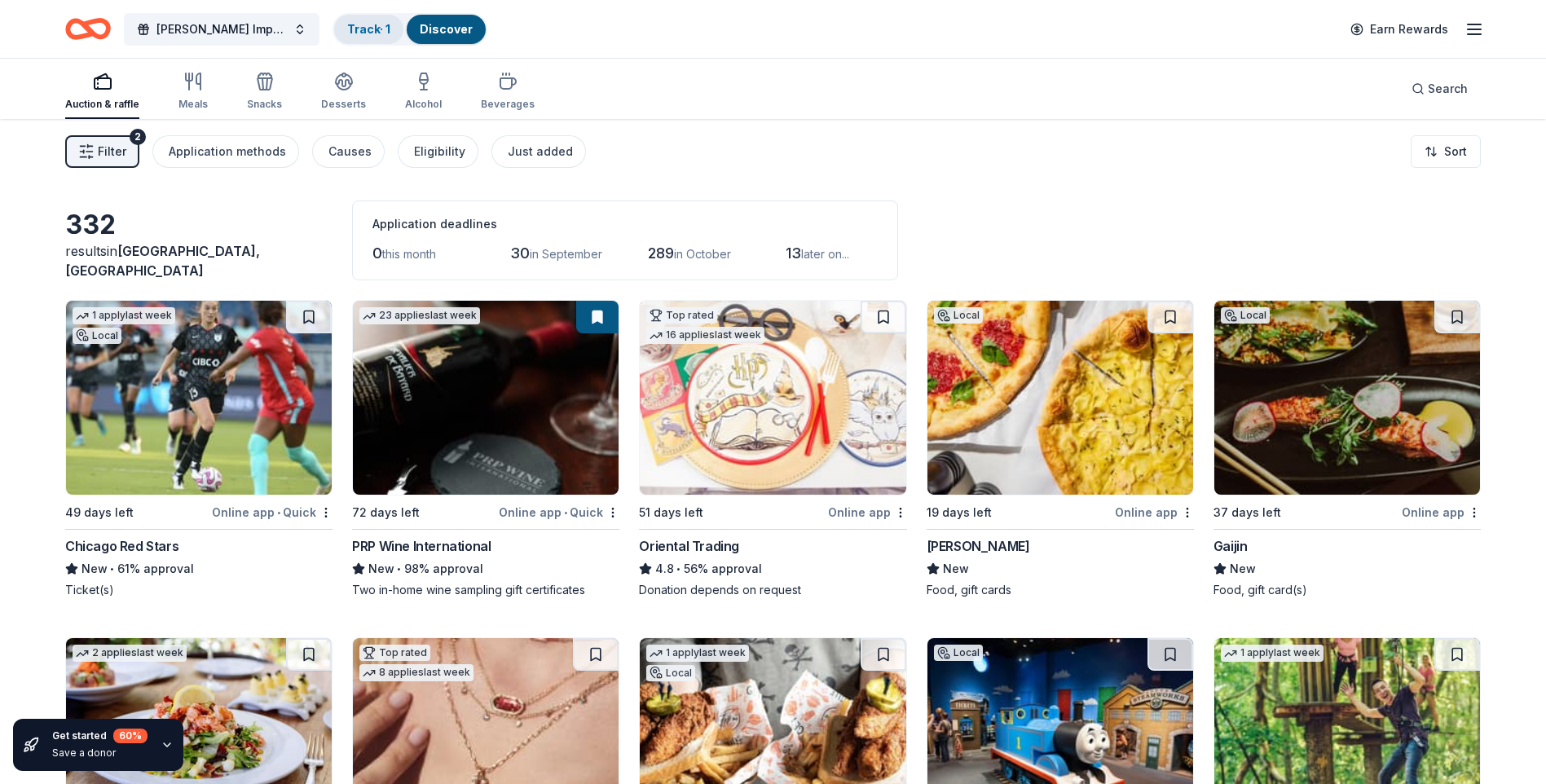
click at [361, 31] on link "Track · 1" at bounding box center [368, 29] width 43 height 13
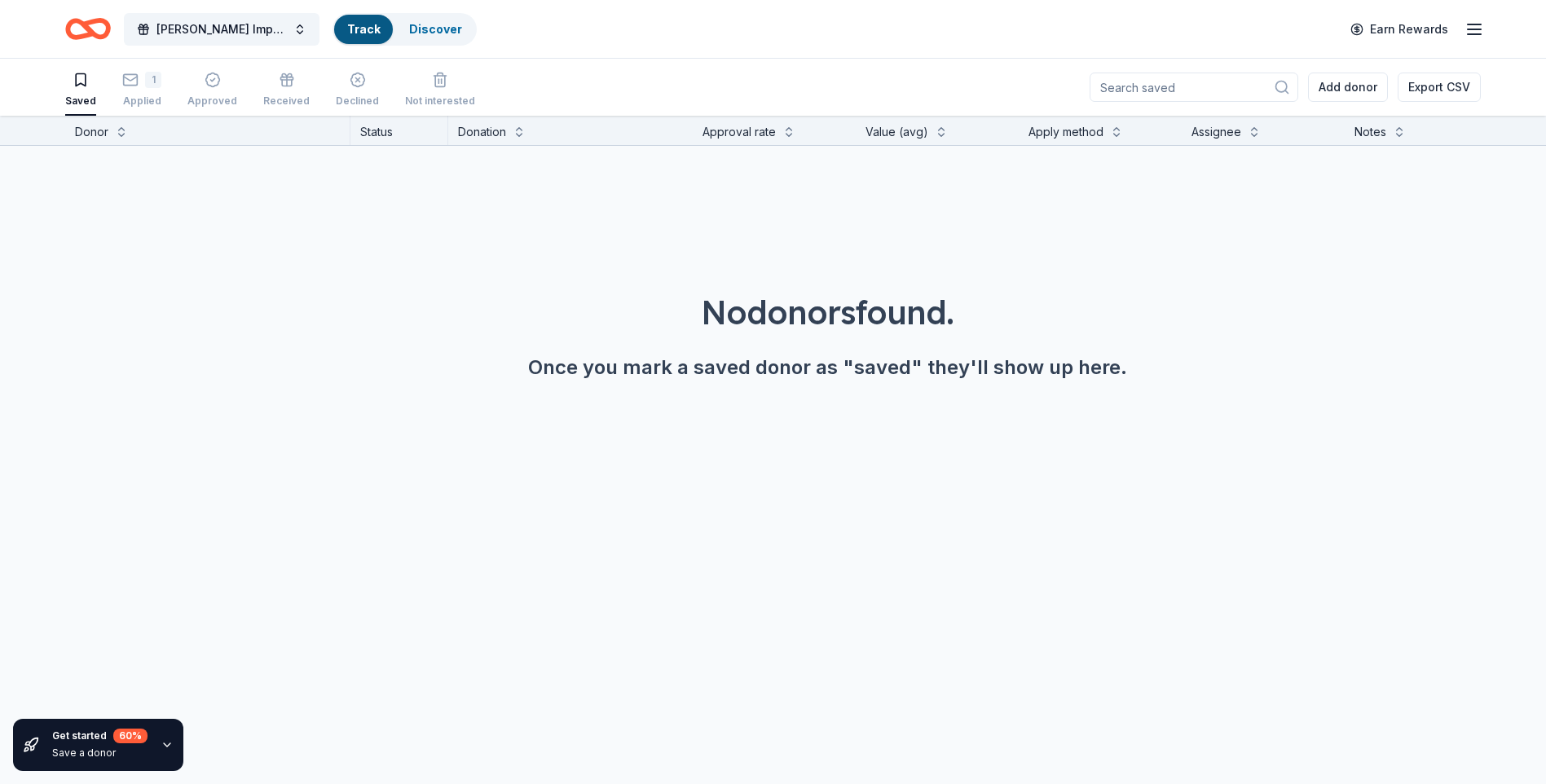
scroll to position [1, 0]
click at [417, 192] on div "No donors found. Once you mark a saved donor as "saved" they'll show up here." at bounding box center [827, 289] width 1546 height 287
click at [139, 87] on div "1" at bounding box center [141, 79] width 39 height 16
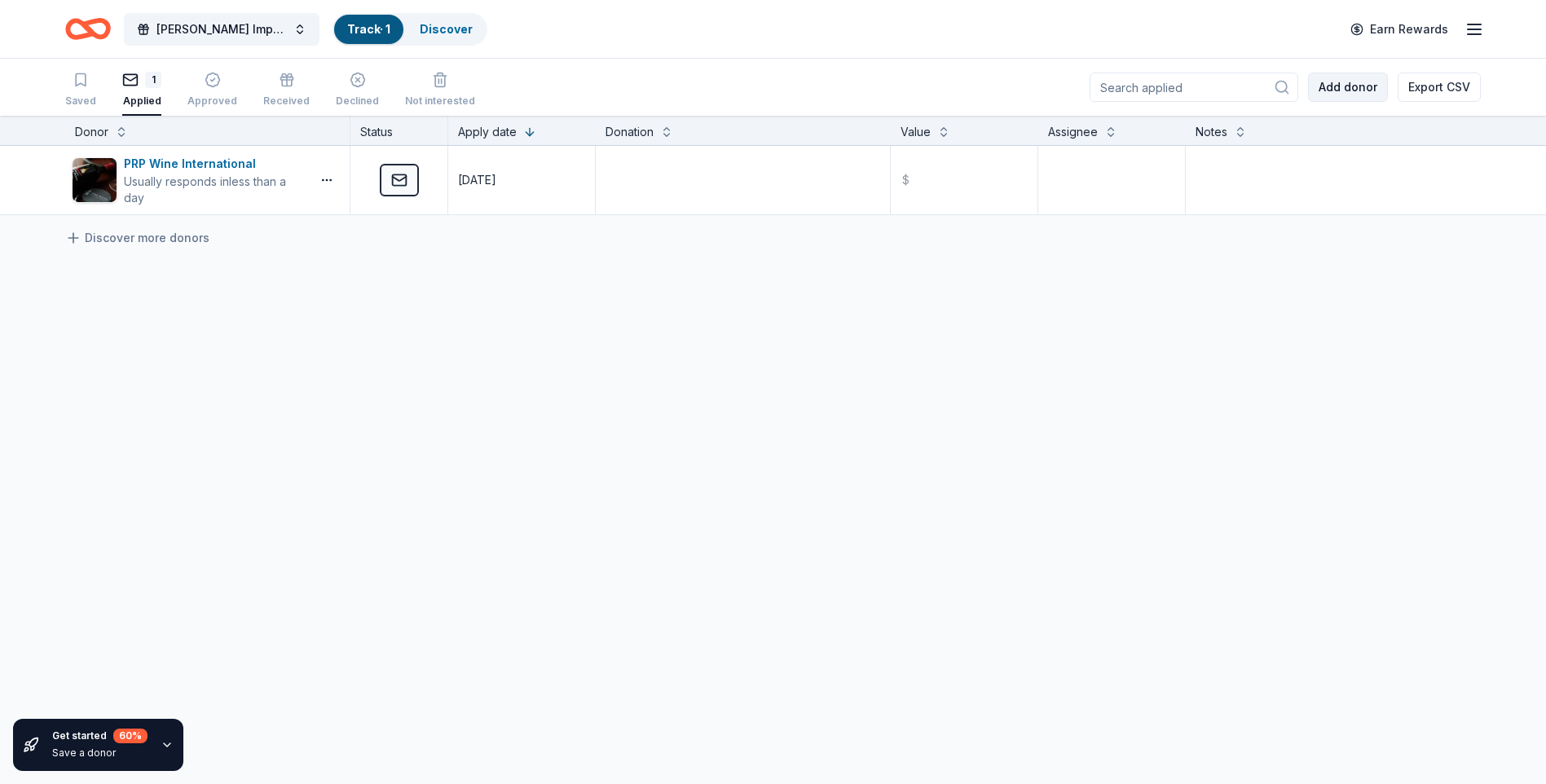
click at [1358, 83] on button "Add donor" at bounding box center [1348, 87] width 80 height 30
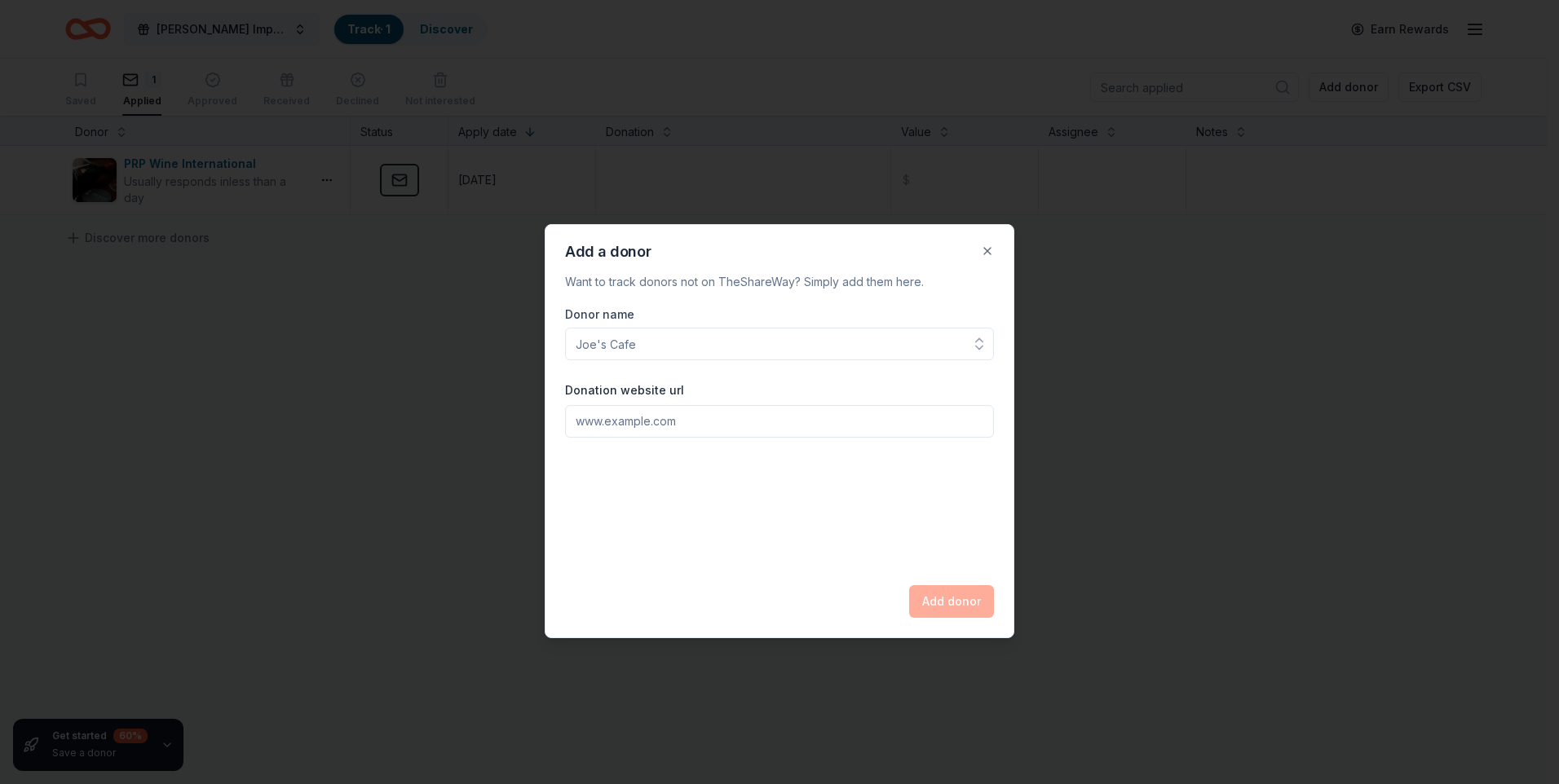
click at [938, 332] on input "Donor name" at bounding box center [780, 344] width 429 height 33
click at [962, 341] on input "Donor name" at bounding box center [780, 344] width 429 height 33
click at [985, 242] on button "Close" at bounding box center [987, 251] width 33 height 33
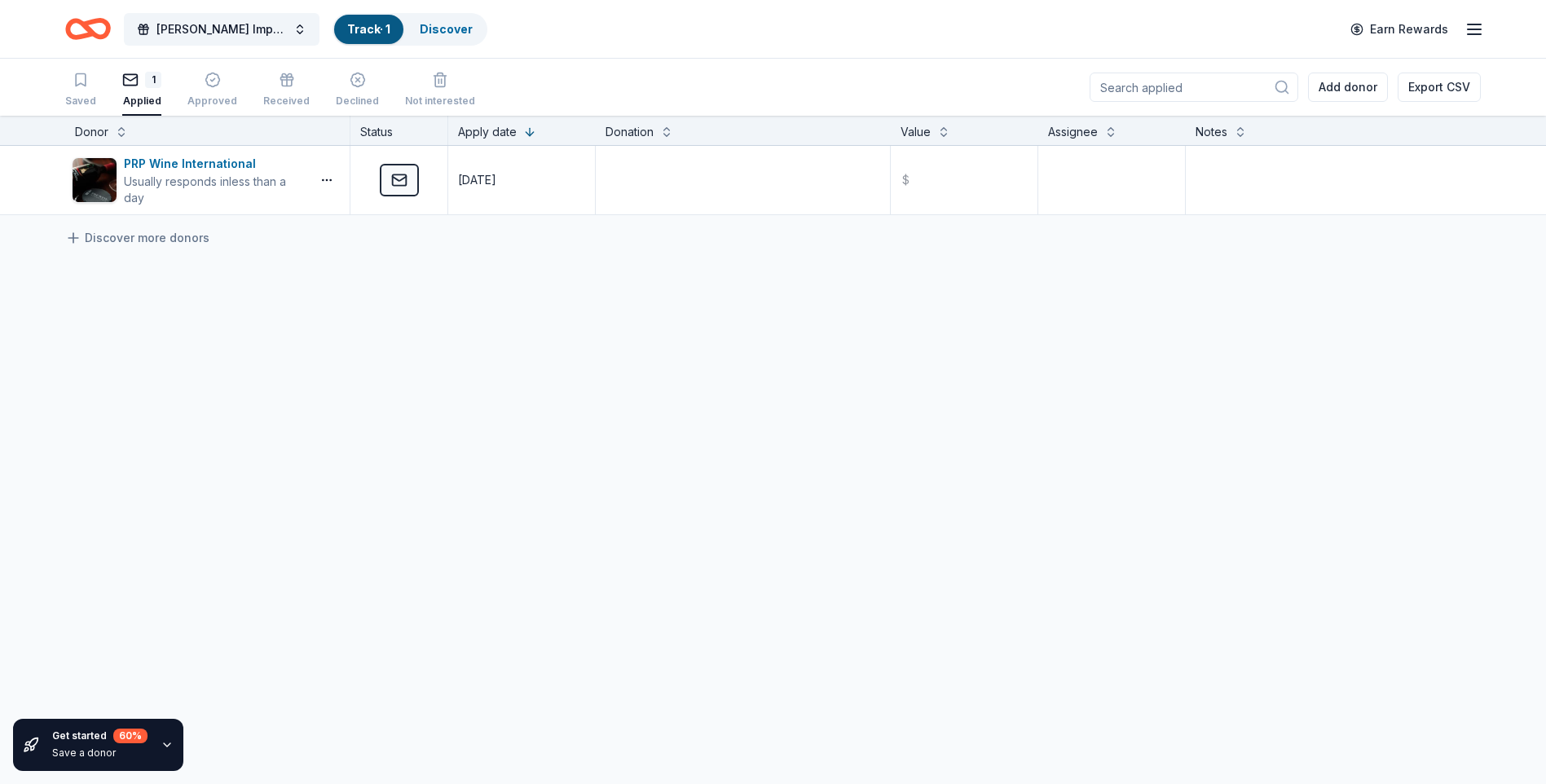
click at [99, 28] on icon "Home" at bounding box center [88, 29] width 45 height 38
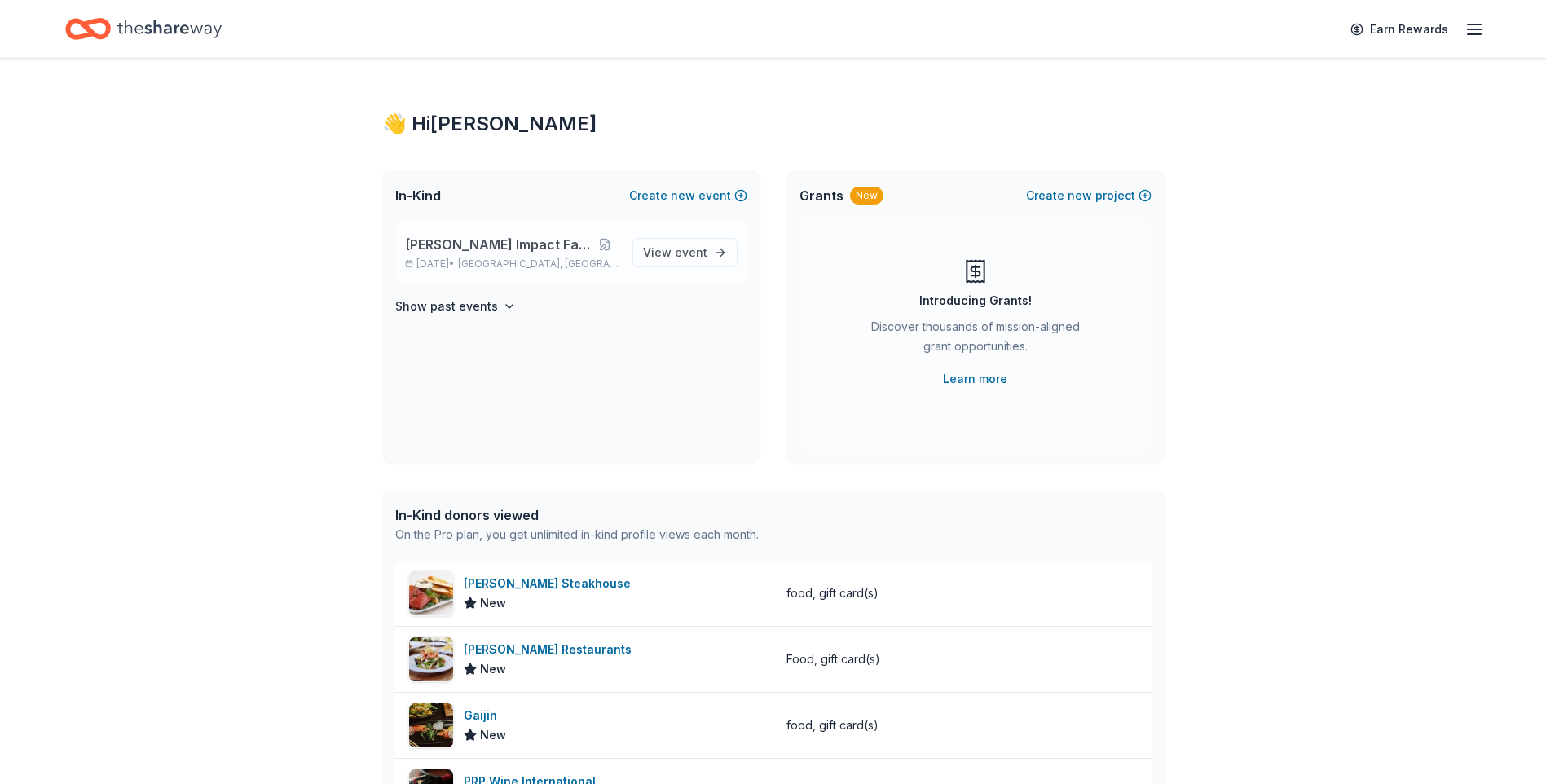
click at [597, 239] on p "[PERSON_NAME] Impact Fall Gala" at bounding box center [512, 244] width 215 height 19
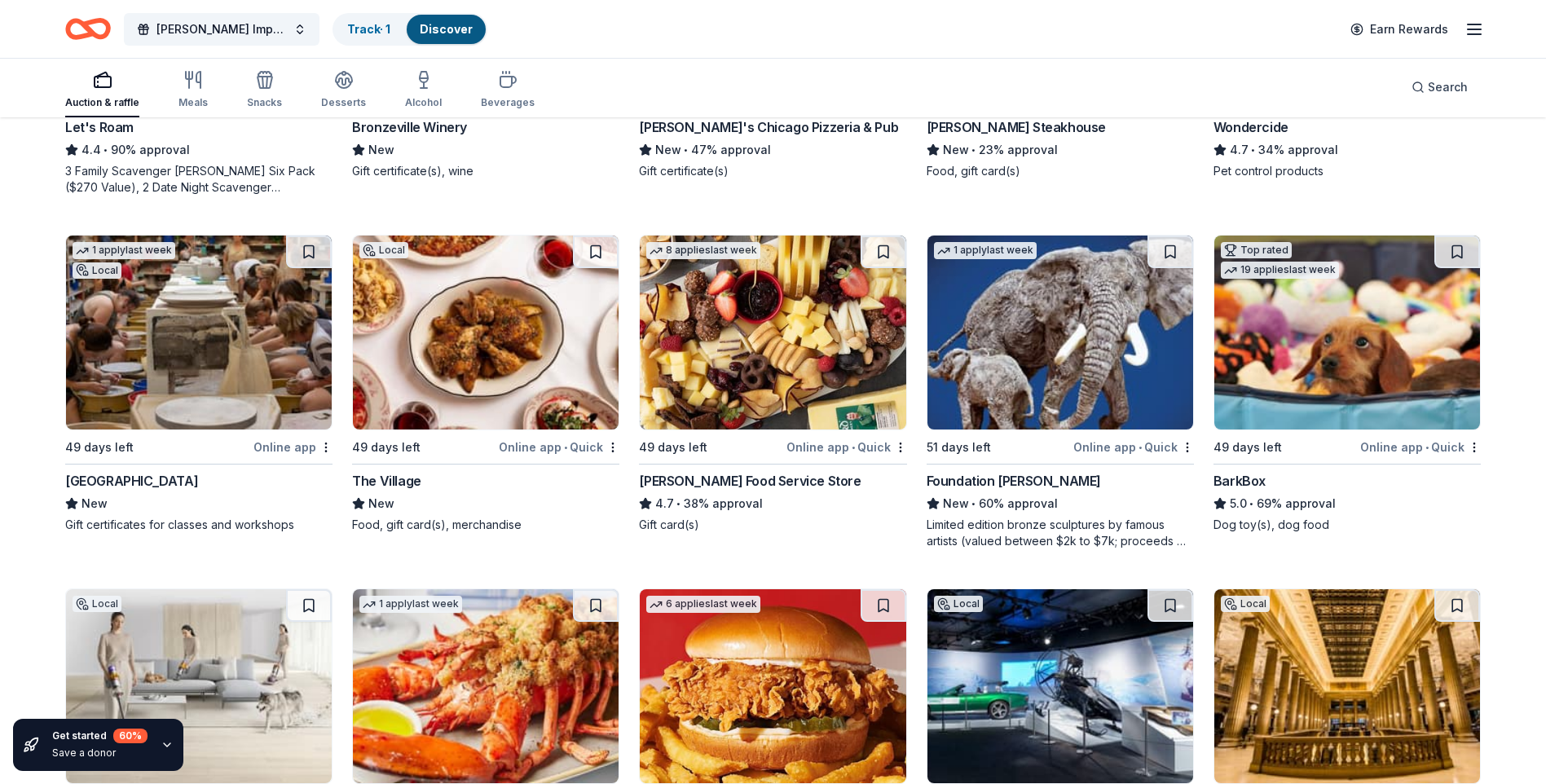
scroll to position [1141, 0]
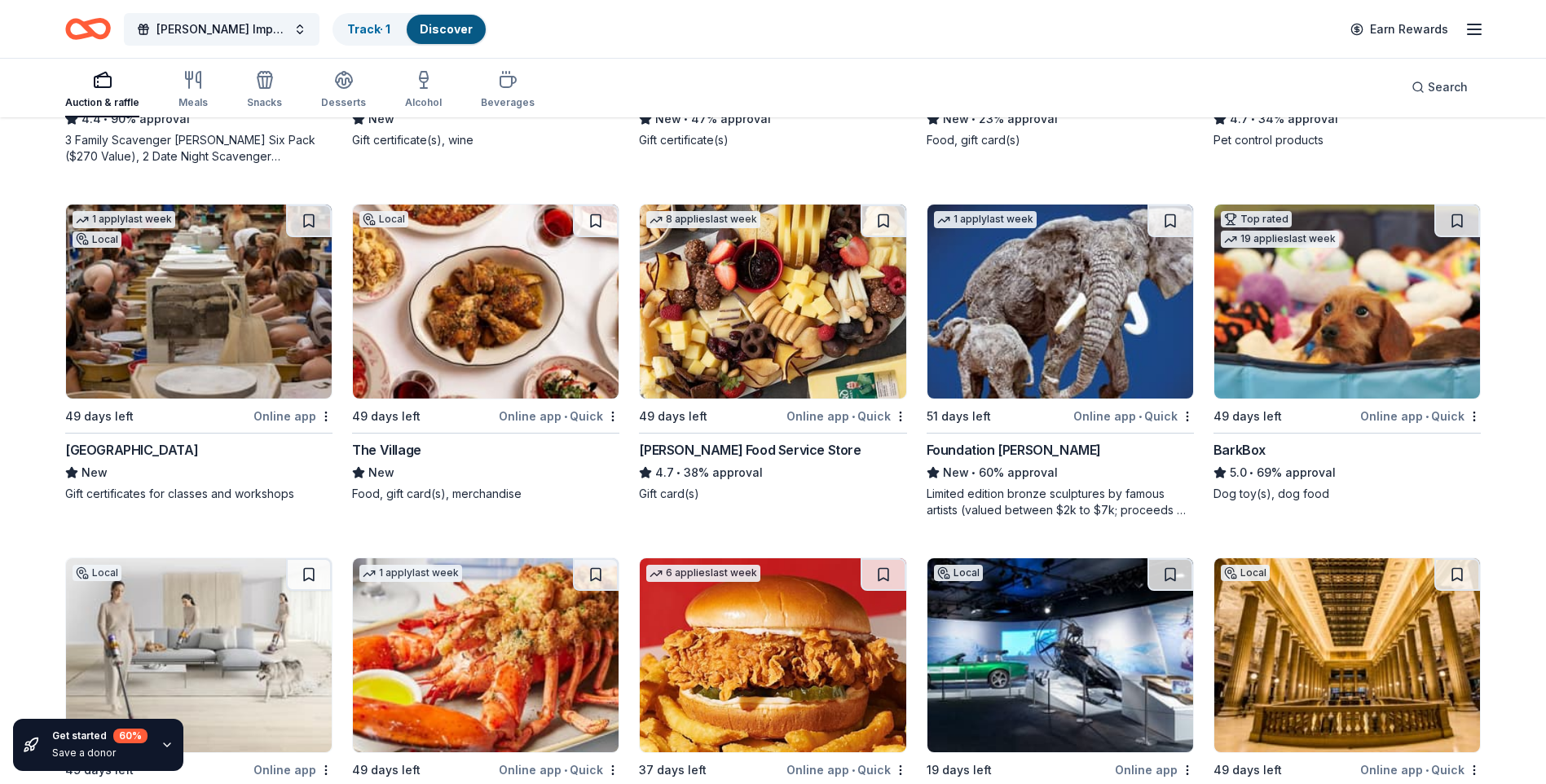
click at [556, 373] on img at bounding box center [486, 302] width 266 height 194
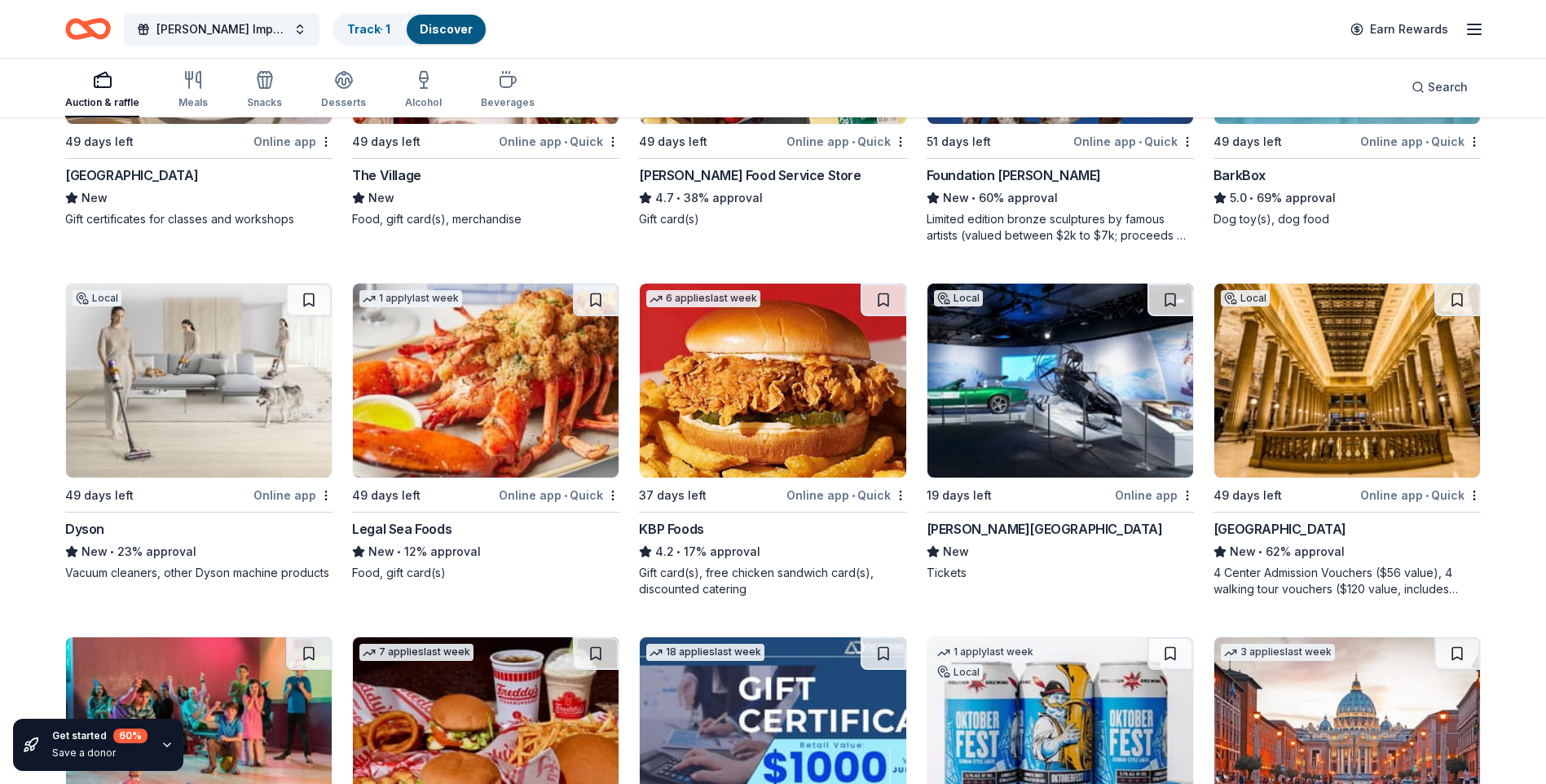
scroll to position [1387, 0]
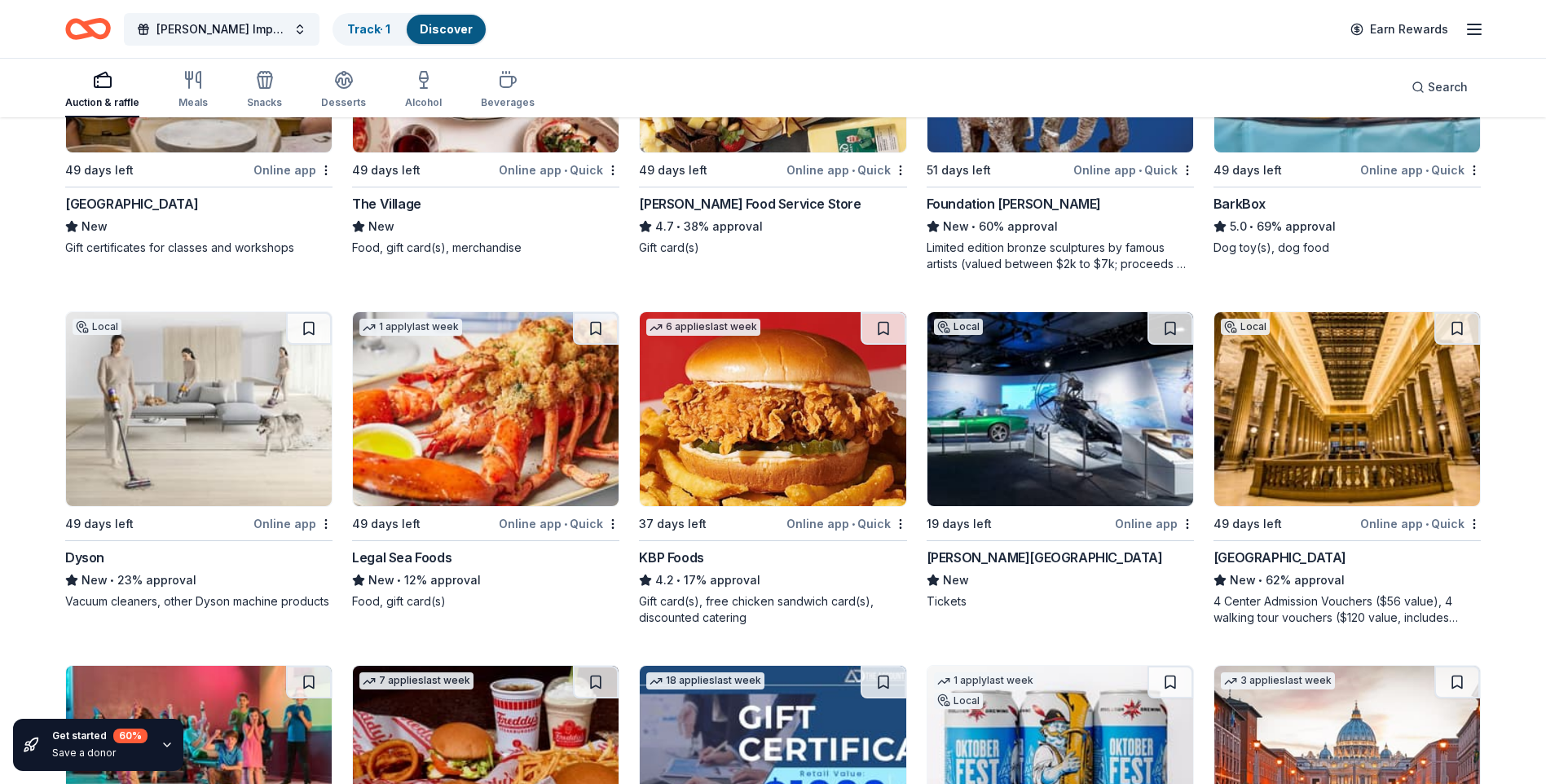
click at [1055, 414] on img at bounding box center [1060, 410] width 266 height 194
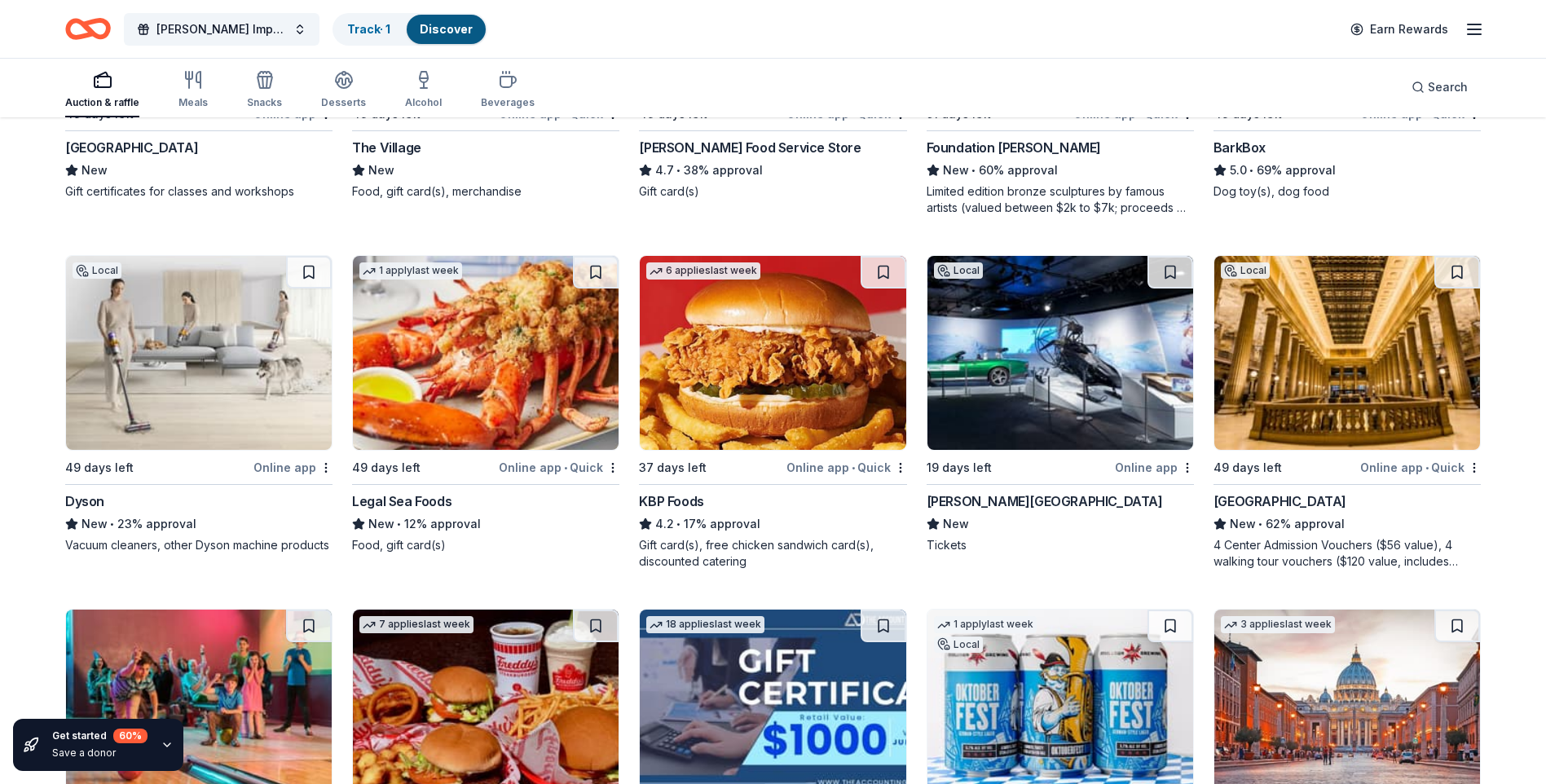
scroll to position [1551, 0]
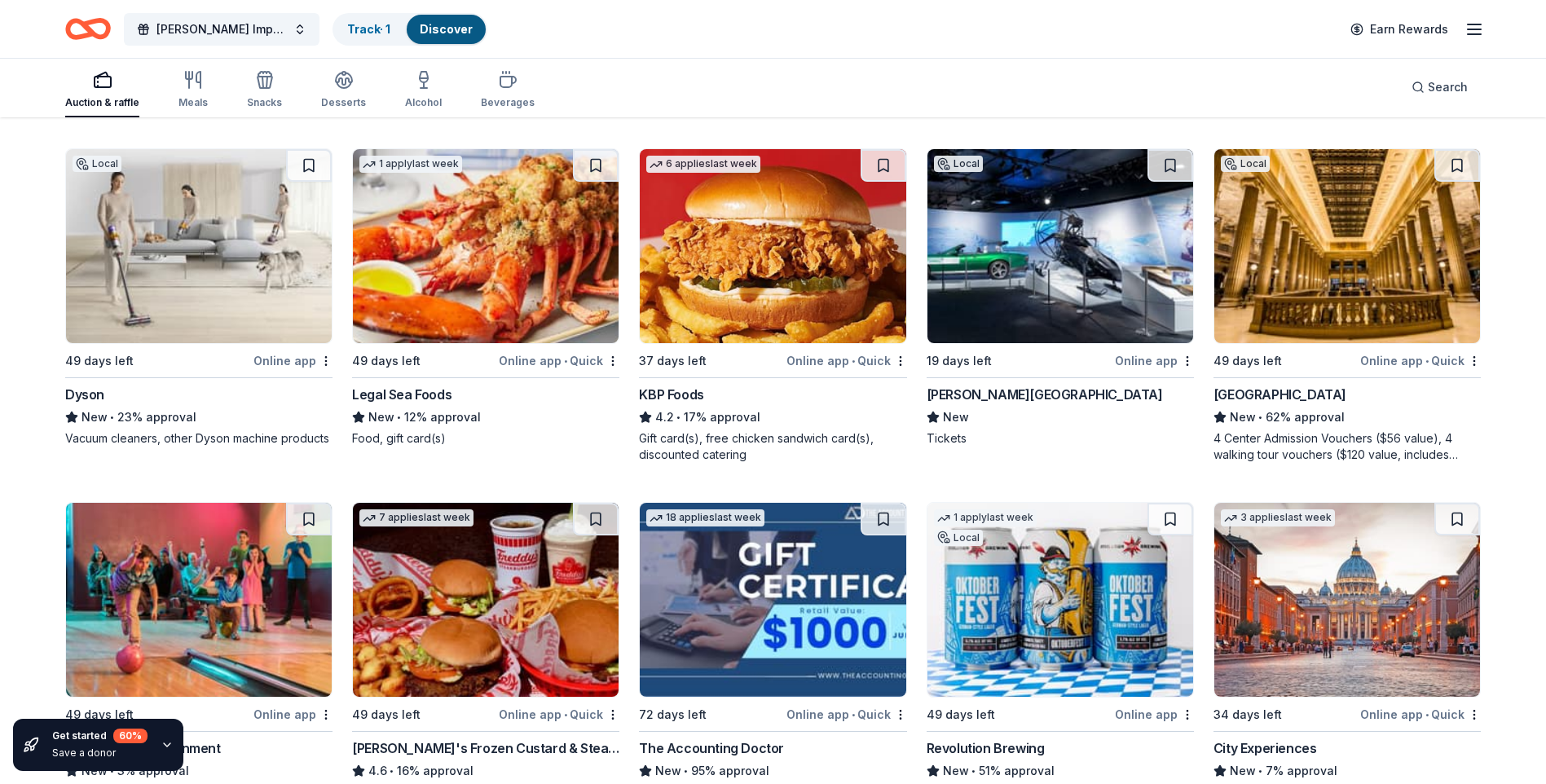
click at [182, 297] on img at bounding box center [199, 246] width 266 height 194
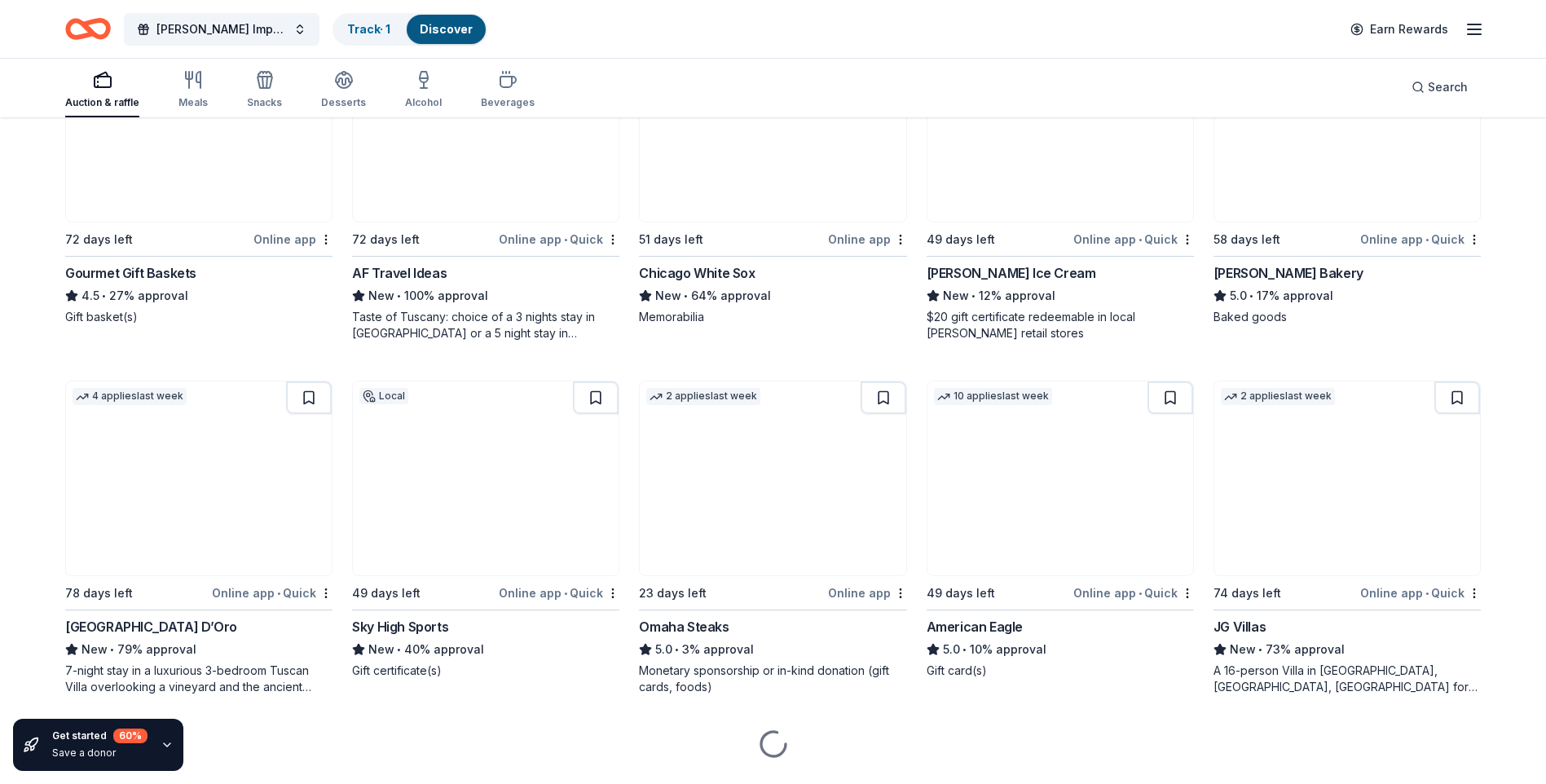
scroll to position [2420, 0]
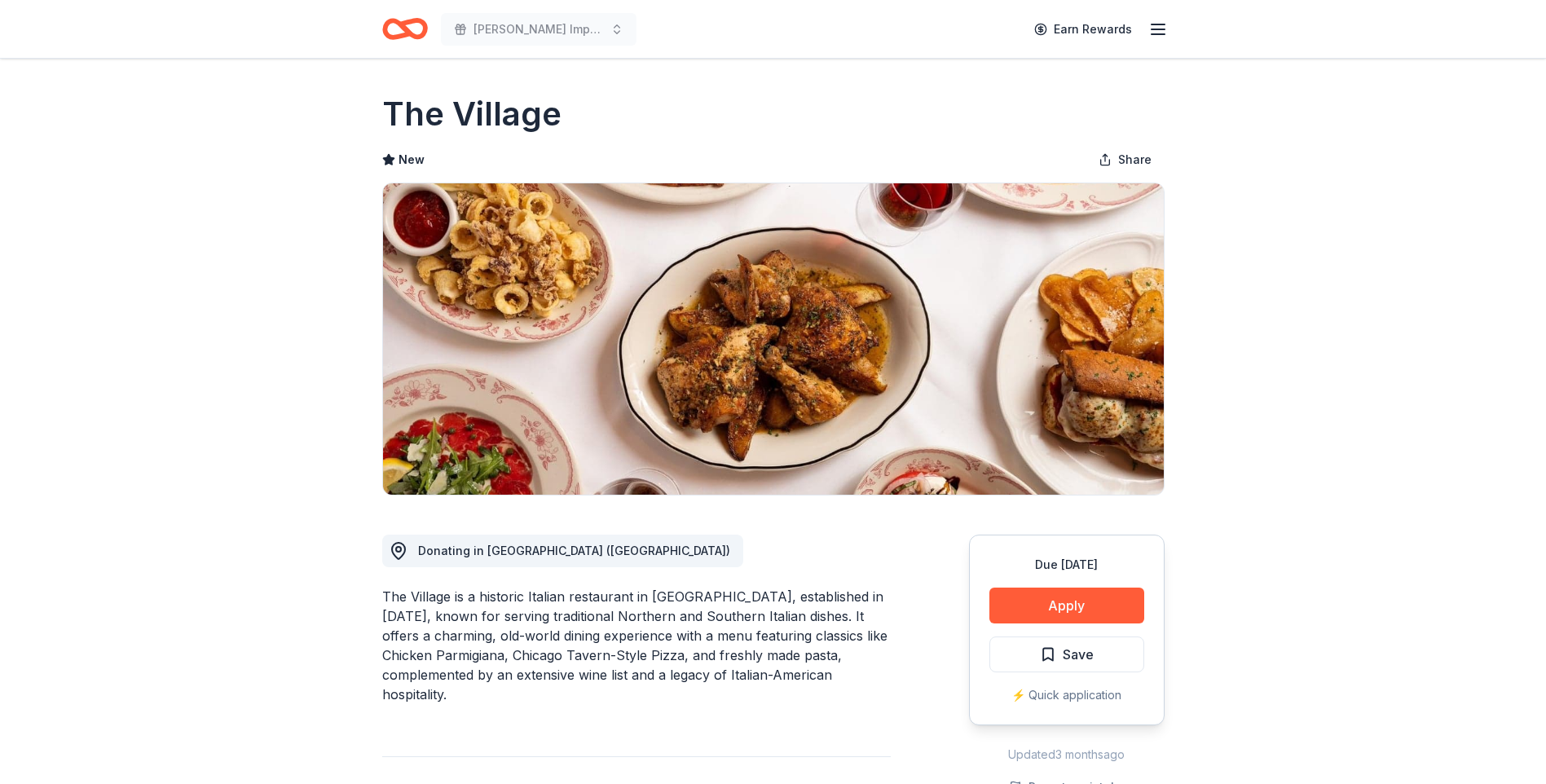
scroll to position [82, 0]
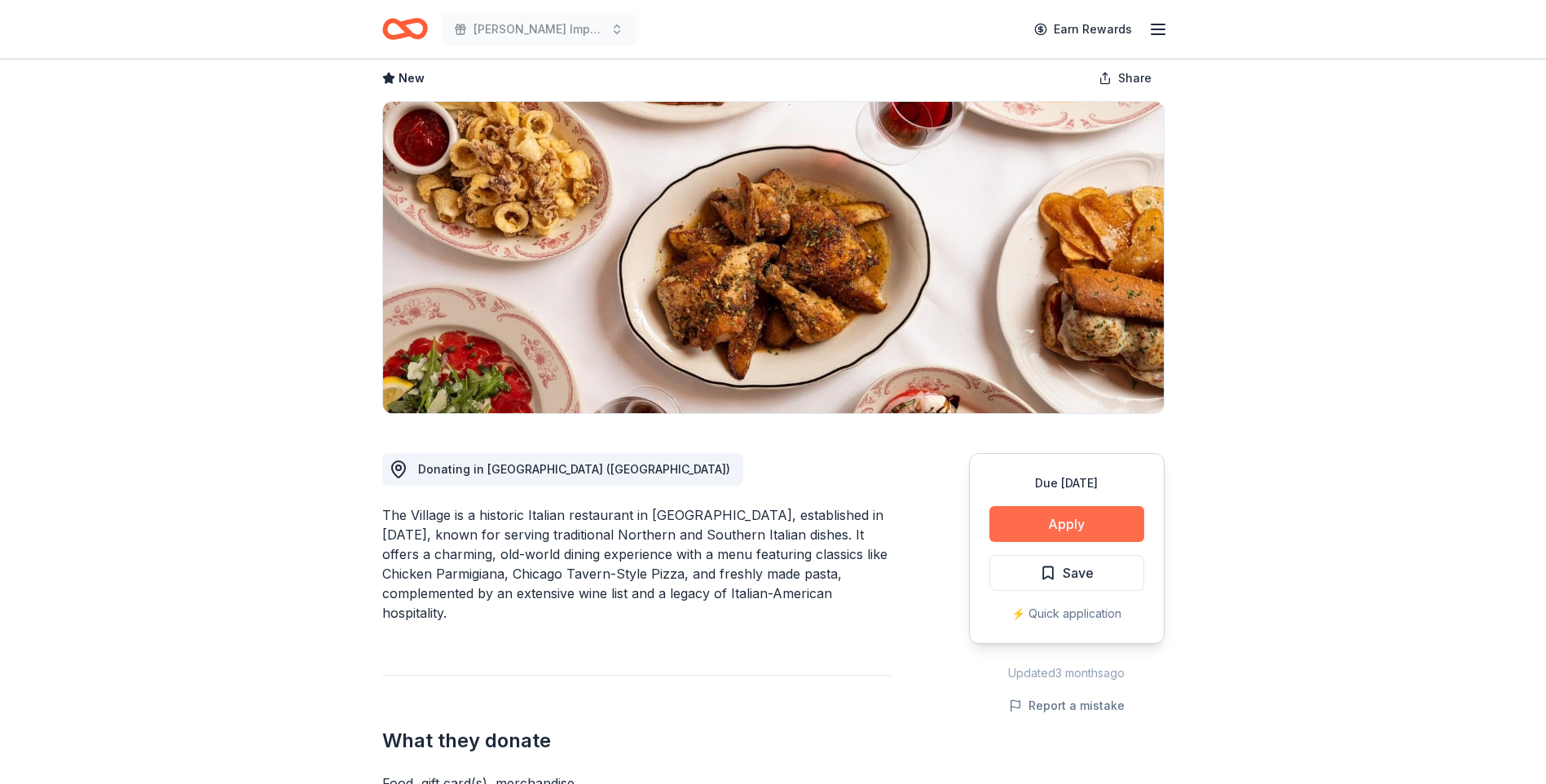
click at [1026, 518] on button "Apply" at bounding box center [1067, 523] width 155 height 36
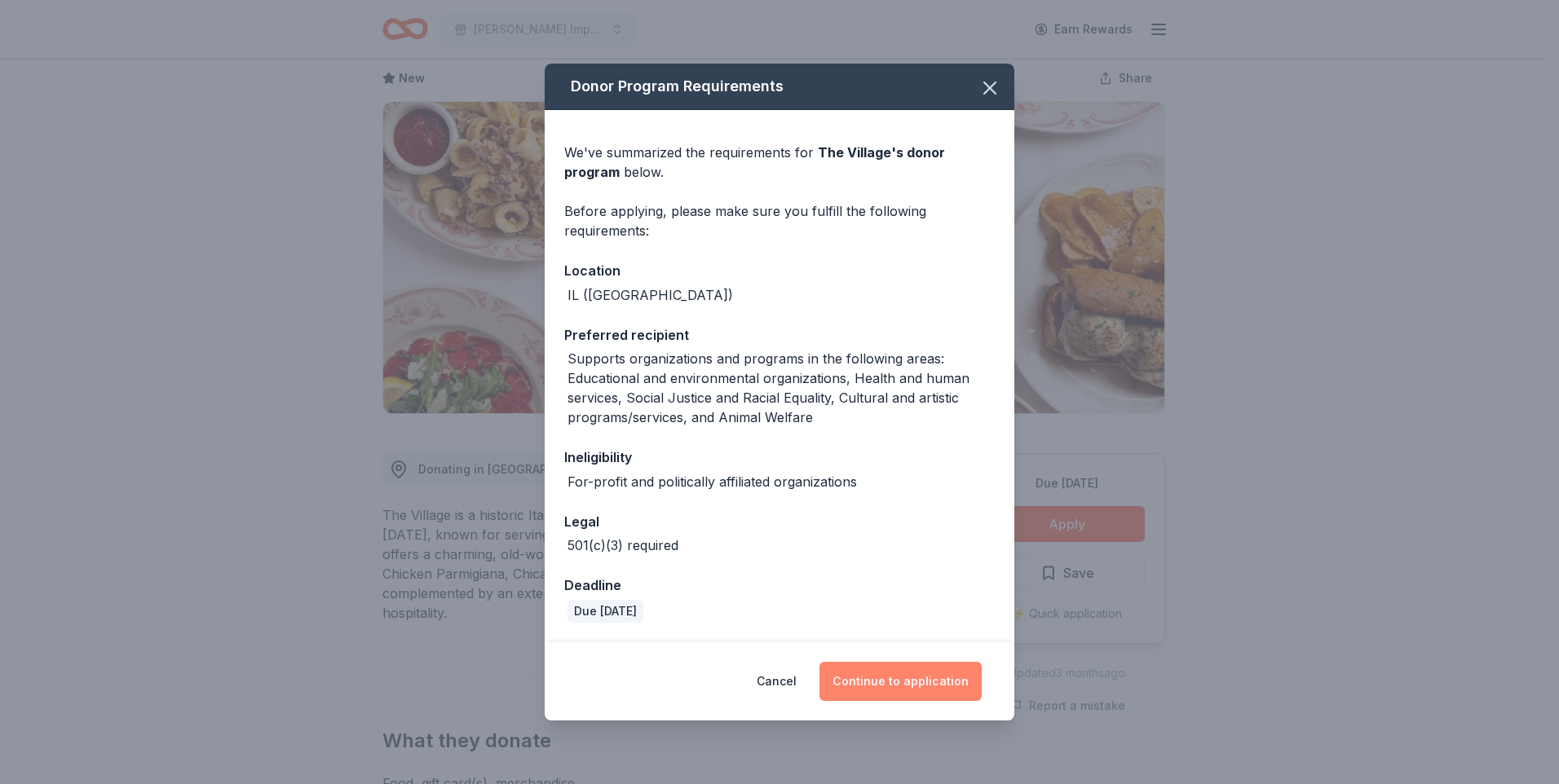
click at [883, 685] on button "Continue to application" at bounding box center [901, 681] width 163 height 39
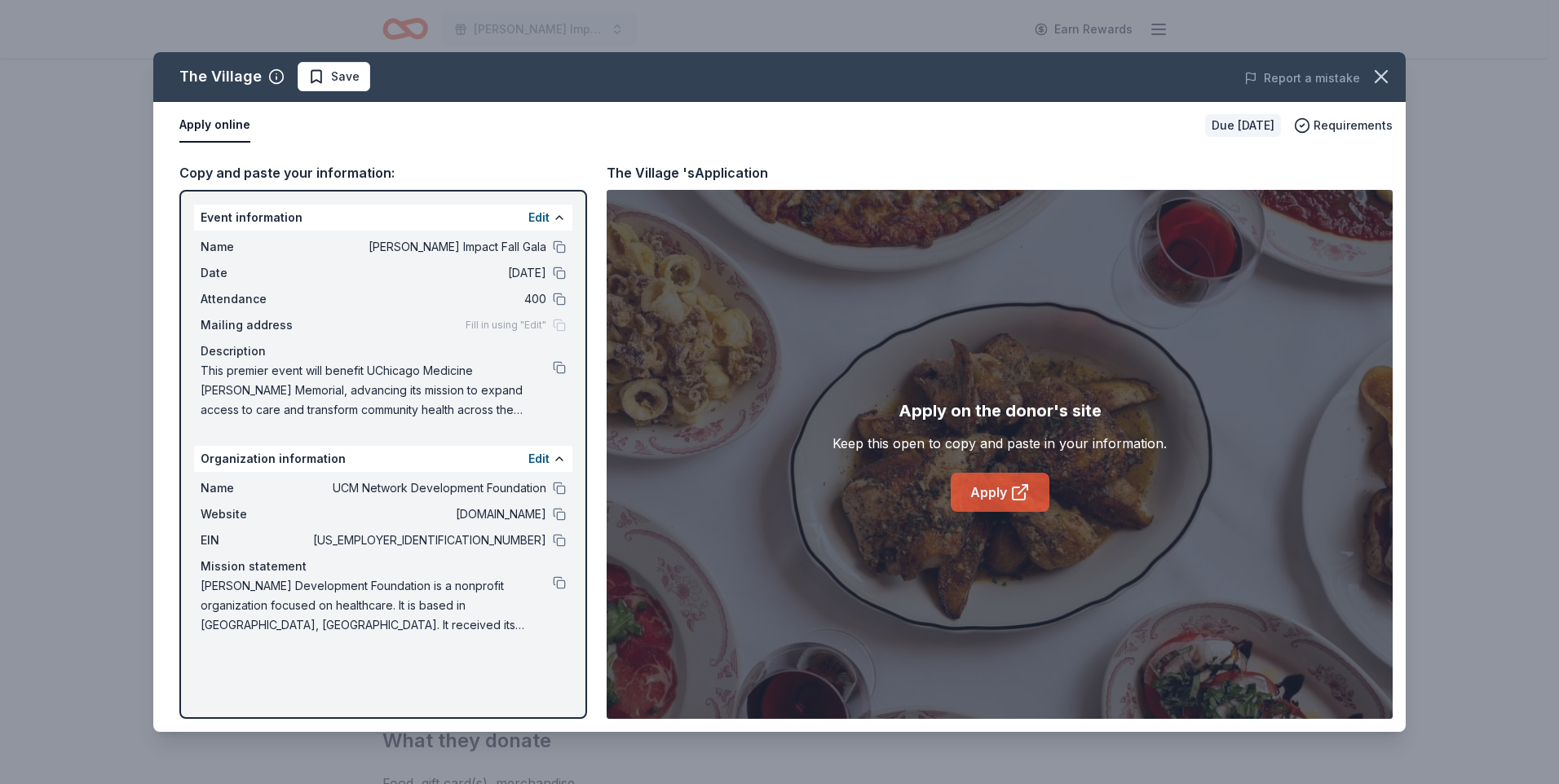
click at [1015, 498] on icon at bounding box center [1020, 493] width 19 height 19
click at [1376, 75] on icon "button" at bounding box center [1381, 77] width 23 height 23
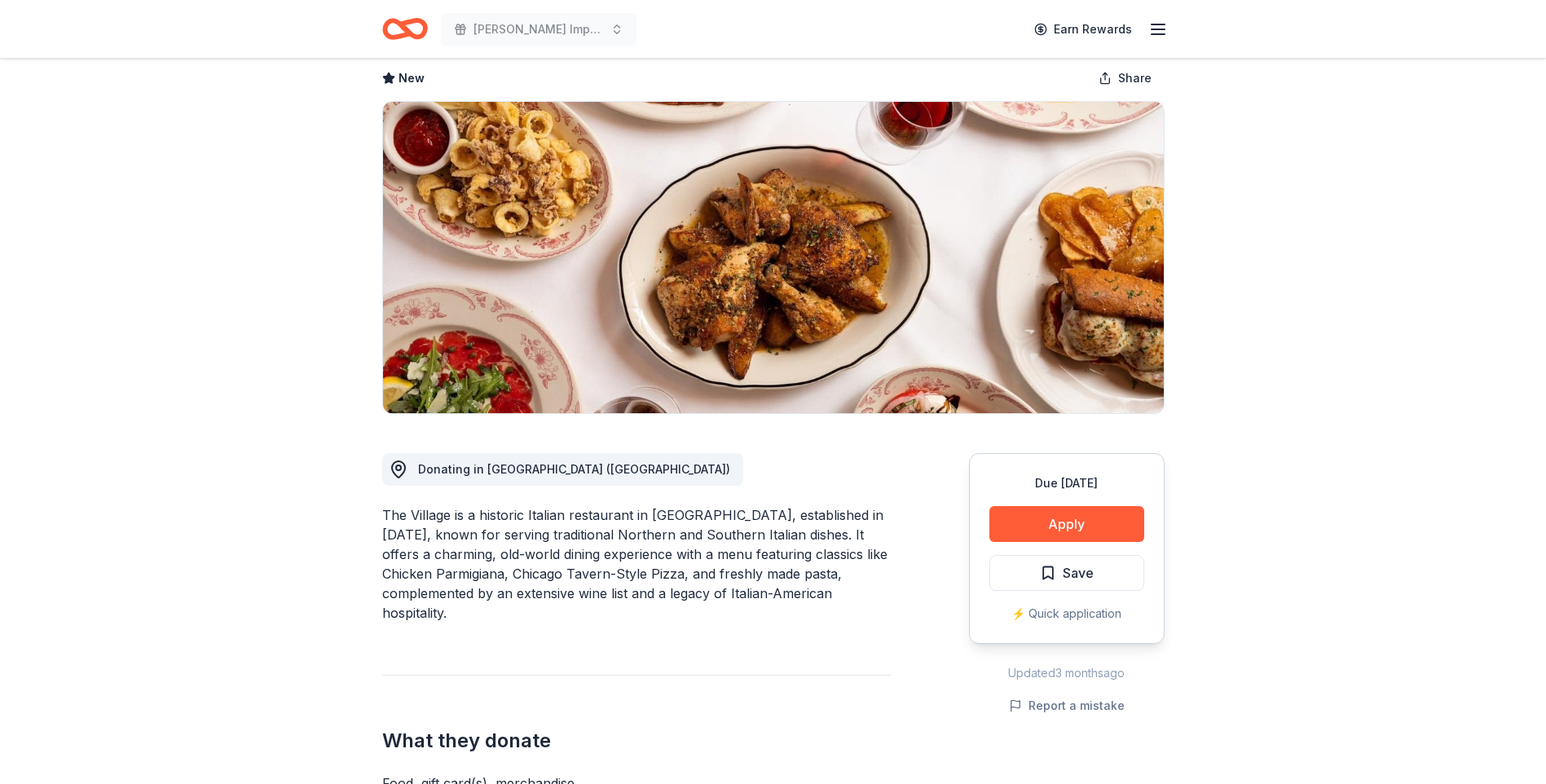
click at [414, 35] on icon "Home" at bounding box center [412, 28] width 25 height 16
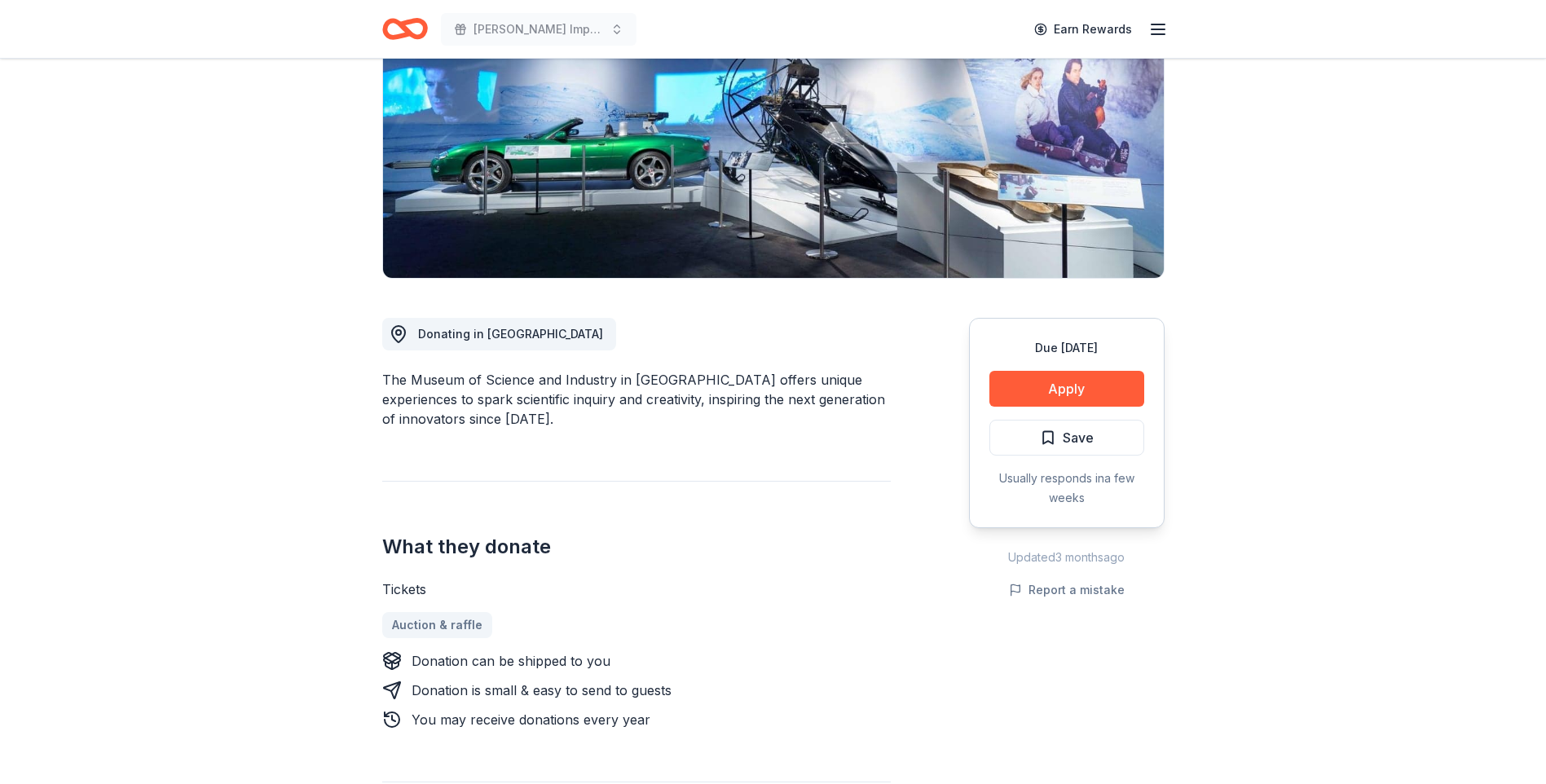
scroll to position [244, 0]
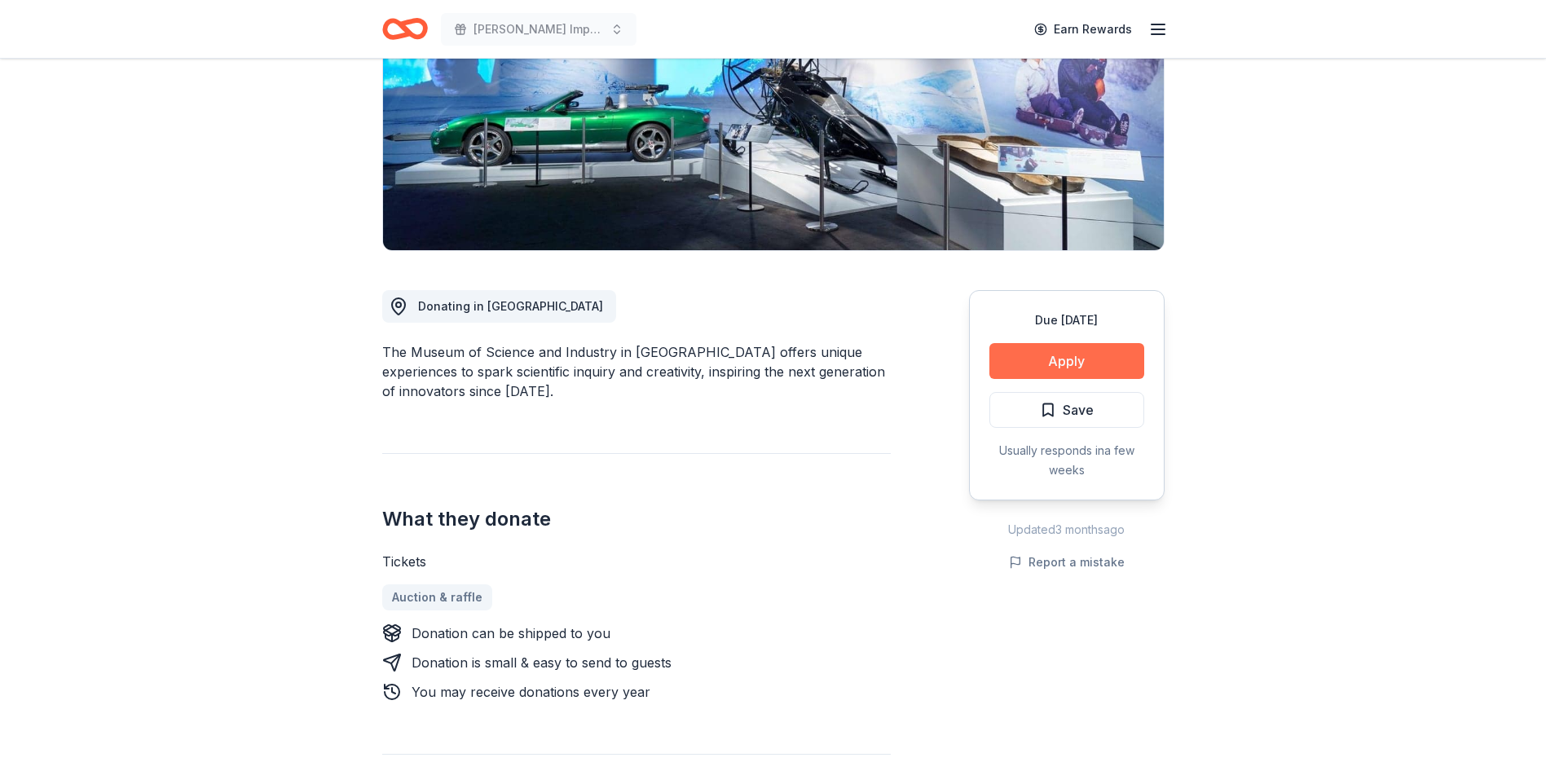
click at [1039, 353] on button "Apply" at bounding box center [1067, 361] width 155 height 36
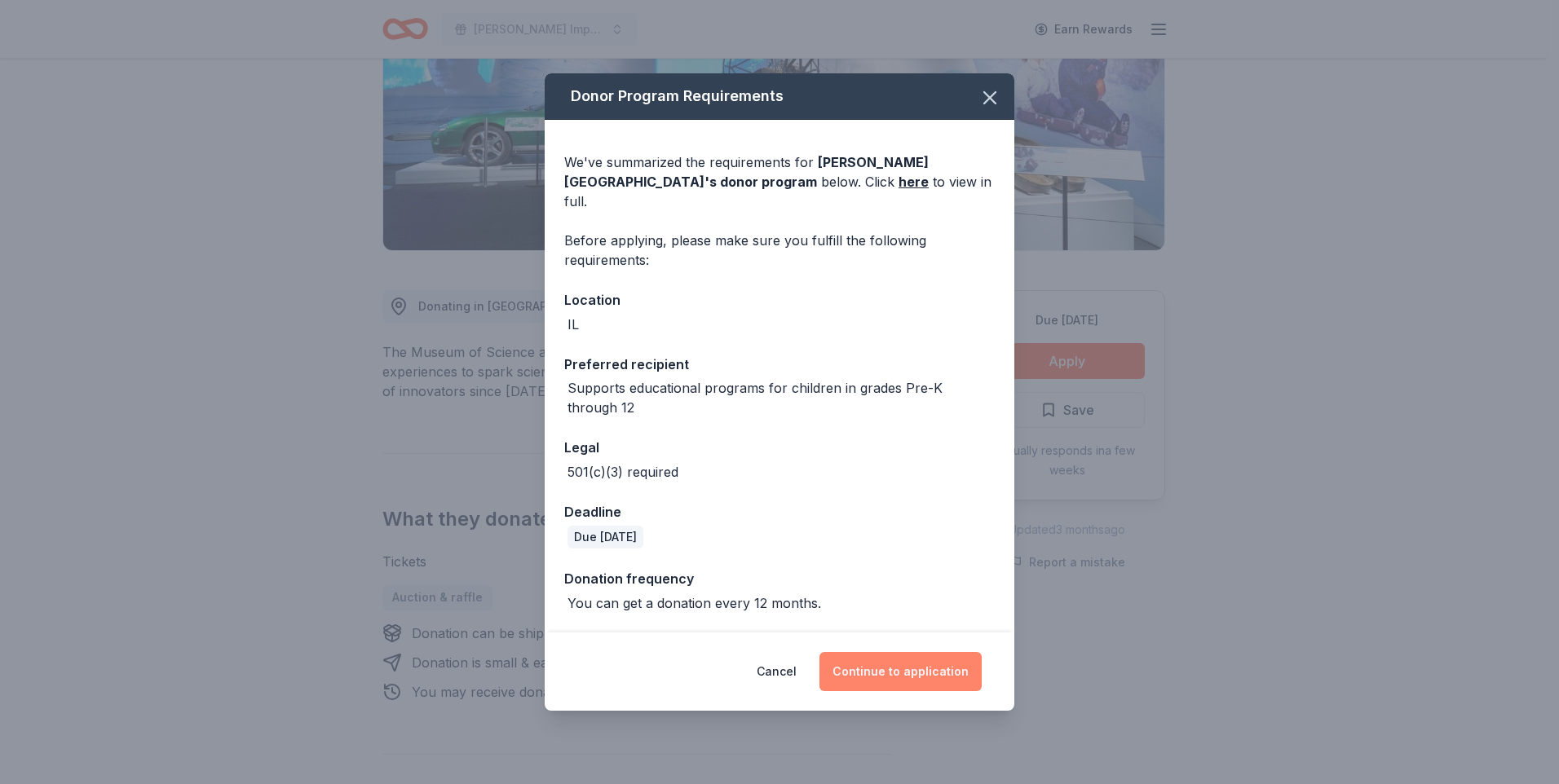
click at [908, 670] on button "Continue to application" at bounding box center [901, 671] width 163 height 39
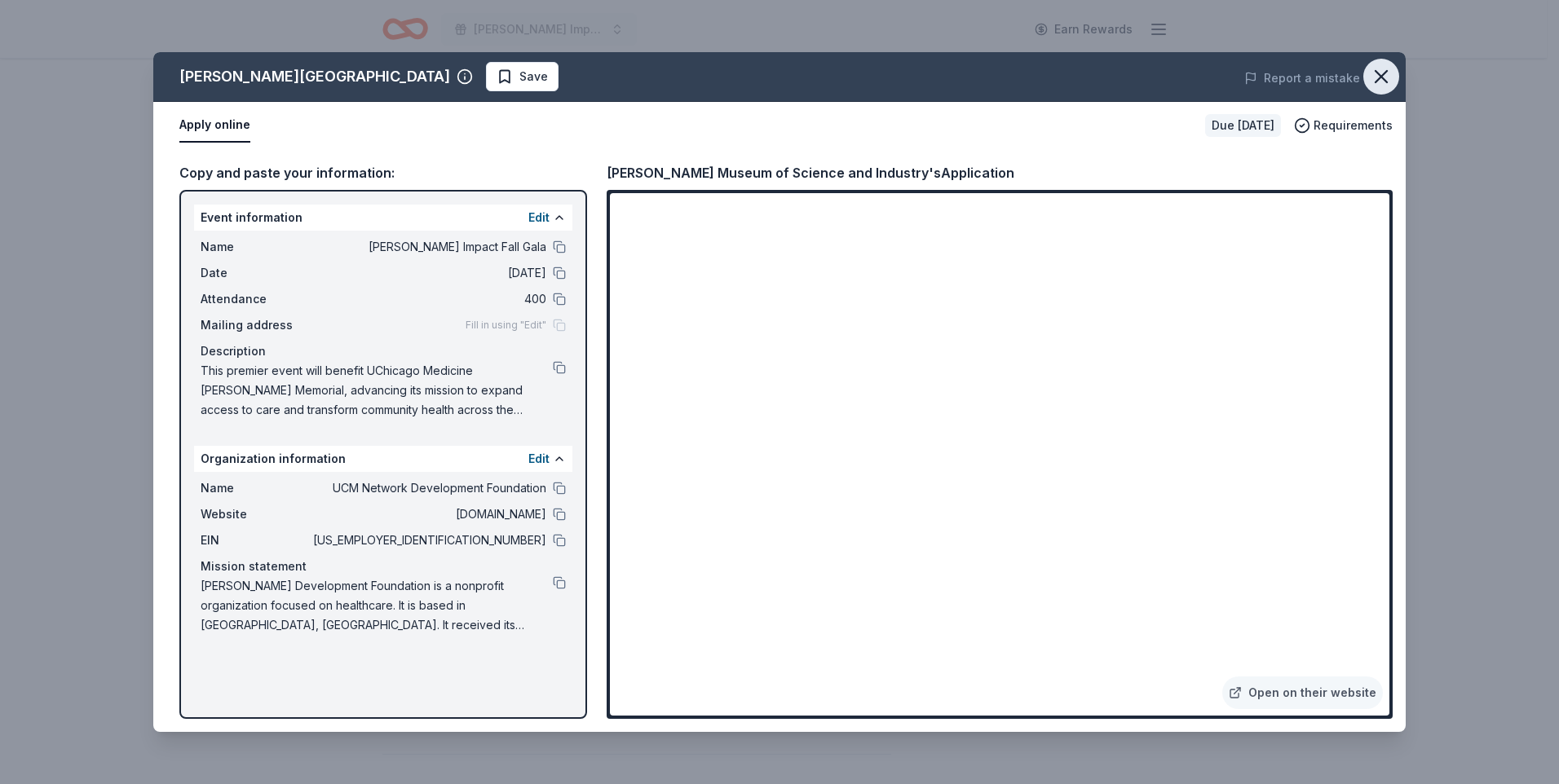
click at [1390, 84] on icon "button" at bounding box center [1381, 77] width 23 height 23
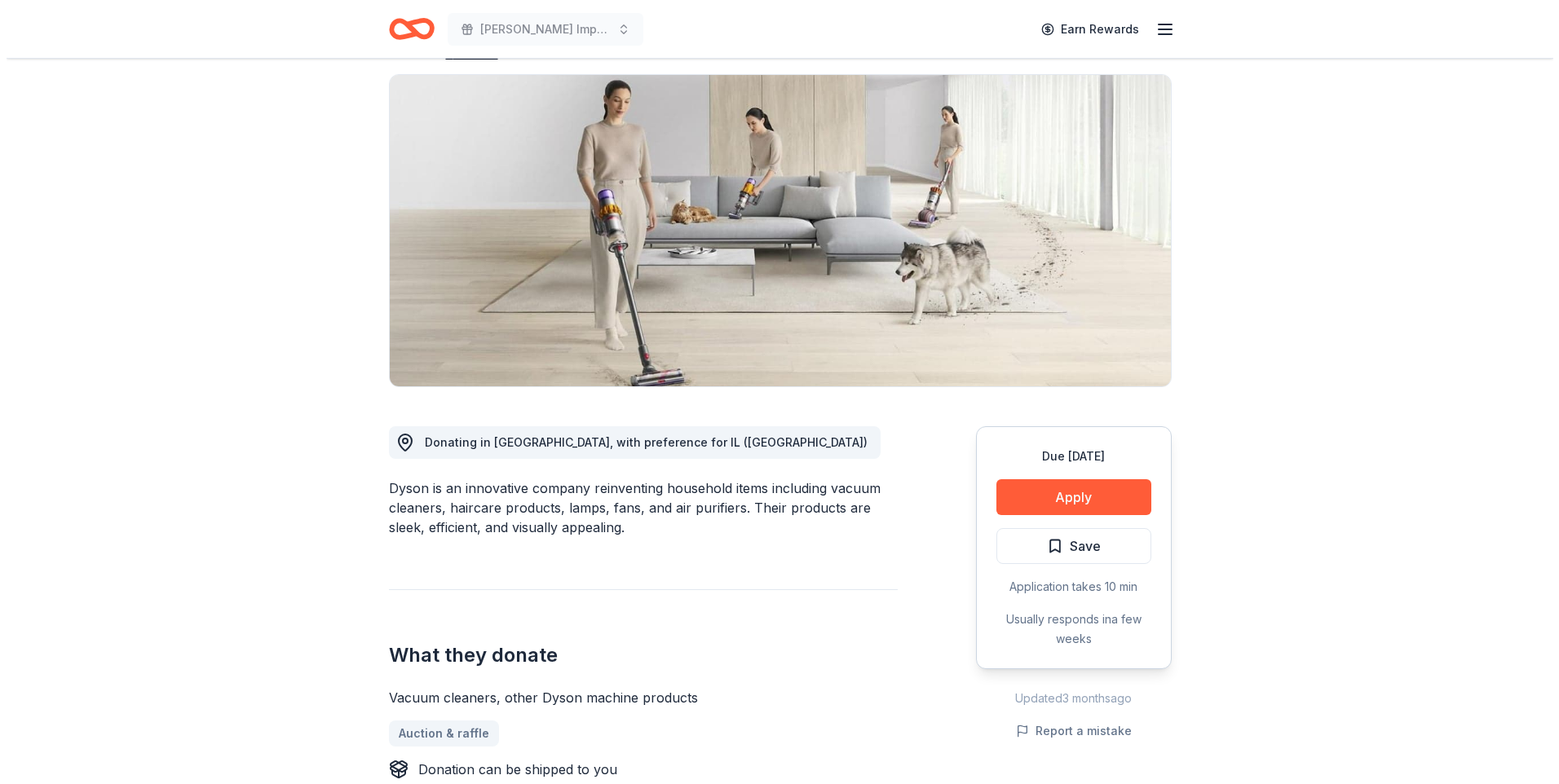
scroll to position [163, 0]
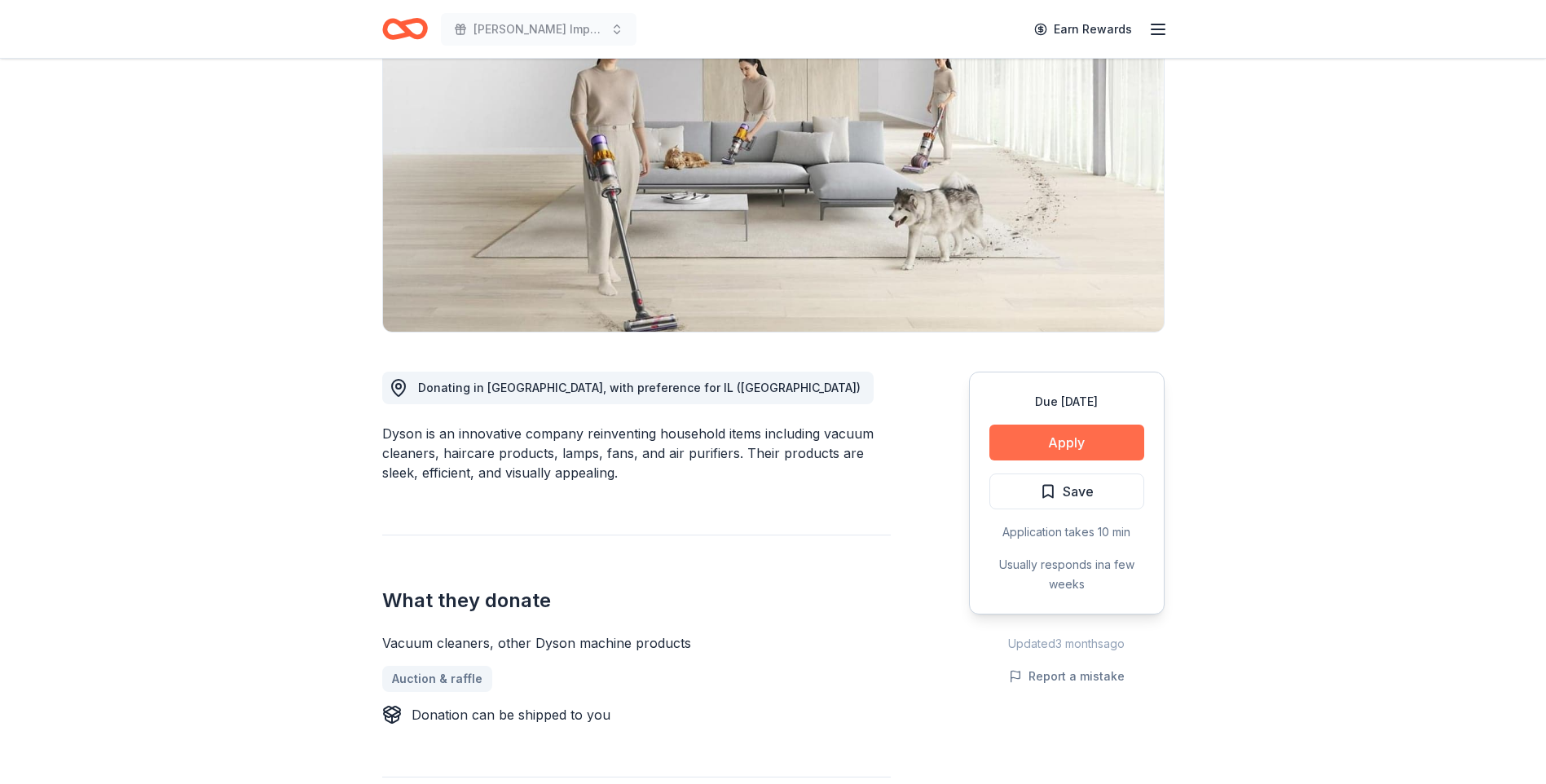
click at [1092, 445] on button "Apply" at bounding box center [1067, 442] width 155 height 36
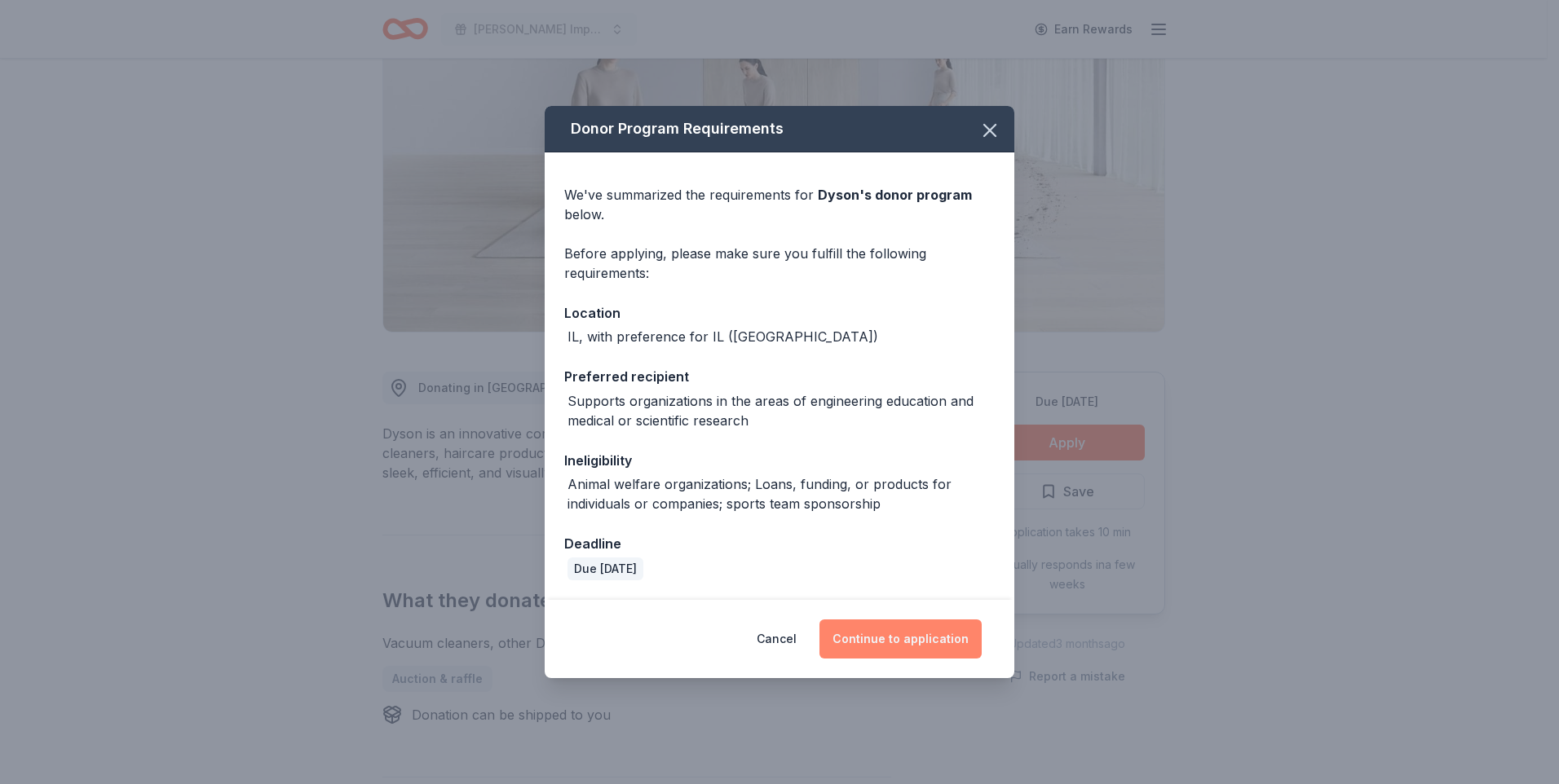
click at [916, 645] on button "Continue to application" at bounding box center [901, 639] width 163 height 39
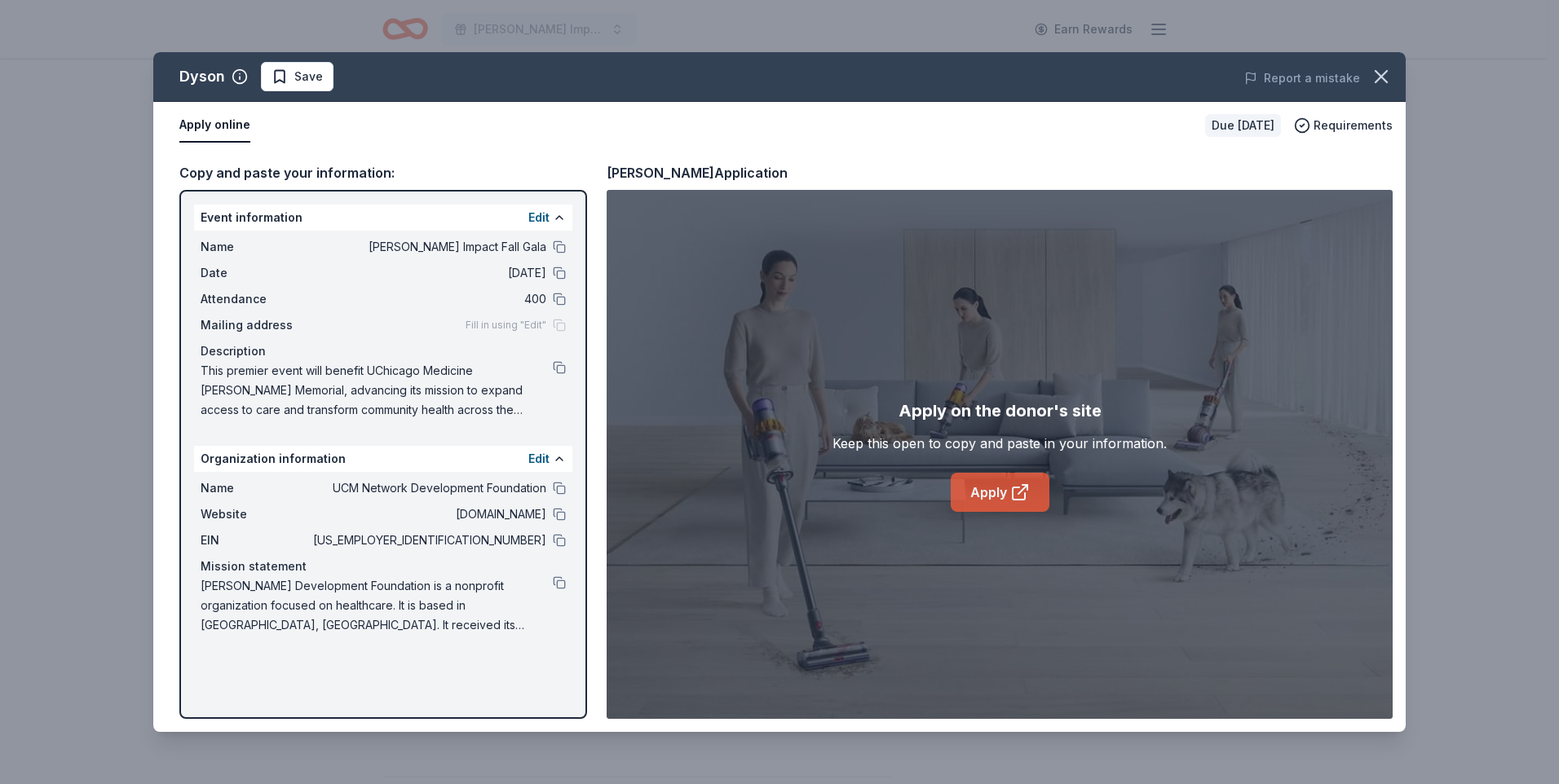
click at [1006, 491] on link "Apply" at bounding box center [1000, 492] width 99 height 39
